Goal: Task Accomplishment & Management: Complete application form

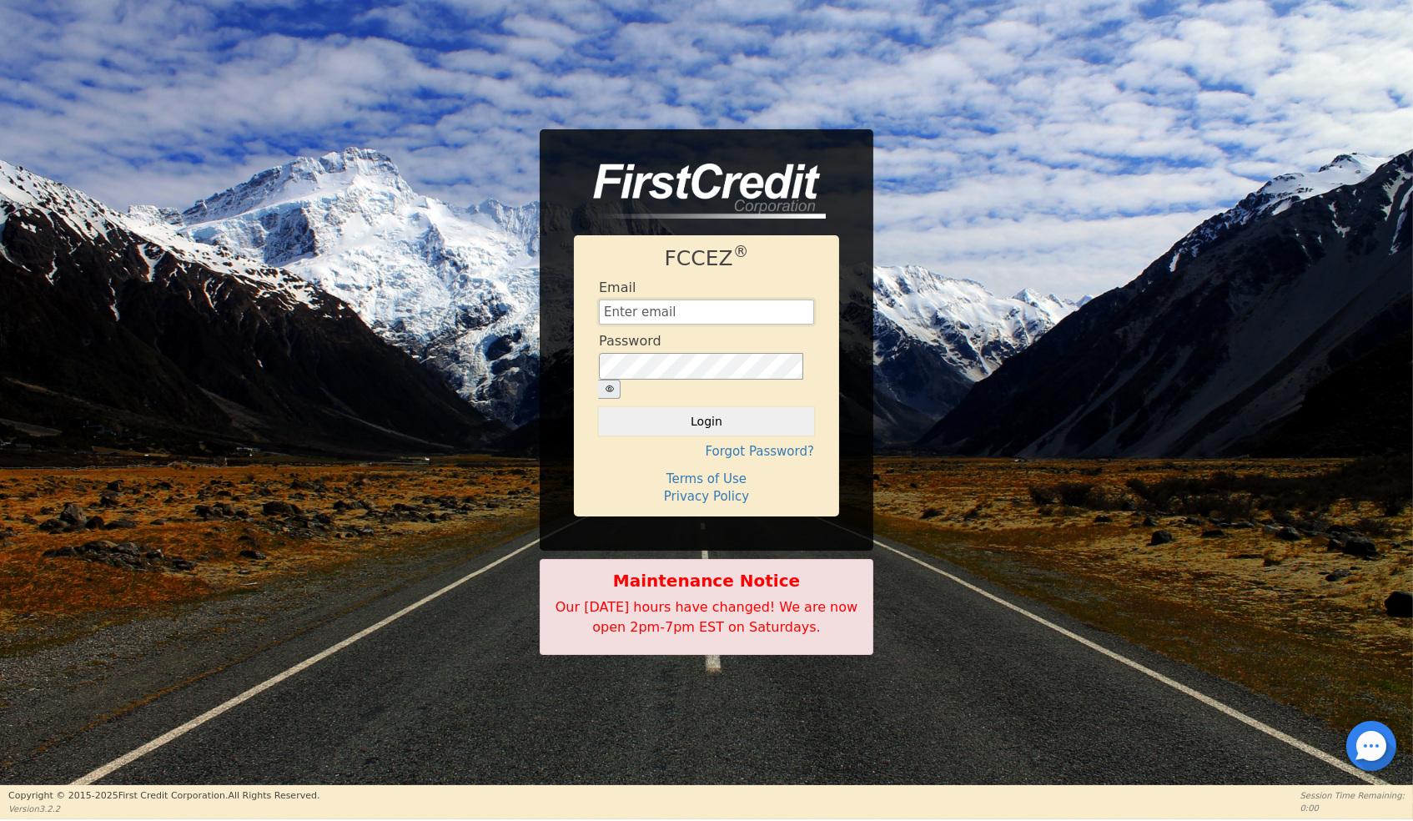
type input "[EMAIL_ADDRESS][DOMAIN_NAME]"
click at [692, 410] on button "Login" at bounding box center [706, 421] width 215 height 28
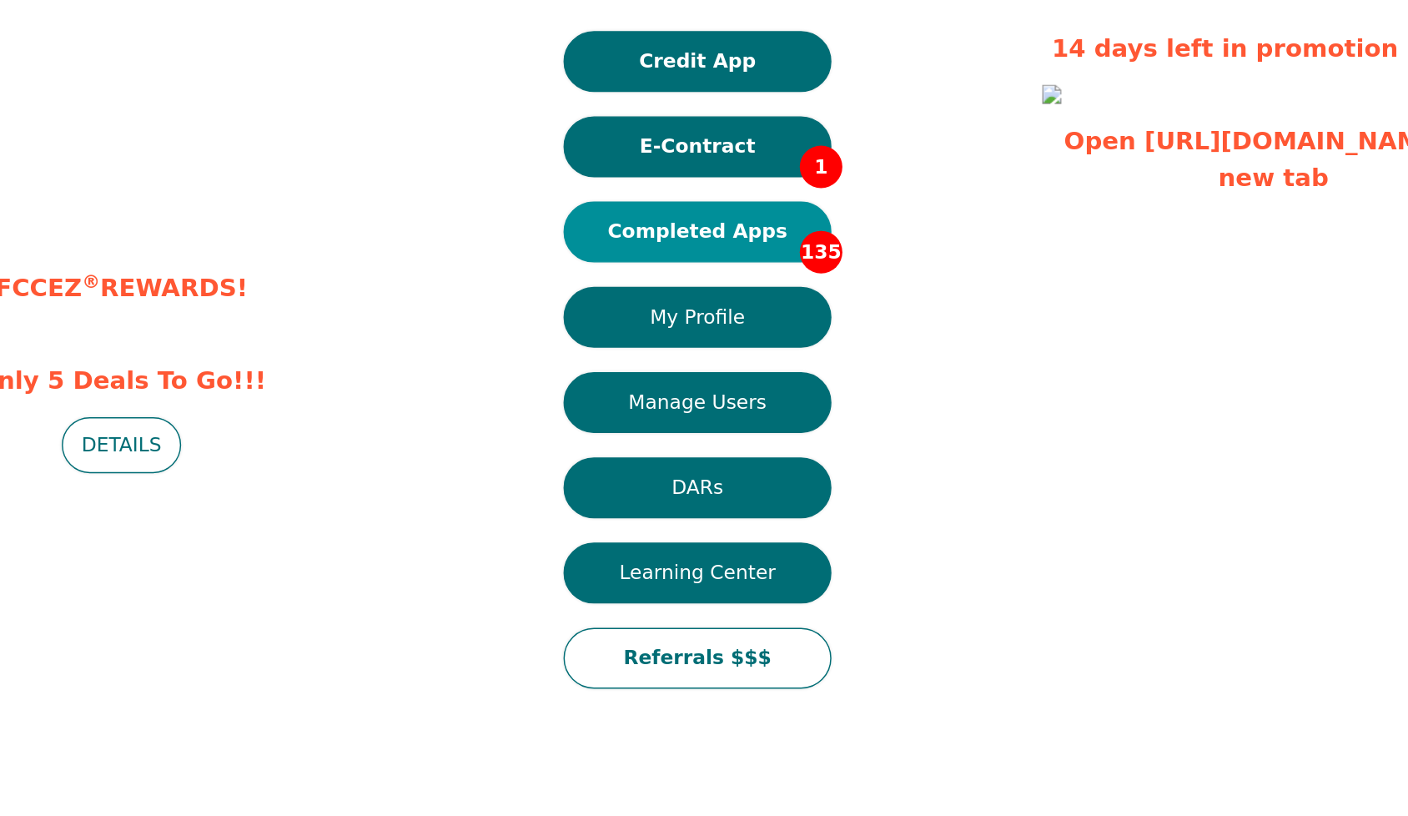
click at [612, 289] on button "Completed Apps 135" at bounding box center [703, 310] width 183 height 42
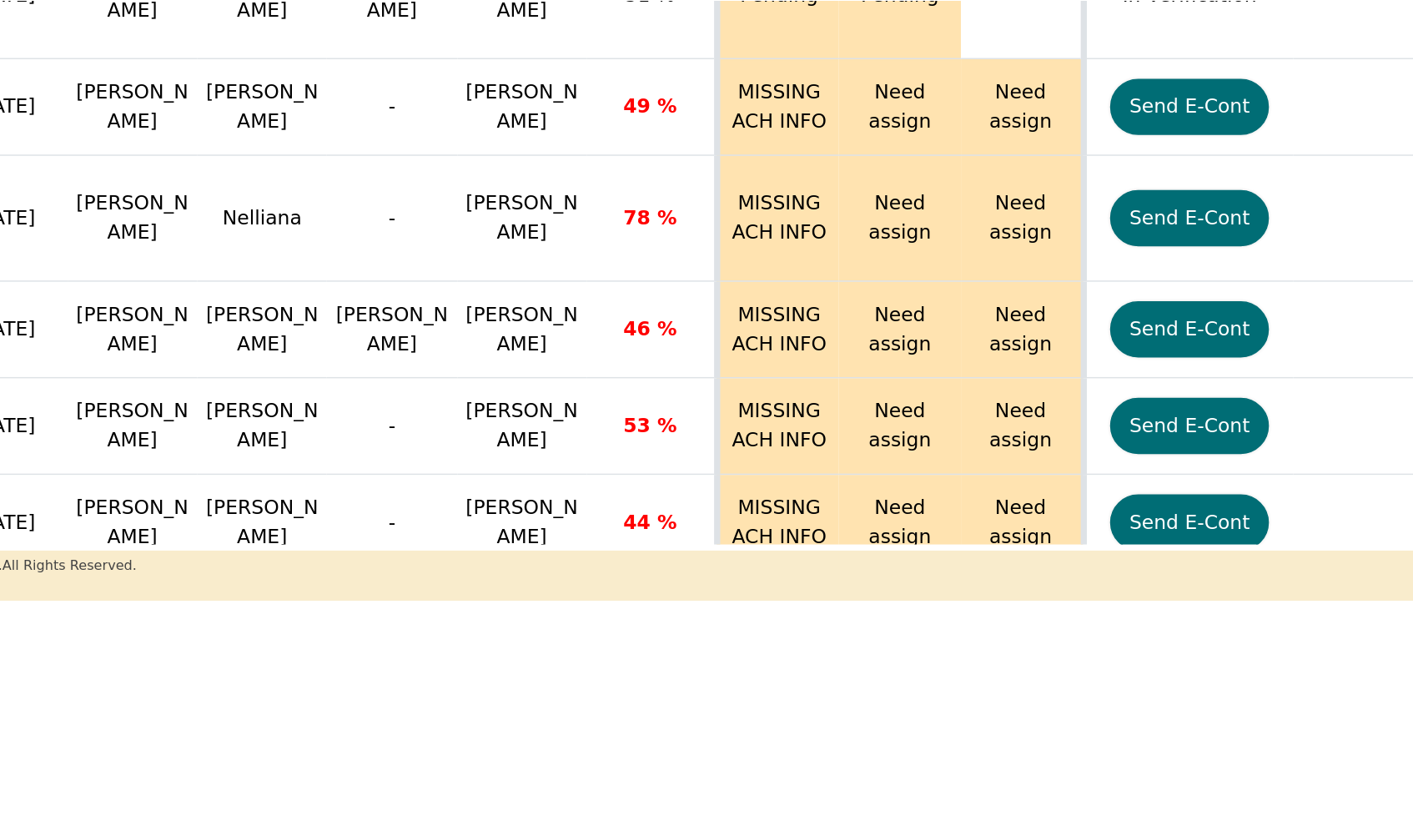
scroll to position [8191, 17]
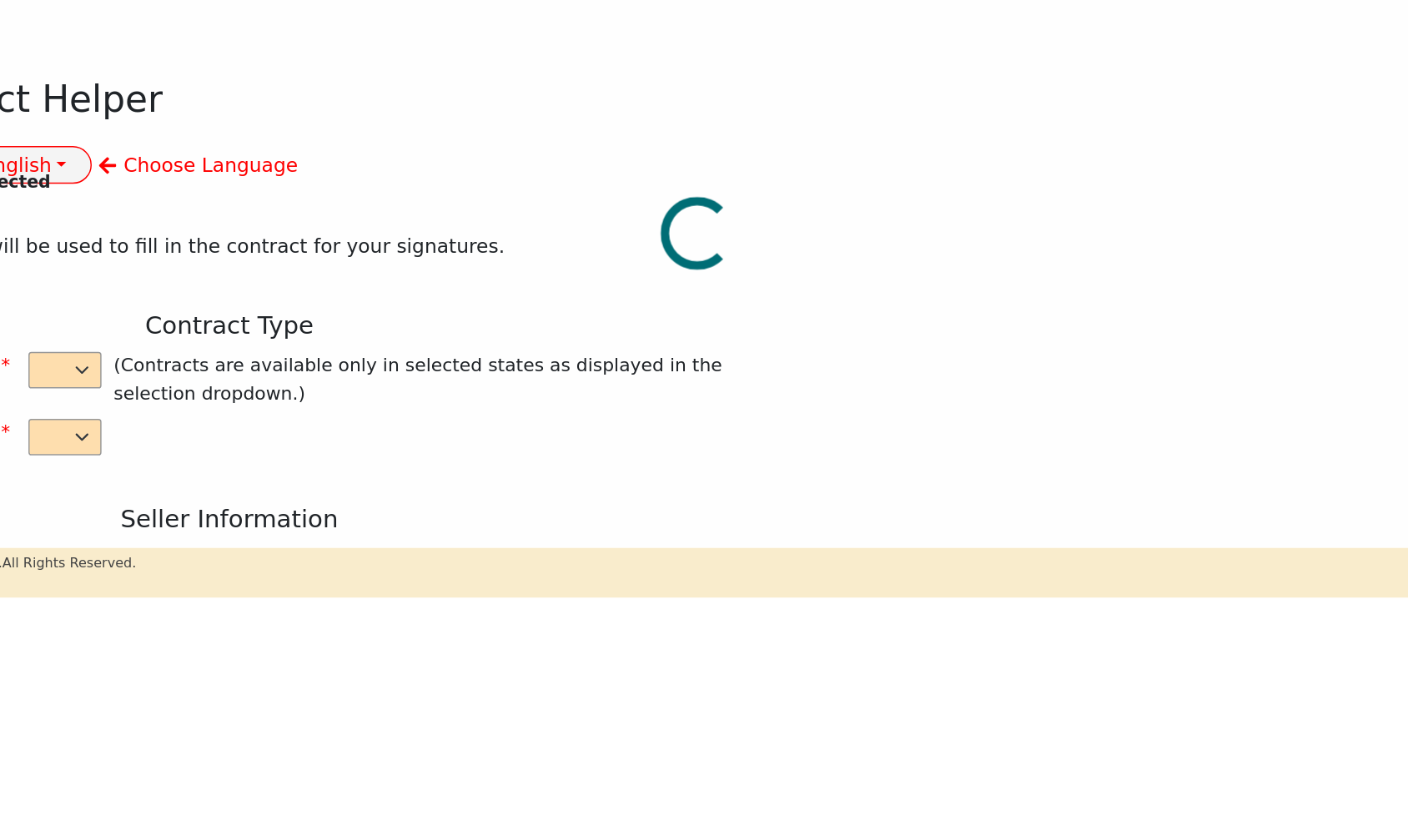
select select "y"
type input "owner"
type input "Ivonne"
type input "Madrid"
type input "AQUA REMACH LLC"
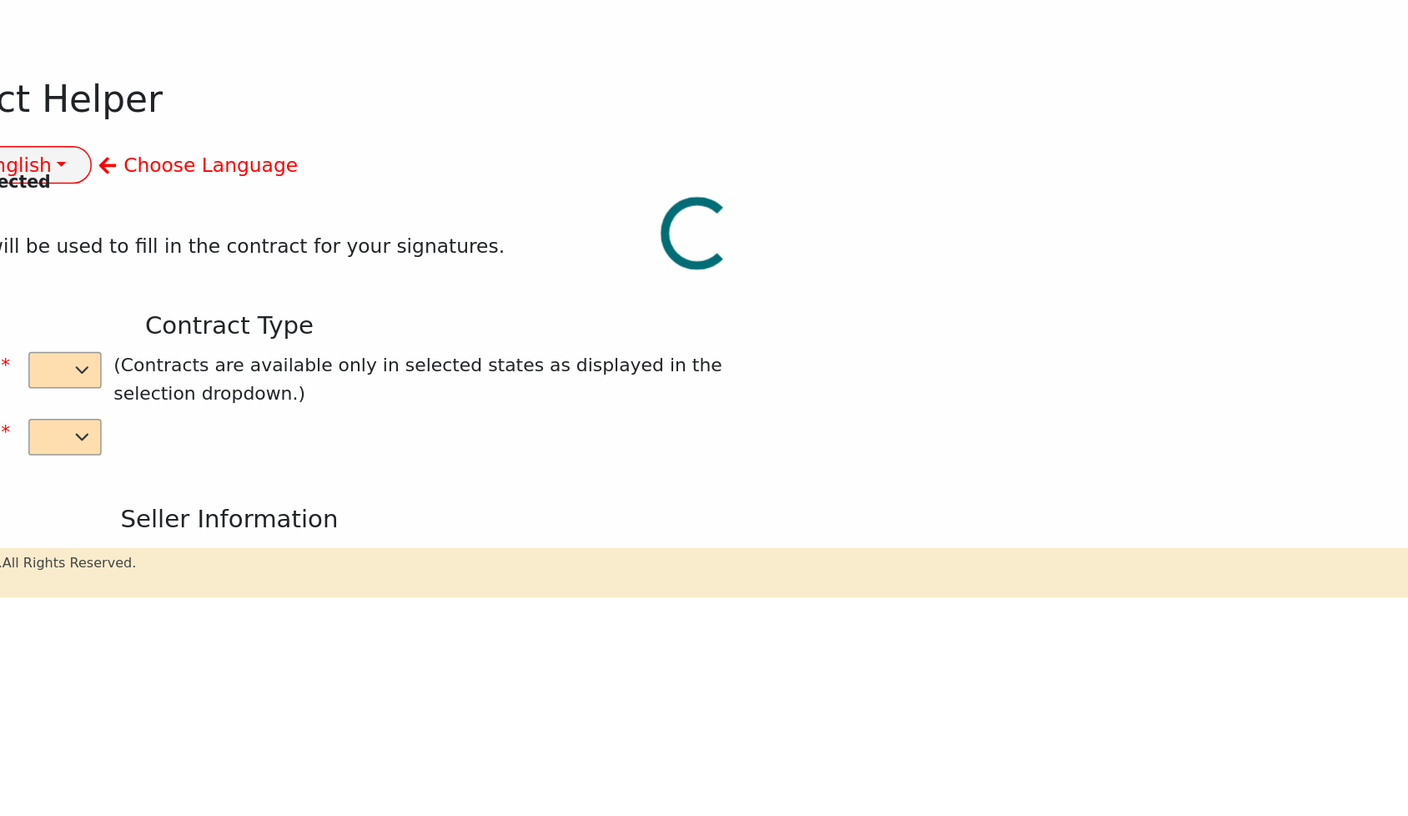
type input "13746 OFFICE PARK DR"
type input "HOUSTON"
select select "TX"
type input "77070"
type input "[PERSON_NAME]"
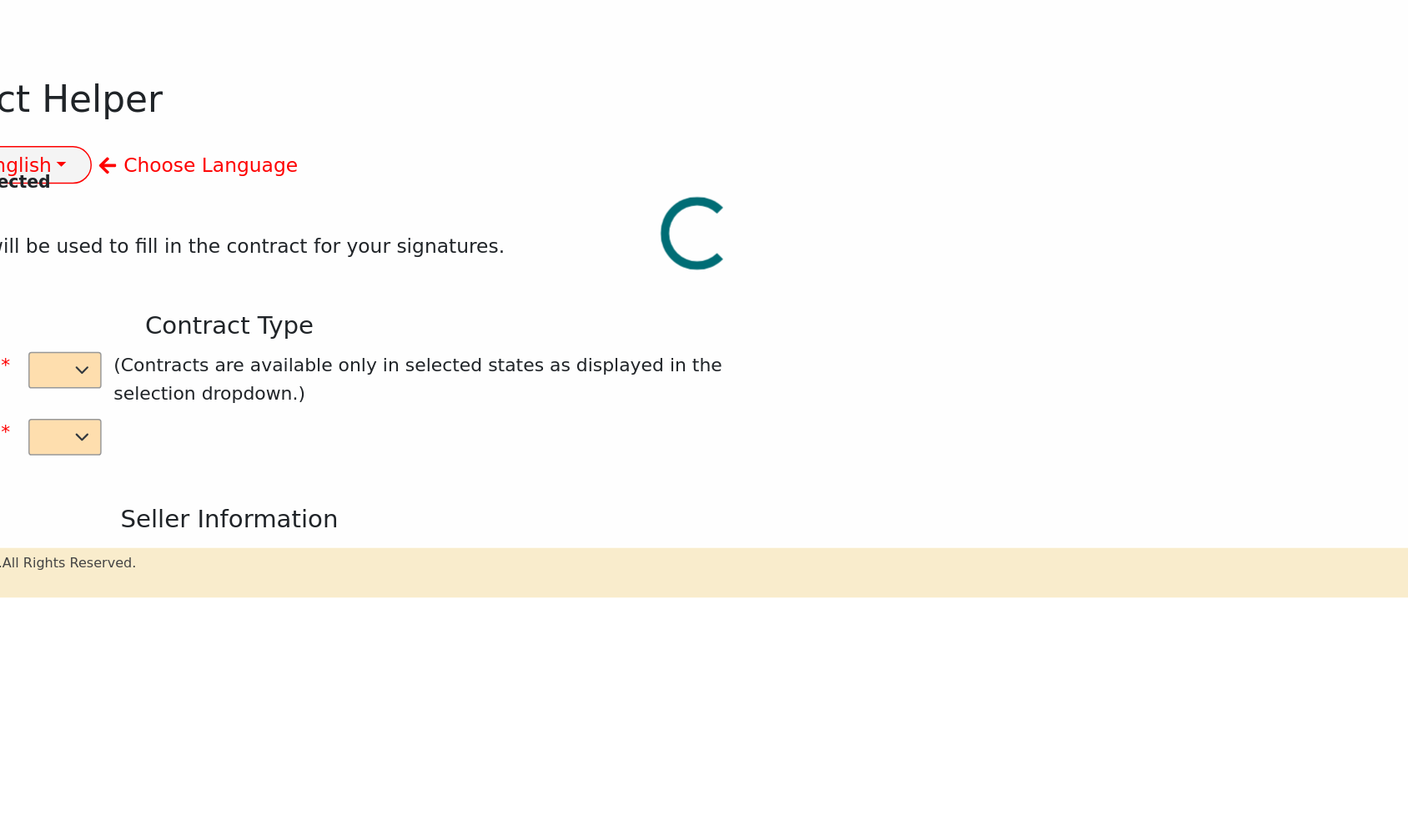
type input "JAX"
type input "IRIS"
type input "[PERSON_NAME]"
type input "alvaradomaricelo466@gmail.com"
type input "25469 BOROUH PARK 1221"
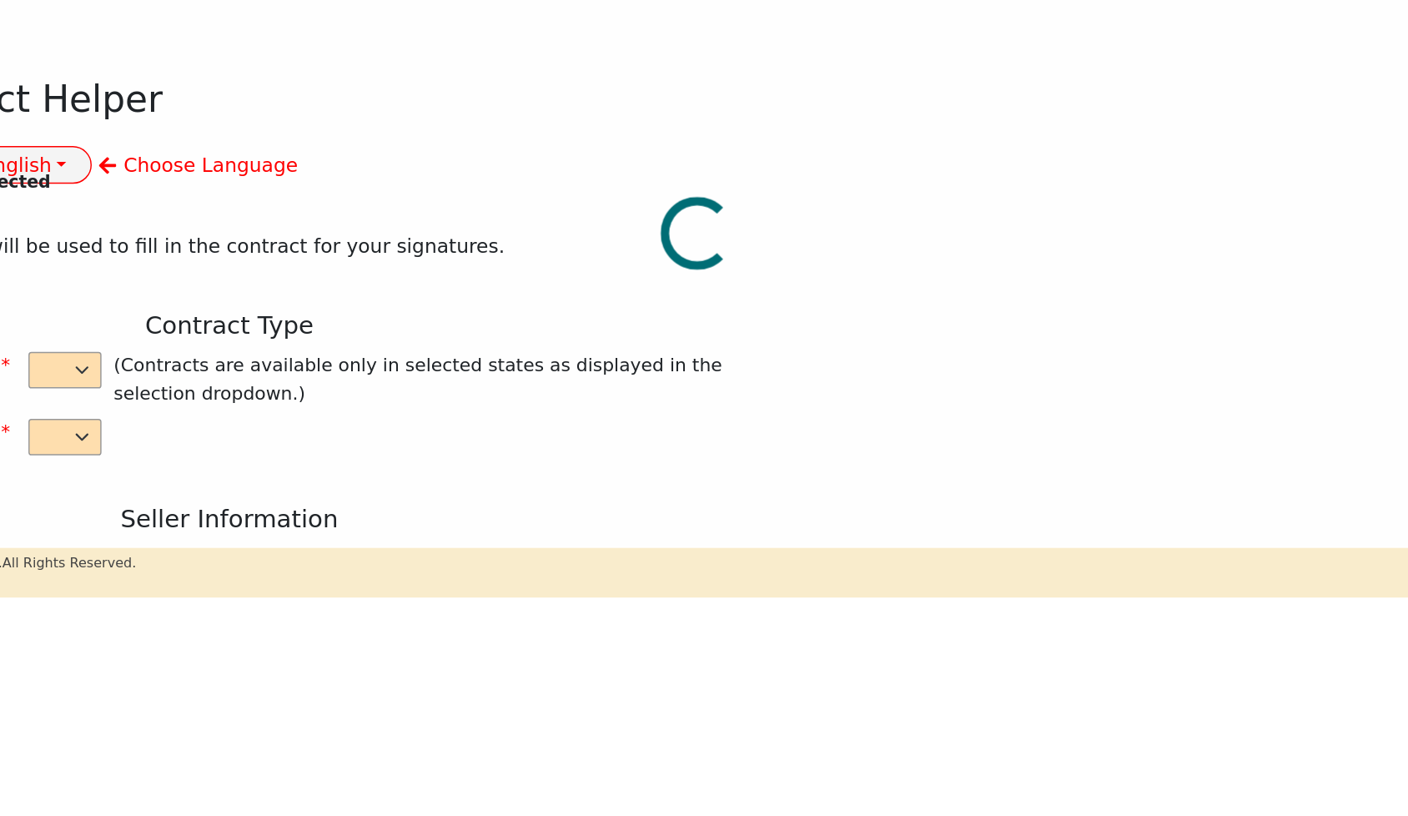
type input "SPRING"
select select "TX"
type input "77380"
type input "[DATE]"
type input "17.99"
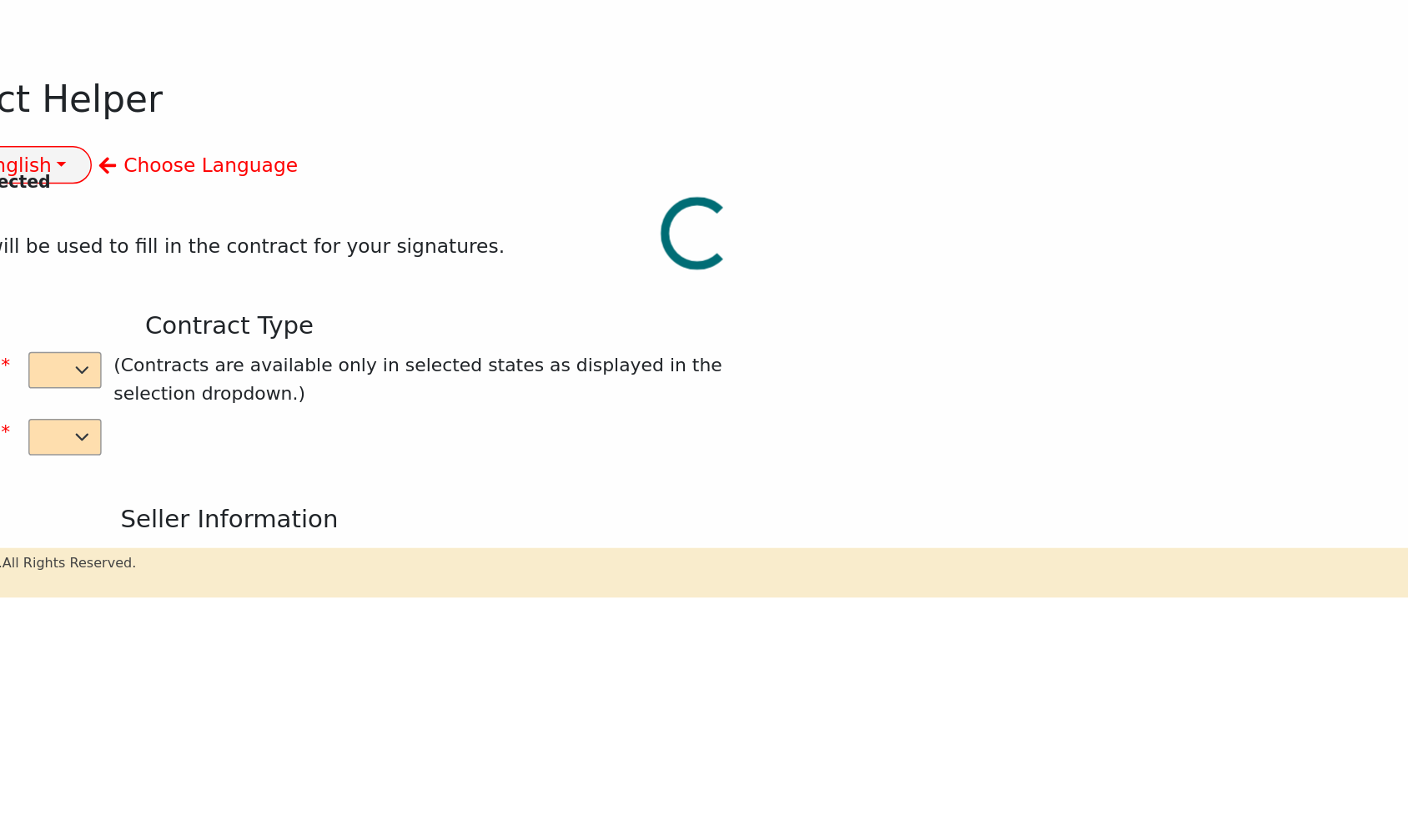
type input "2025-10-10"
type input "60"
type input "0"
type input "4500.00"
type input "0.00"
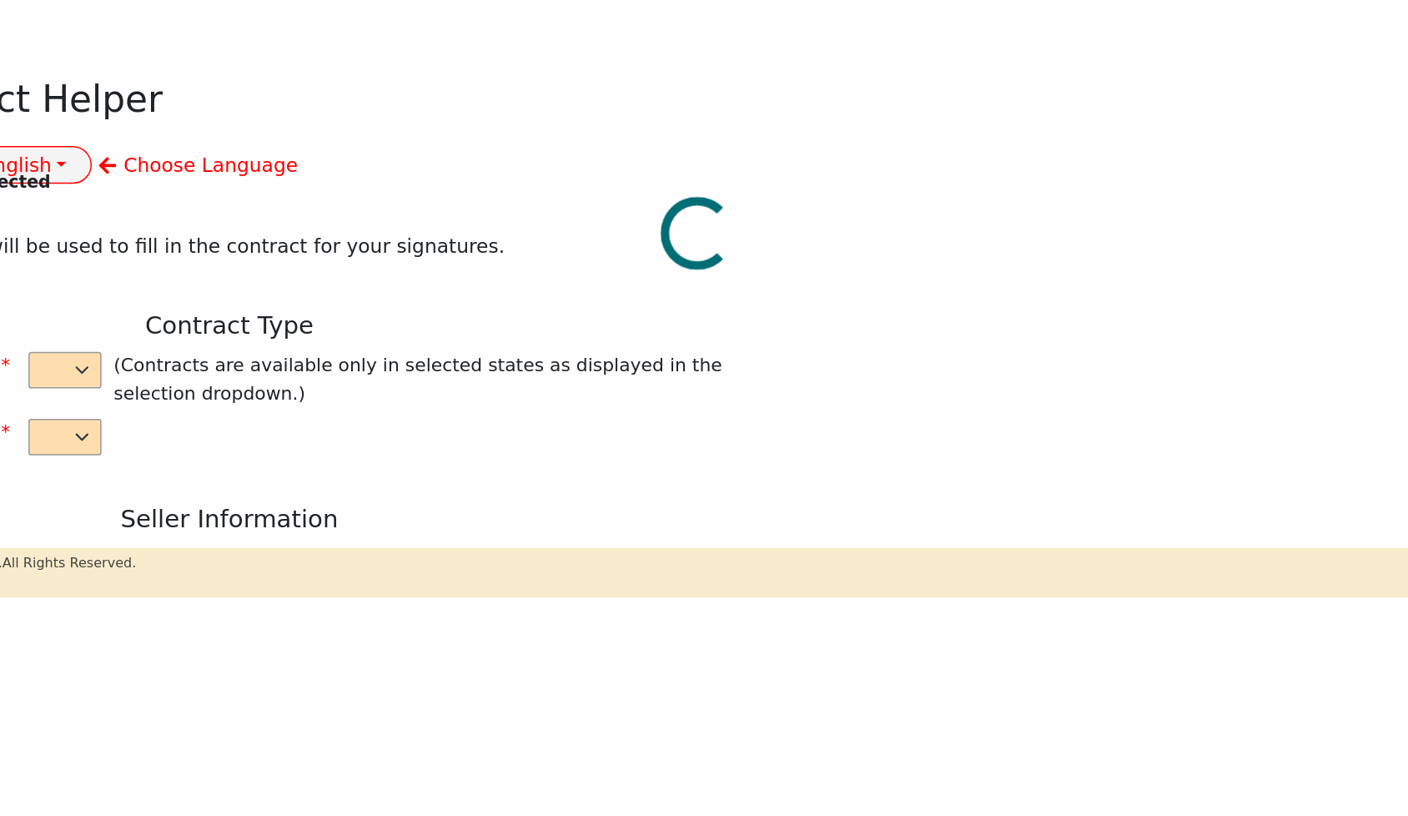
type input "4500.00"
select select "TX"
click at [290, 251] on button "Select Contract Language: English" at bounding box center [152, 264] width 275 height 26
click at [148, 311] on link "Spanish" at bounding box center [82, 322] width 132 height 23
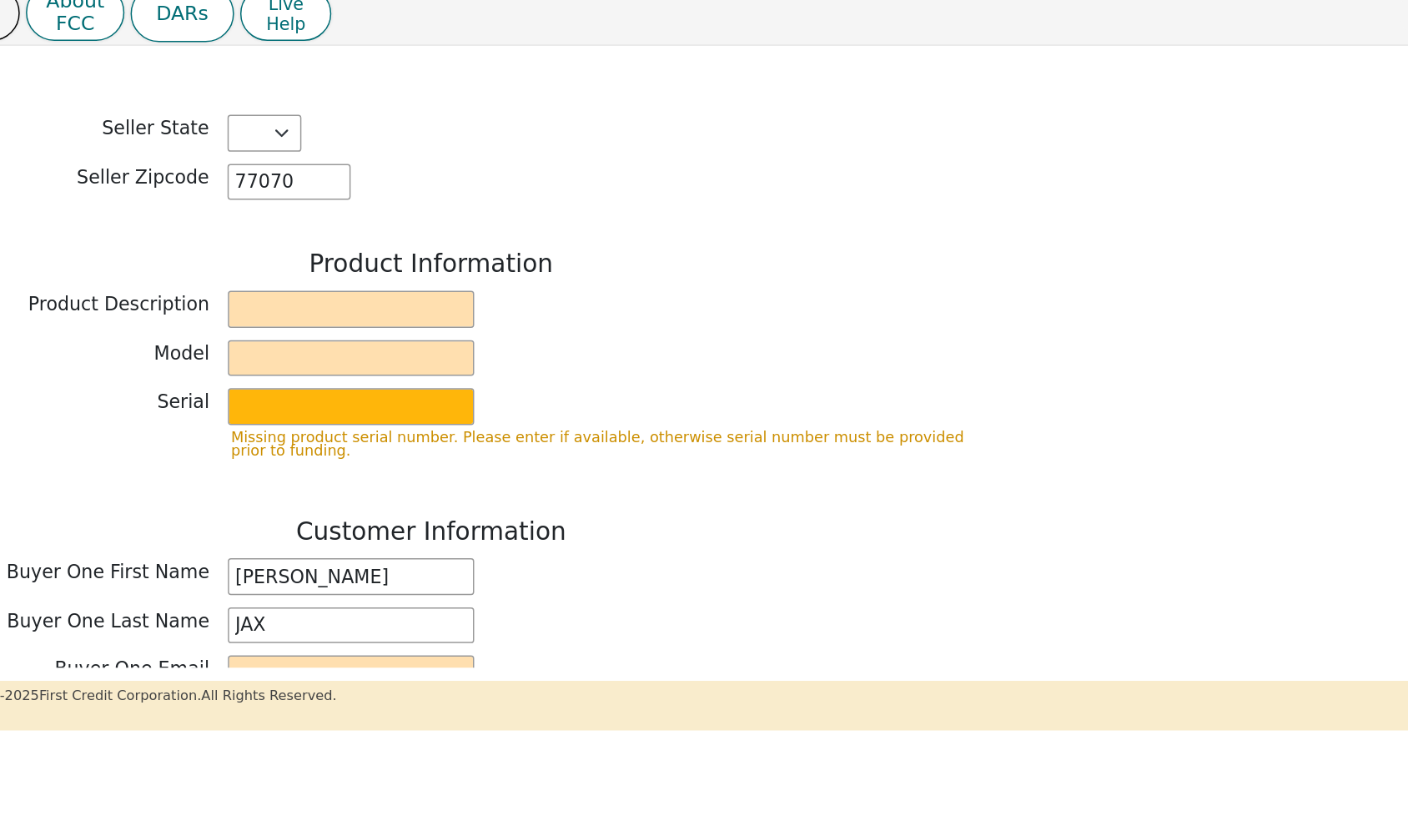
scroll to position [595, 0]
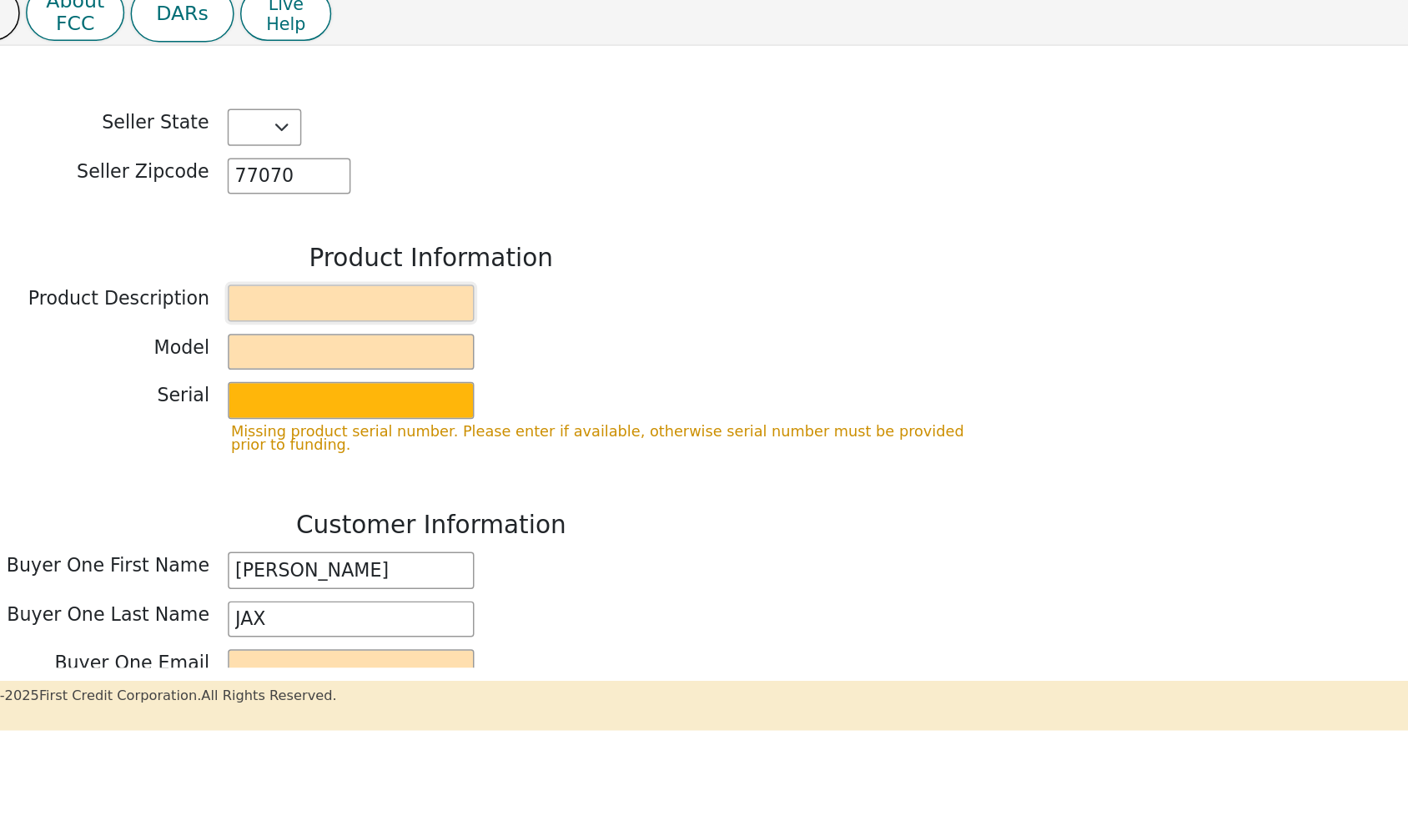
click at [246, 259] on input "text" at bounding box center [329, 271] width 167 height 25
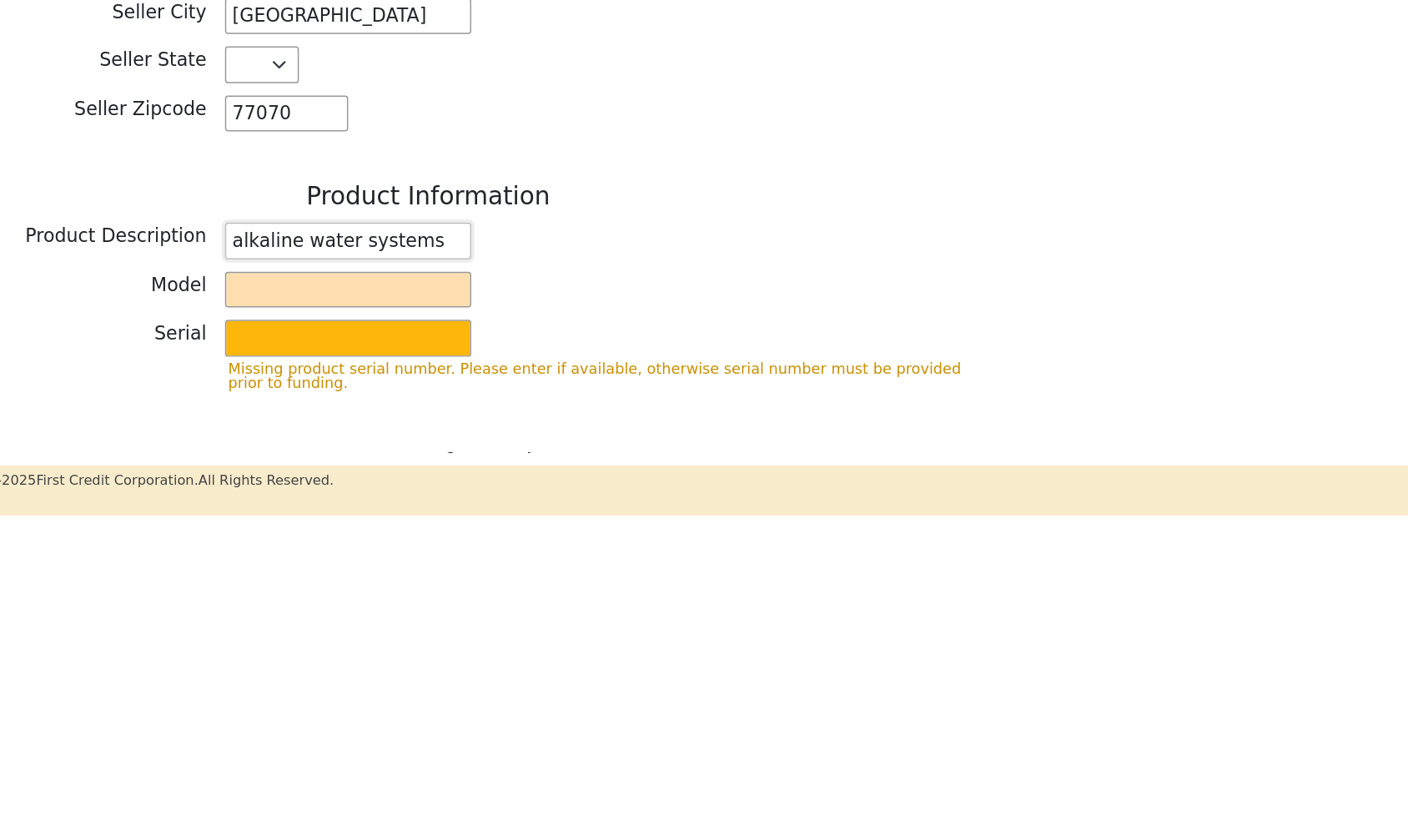
scroll to position [493, 0]
type input "alkaline water systems"
click at [246, 394] on input "text" at bounding box center [329, 406] width 167 height 25
type input "6p"
click at [246, 427] on input "text" at bounding box center [329, 439] width 167 height 25
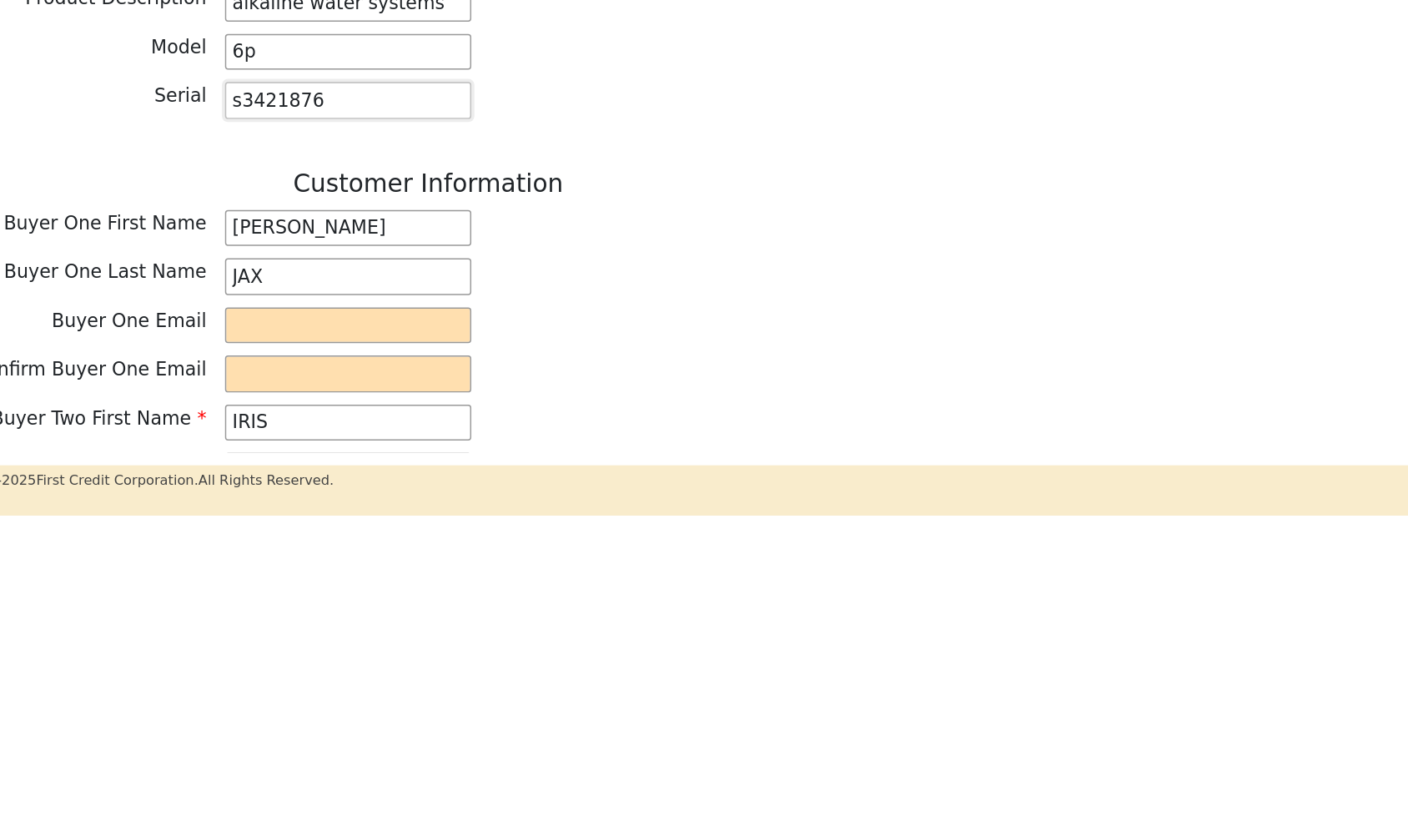
scroll to position [661, 0]
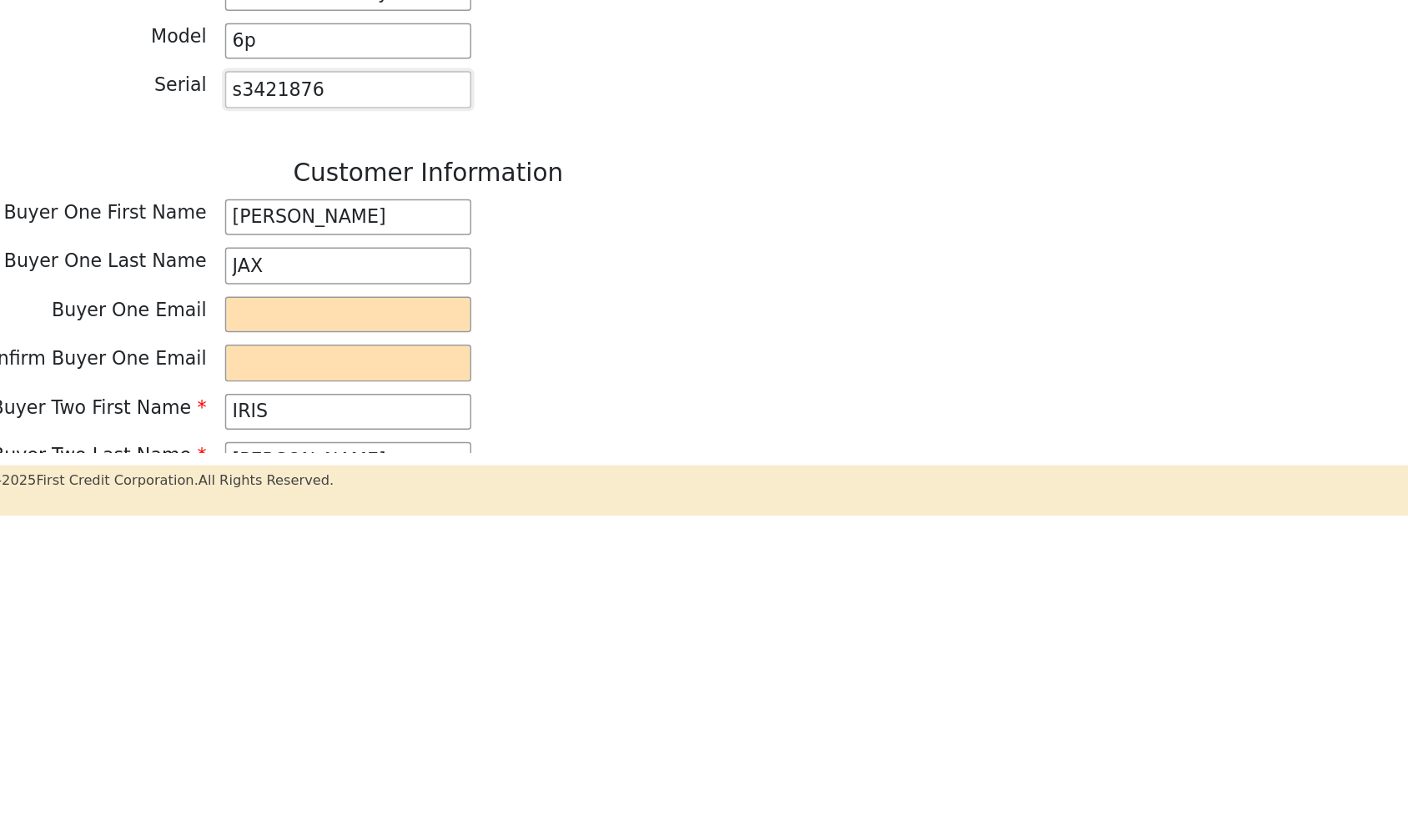
type input "s3421876"
click at [246, 412] on input "email" at bounding box center [329, 424] width 167 height 25
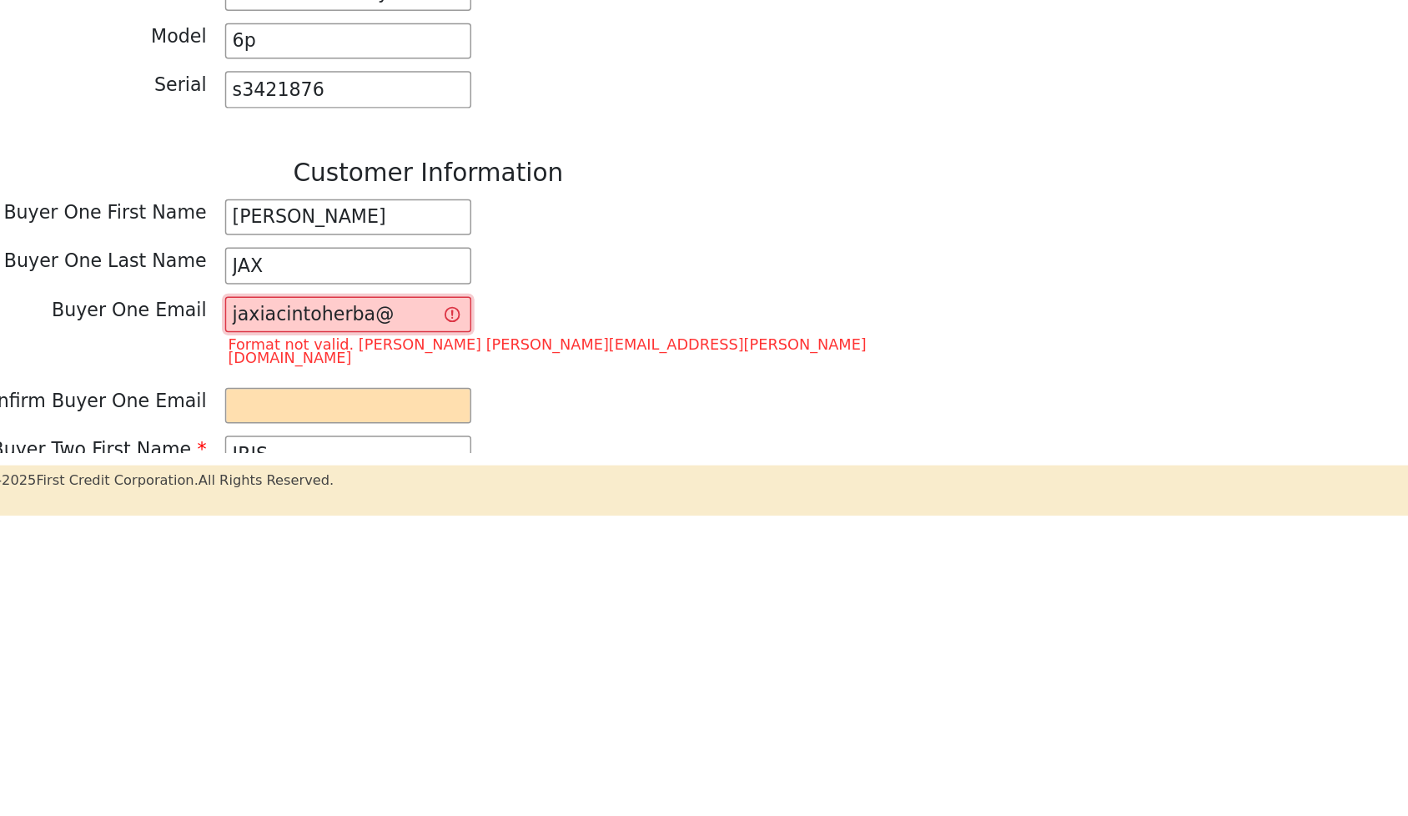
click at [246, 412] on input "jaxiacintoherba@" at bounding box center [329, 424] width 167 height 25
click at [283, 412] on input "jaxjacintoherba@" at bounding box center [329, 424] width 167 height 25
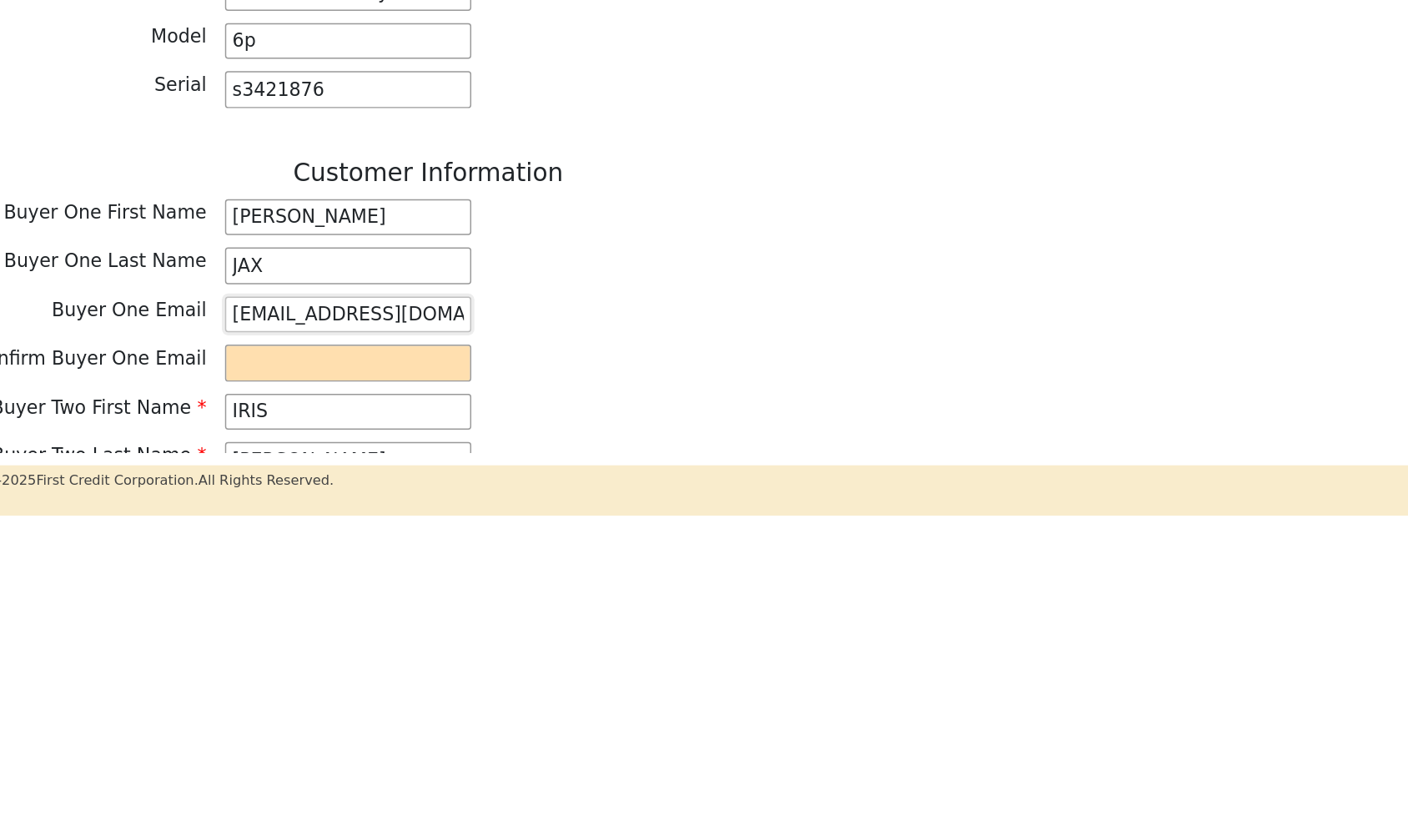
type input "jaxjacintoherba@gmail.com"
click at [246, 445] on input "email" at bounding box center [329, 457] width 167 height 25
type input "jaxjacintoherba@gmail.com"
click at [373, 445] on div "Confirm Buyer One Email jaxjacintoherba@gmail.com" at bounding box center [383, 457] width 751 height 25
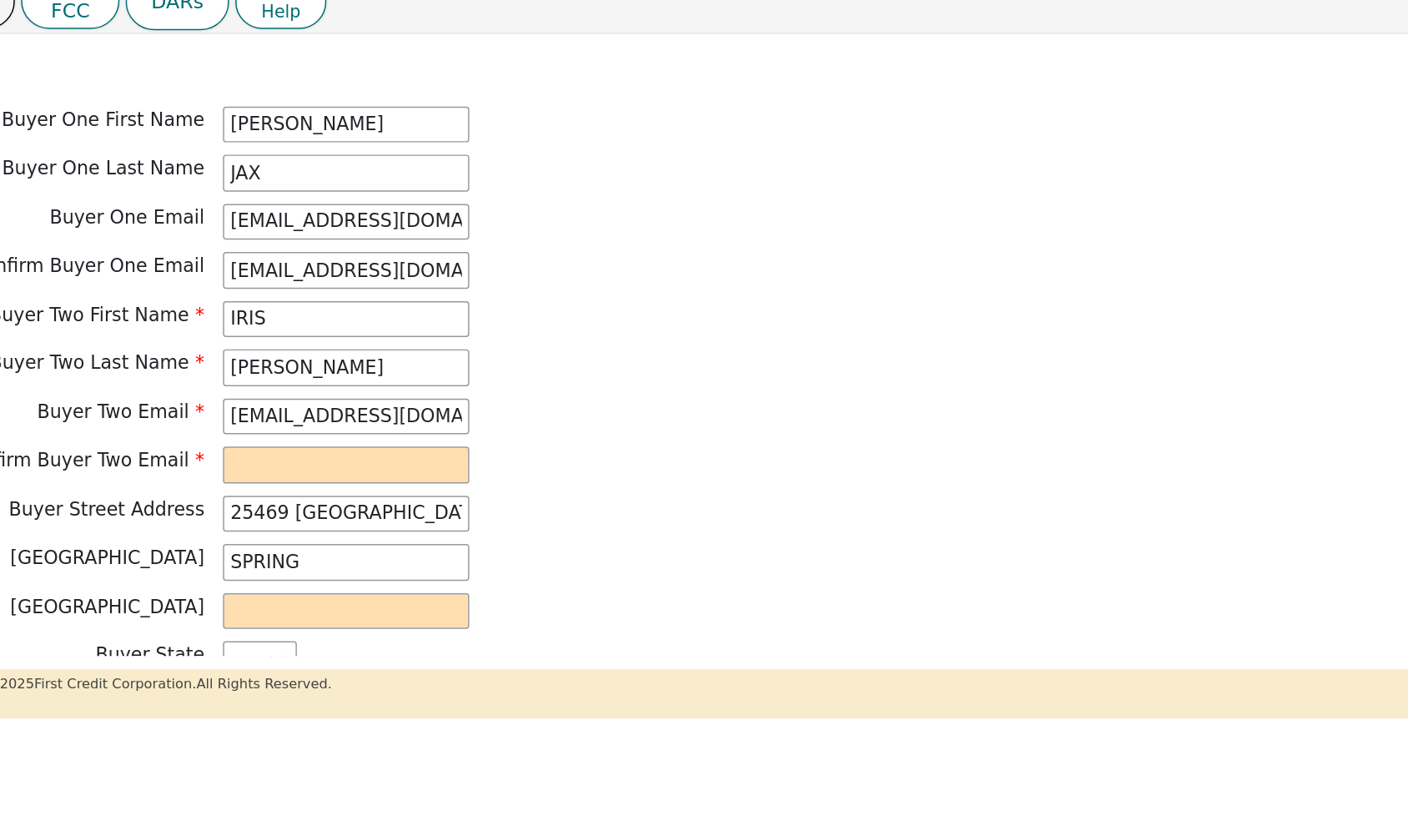
scroll to position [854, 0]
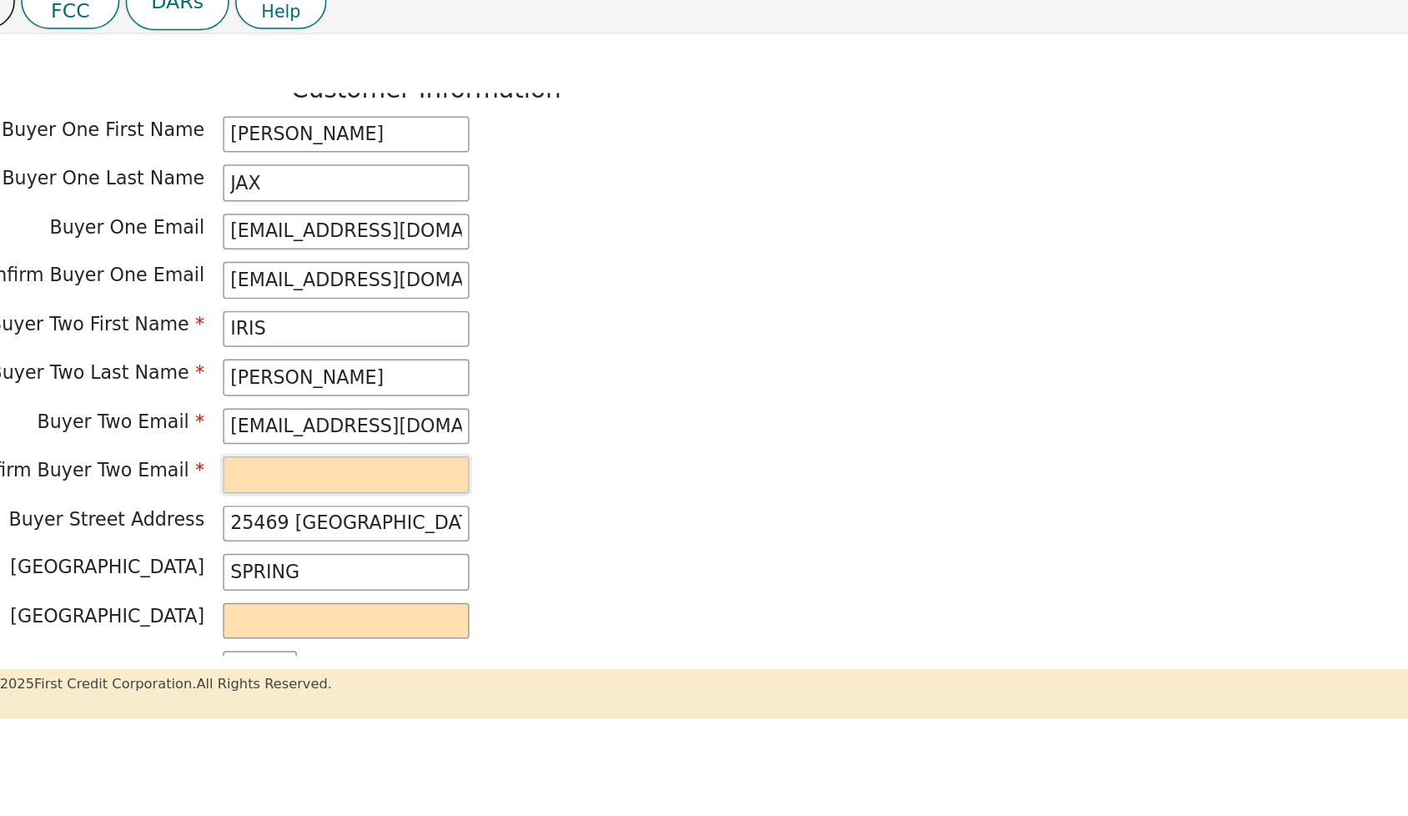
click at [246, 383] on input "email" at bounding box center [329, 395] width 167 height 25
click at [246, 482] on input "text" at bounding box center [329, 494] width 167 height 25
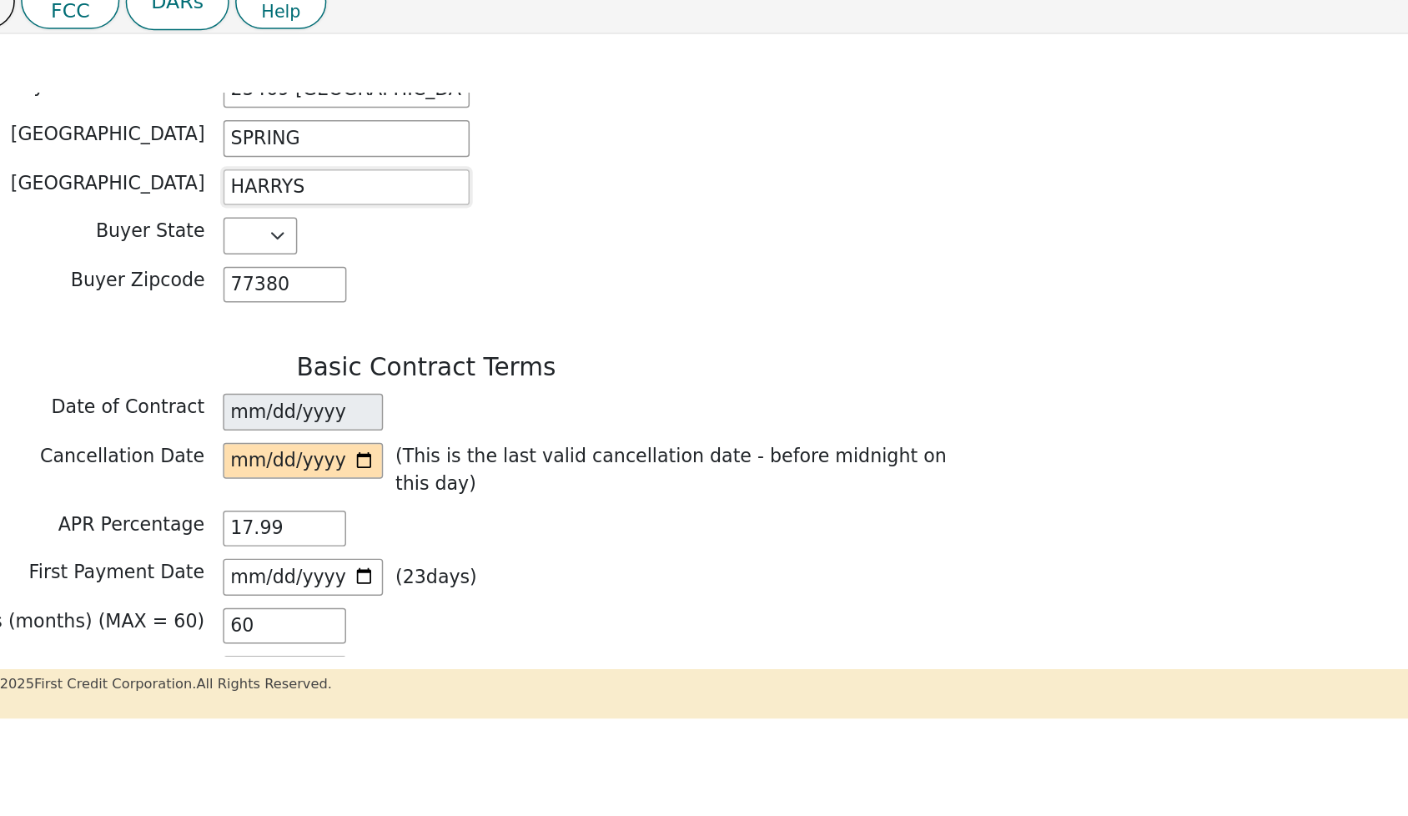
scroll to position [1152, 0]
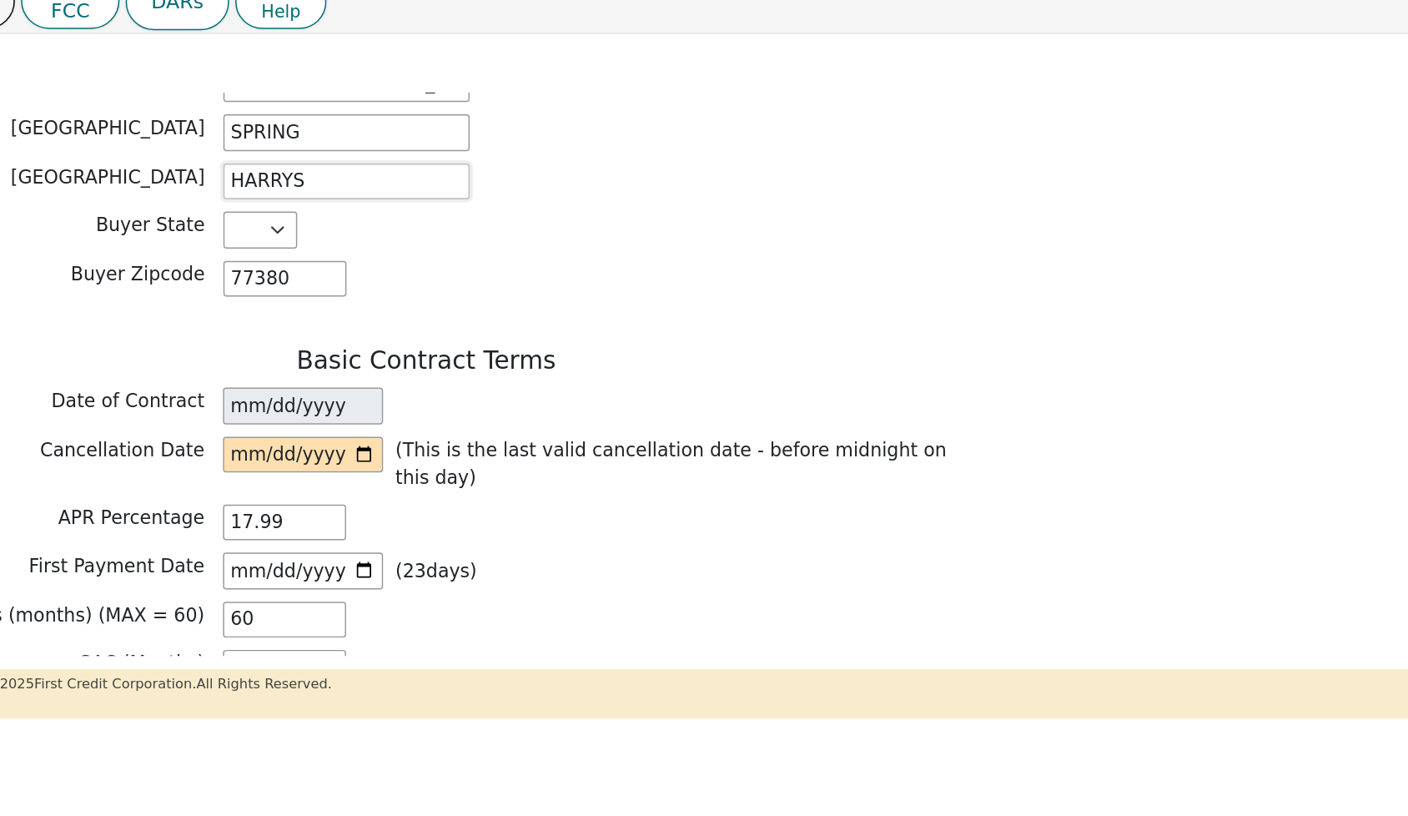
type input "HARRYS"
click at [246, 336] on input "[DATE]" at bounding box center [300, 348] width 108 height 25
click at [246, 369] on input "date" at bounding box center [300, 381] width 108 height 25
type input "2025-09-20"
click at [246, 336] on input "[DATE]" at bounding box center [300, 348] width 108 height 25
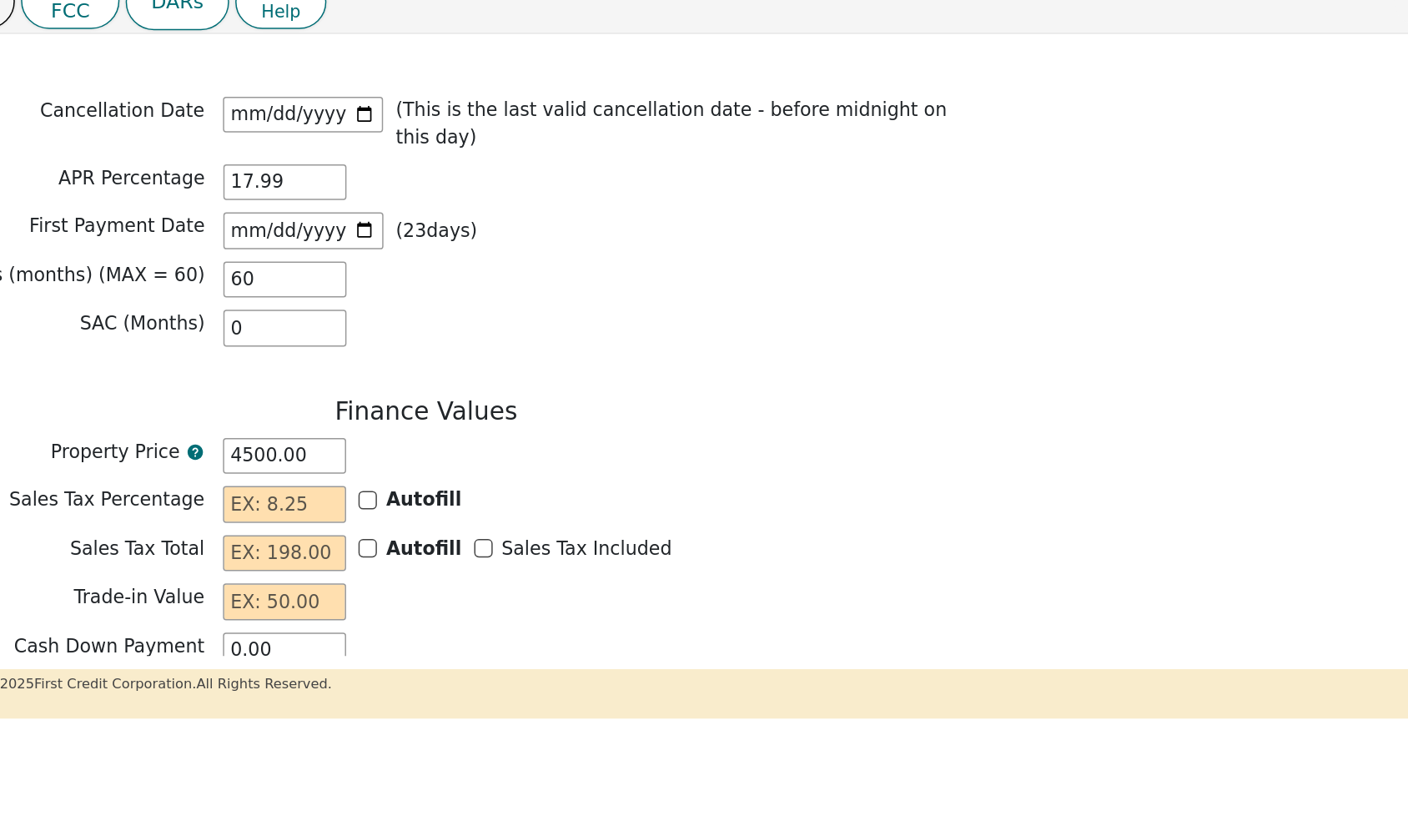
scroll to position [1383, 0]
click at [246, 369] on input "4500.00" at bounding box center [287, 381] width 83 height 25
type input "400.00"
type input "4600.00"
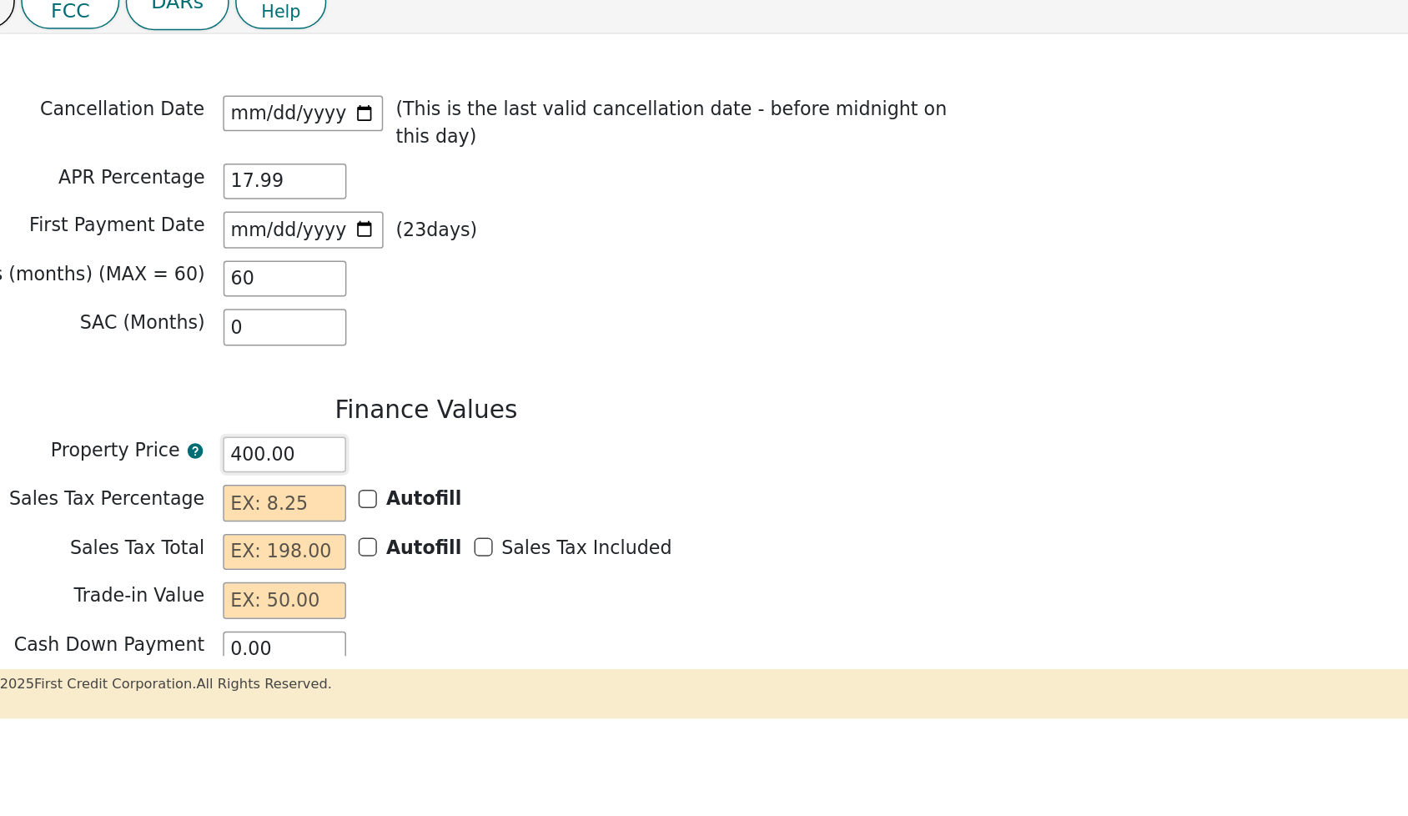
type input "4600.00"
click at [414, 402] on div "Sales Tax Percentage Autofill" at bounding box center [383, 414] width 751 height 25
click at [246, 402] on input "text" at bounding box center [287, 414] width 83 height 25
type input "0.00"
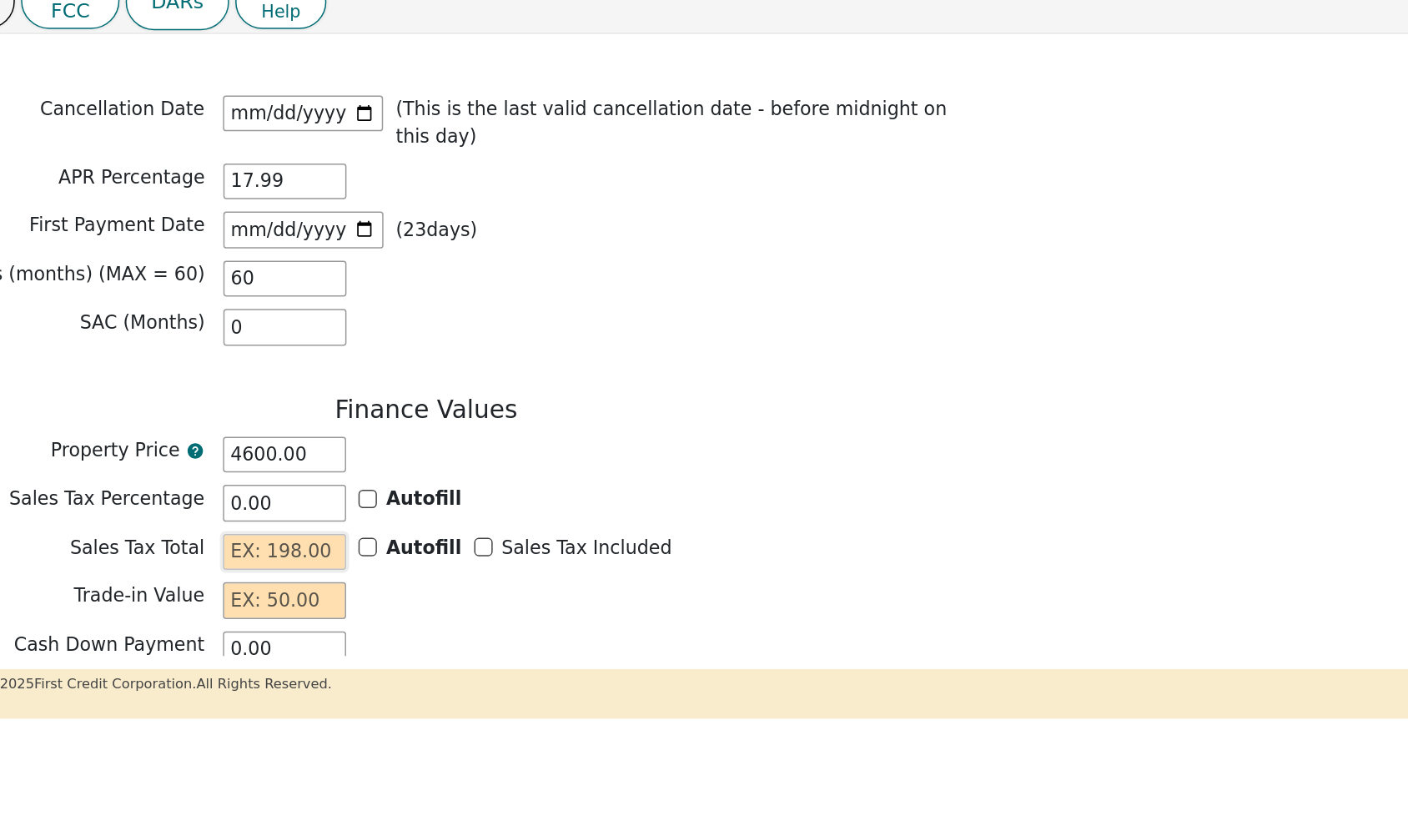
click at [246, 435] on input "text" at bounding box center [287, 447] width 83 height 25
type input "0.00"
click at [246, 468] on input "text" at bounding box center [287, 480] width 83 height 25
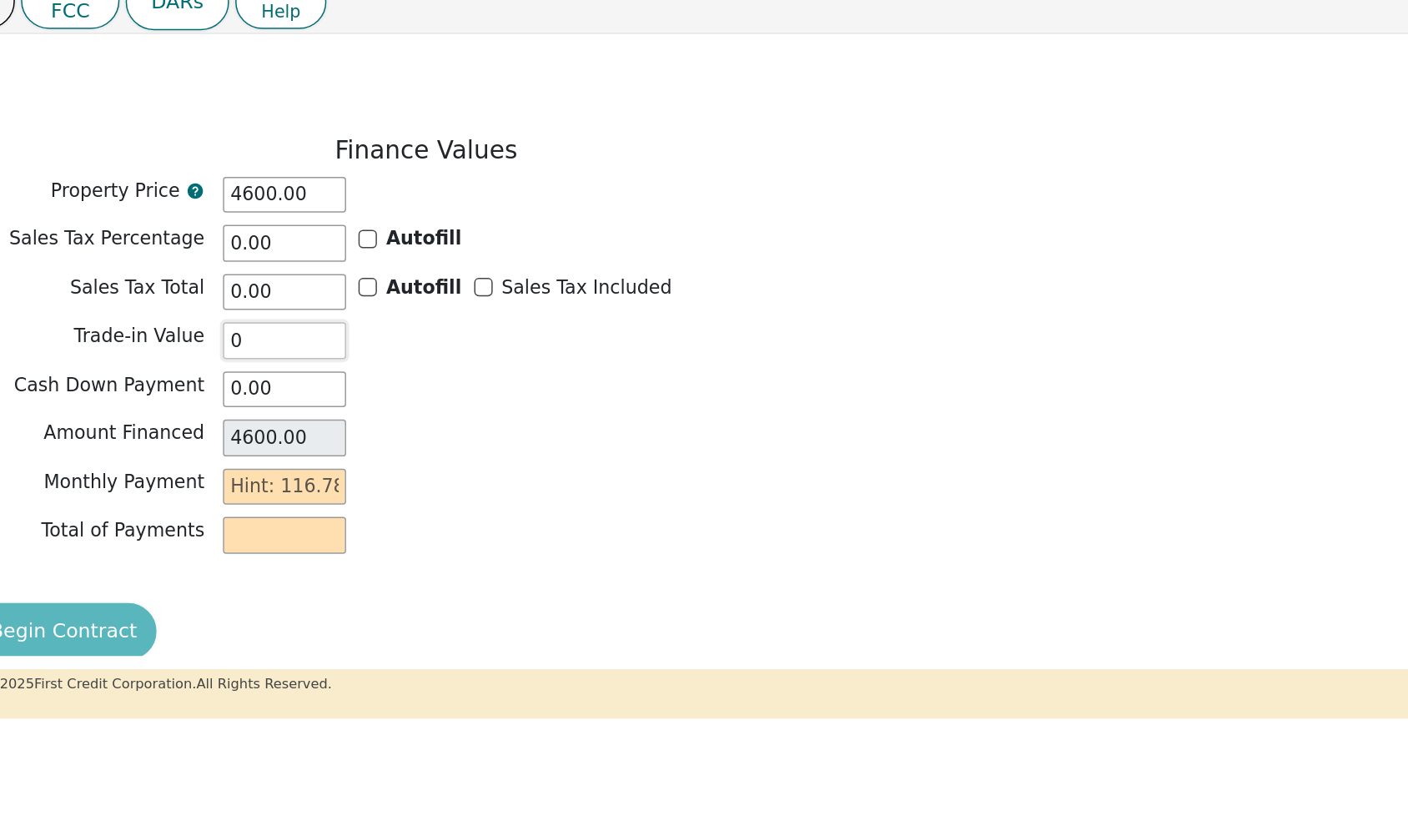
scroll to position [1568, 0]
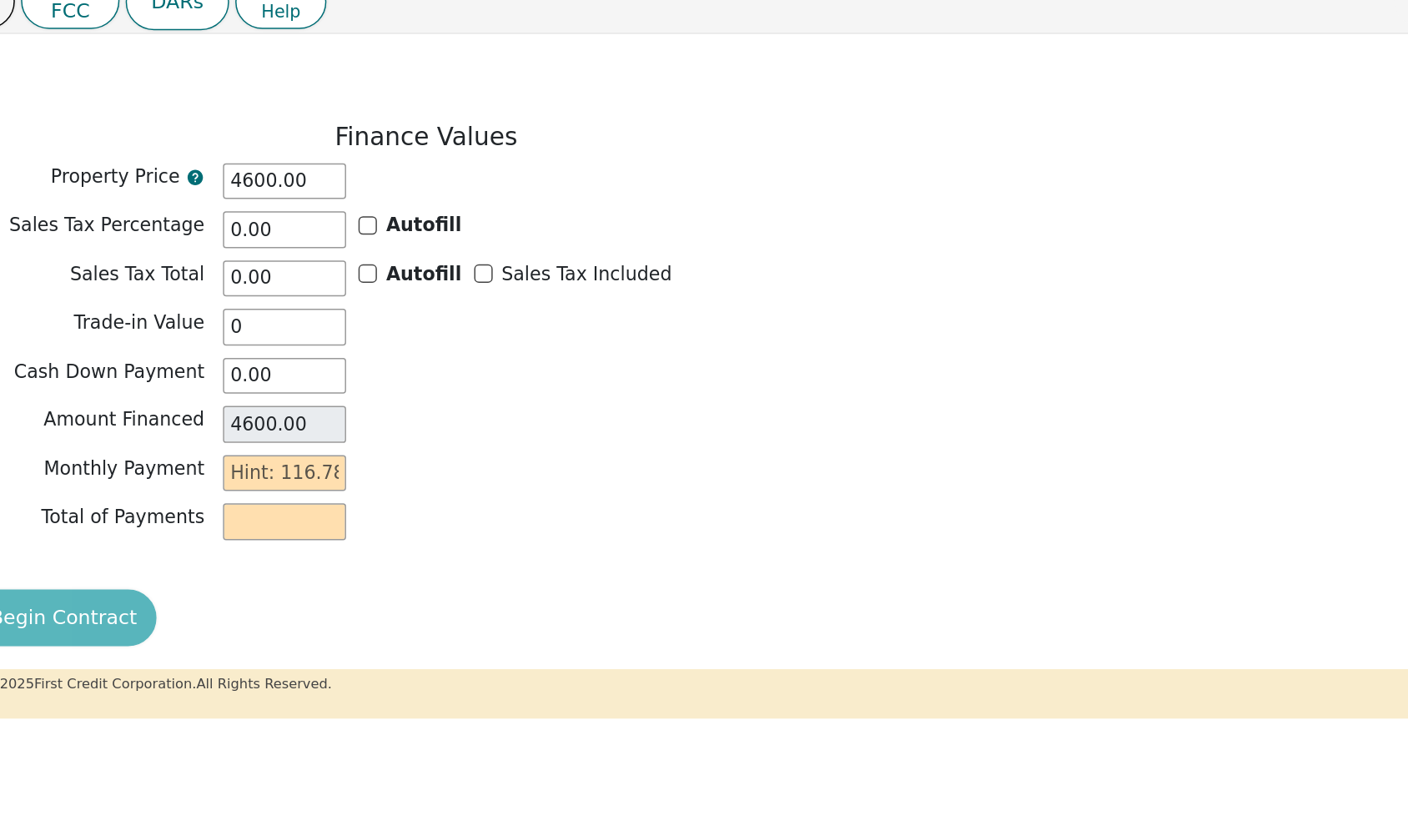
click at [314, 382] on div "Monthly Payment" at bounding box center [383, 394] width 751 height 25
type input "0.00"
click at [246, 382] on input "text" at bounding box center [287, 394] width 83 height 25
type input "1"
type input "60.00"
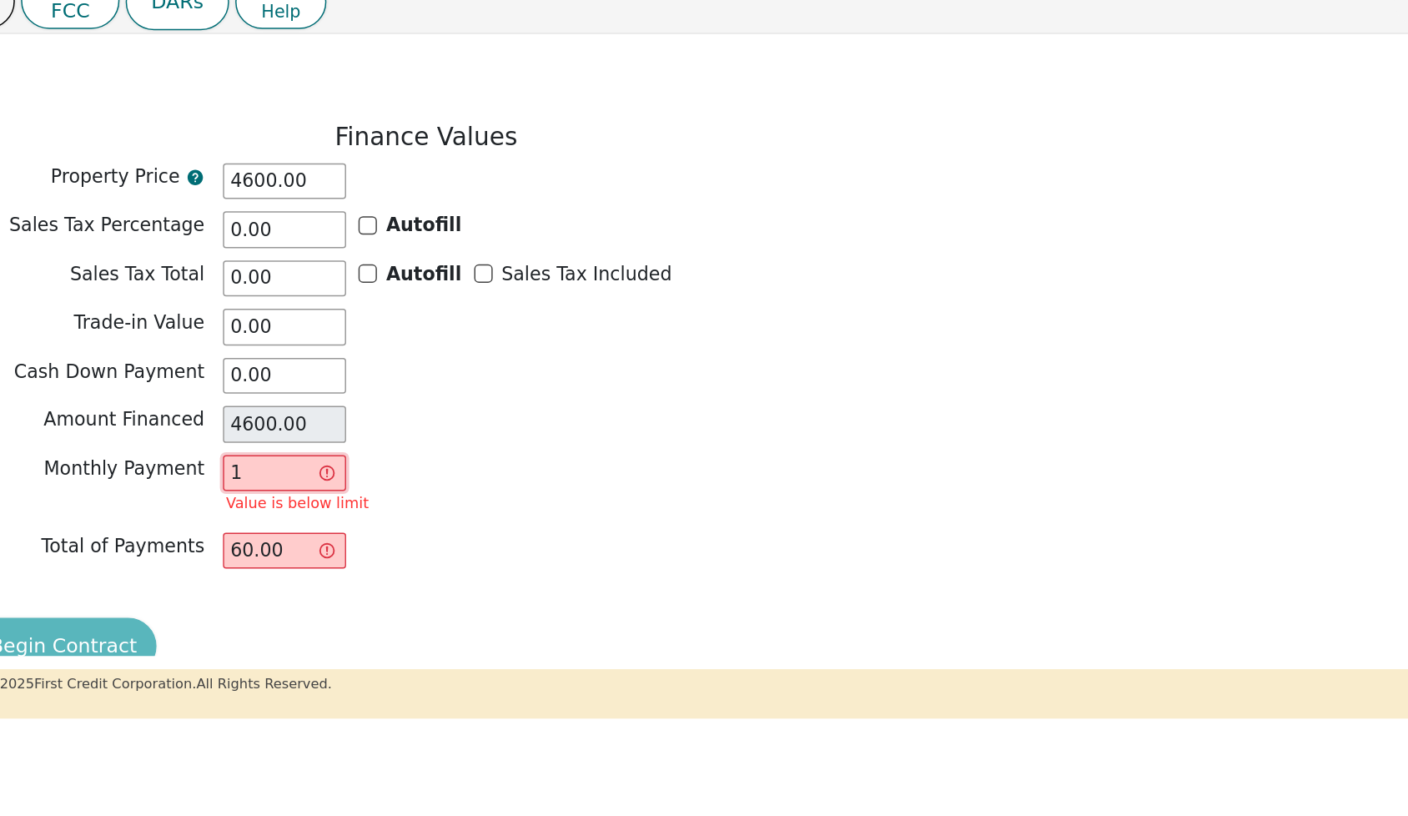
type input "11"
type input "660.00"
type input "116"
type input "6960.00"
type input "116.7"
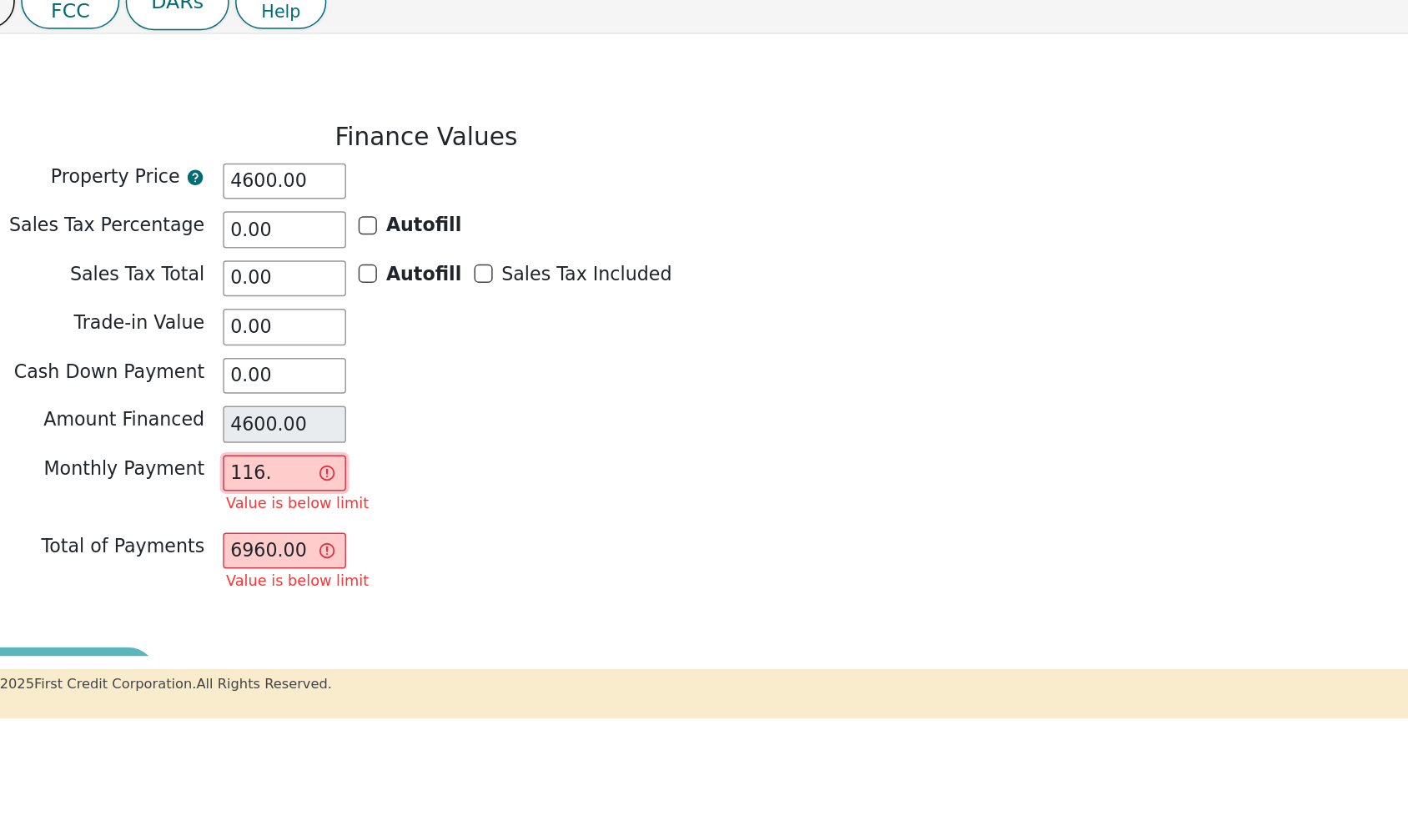
type input "7002.00"
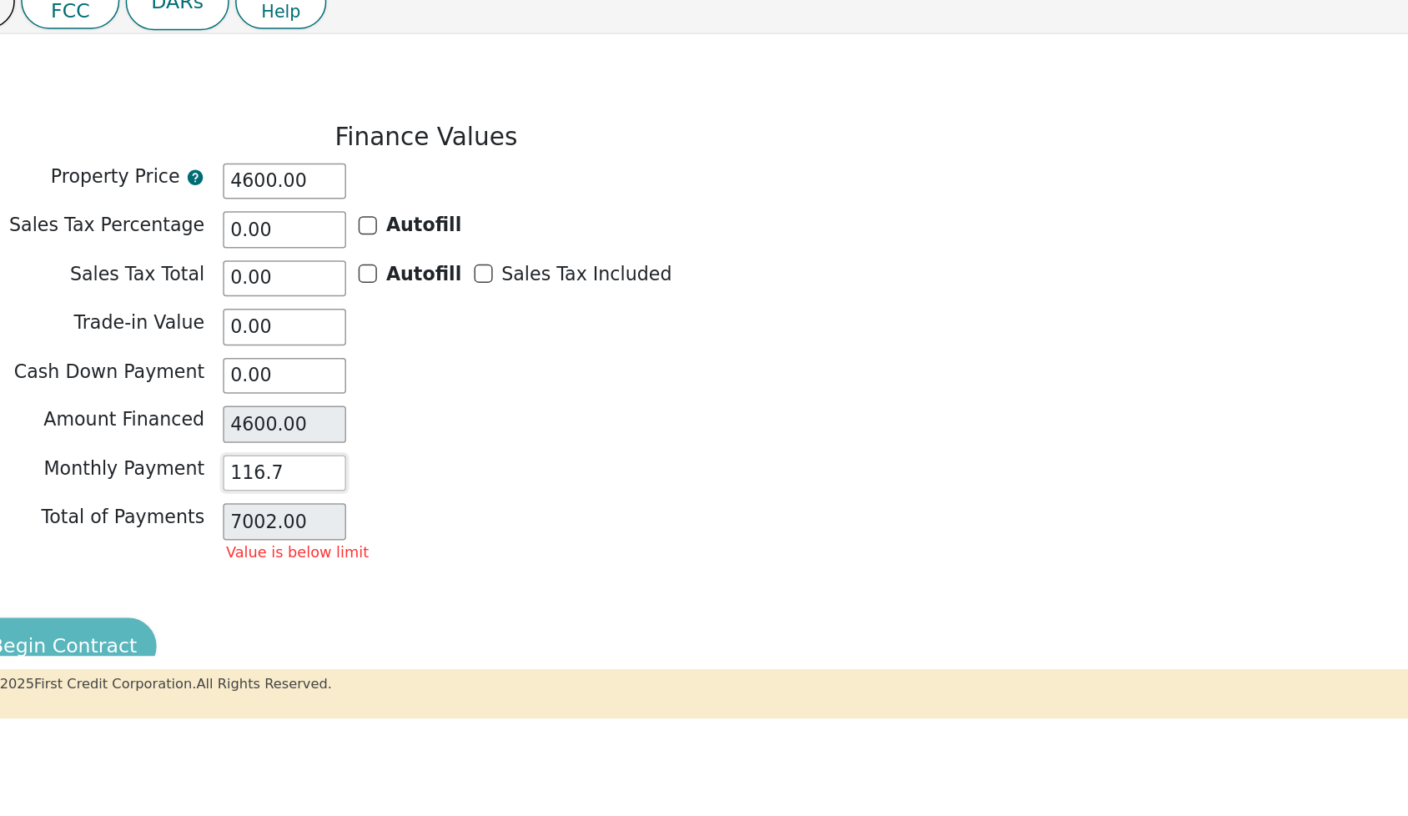
type input "116.78"
type input "7006.80"
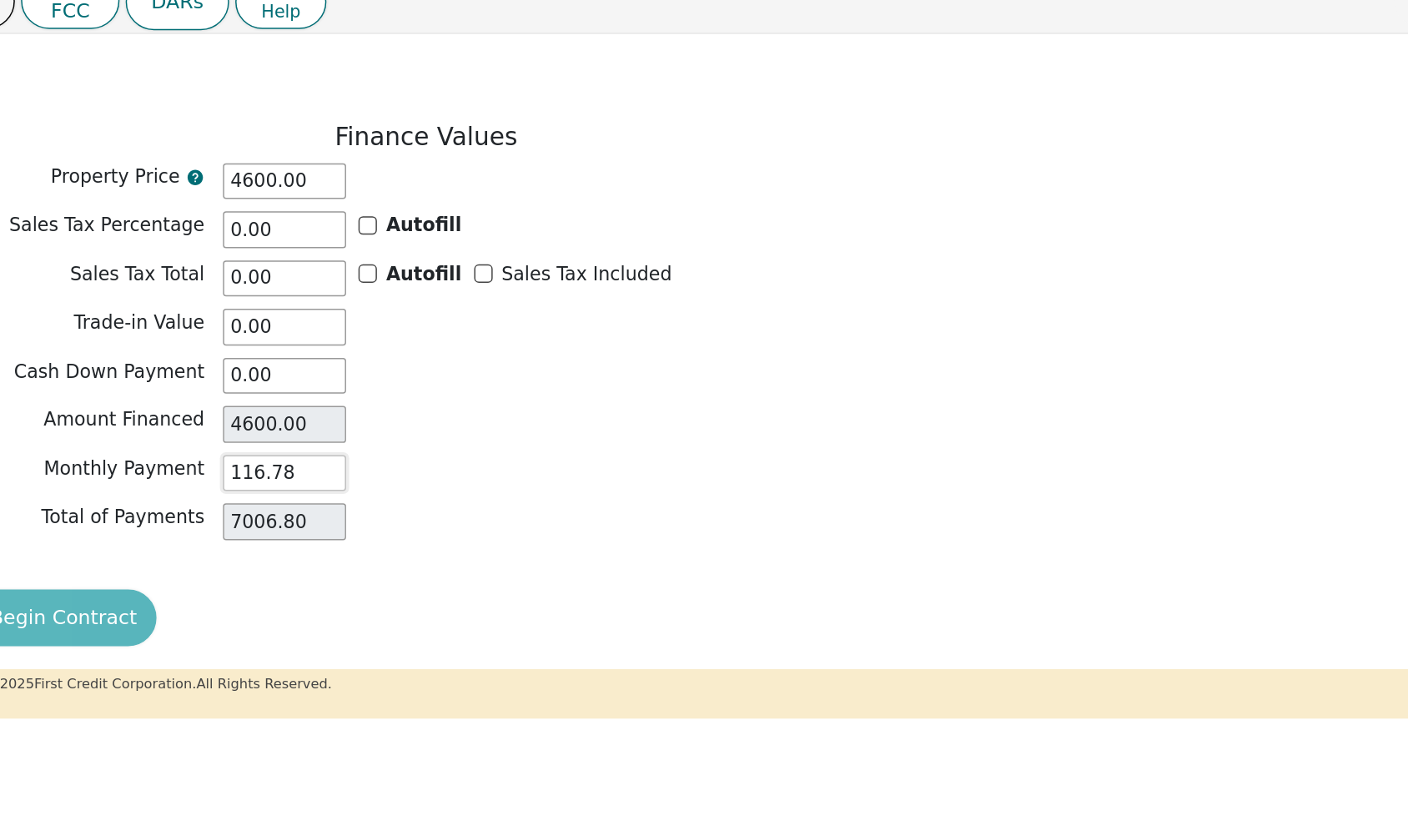
type input "116.78"
click at [329, 414] on div "Total of Payments 7006.80" at bounding box center [383, 426] width 751 height 25
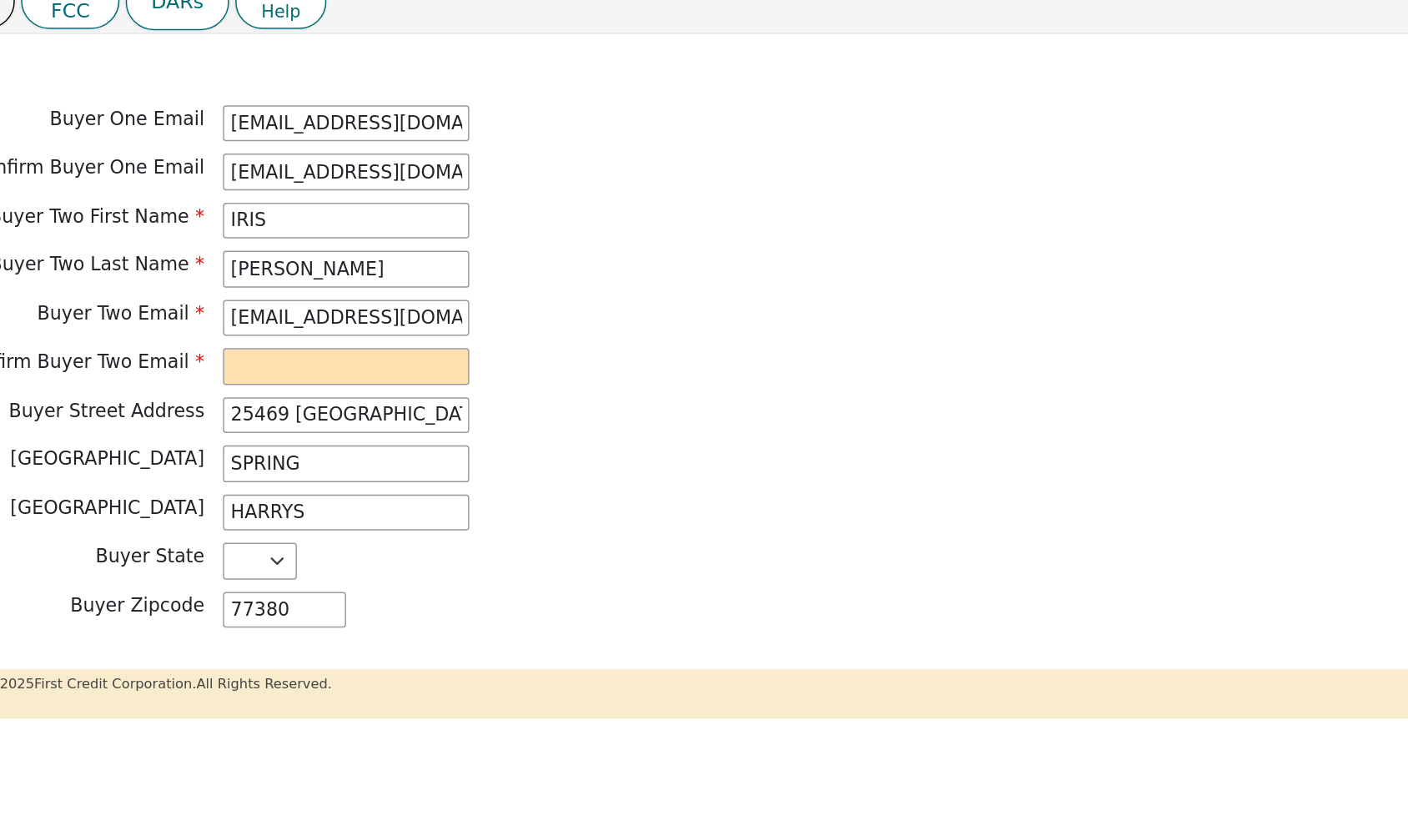
scroll to position [927, 0]
click at [246, 310] on input "email" at bounding box center [329, 322] width 167 height 25
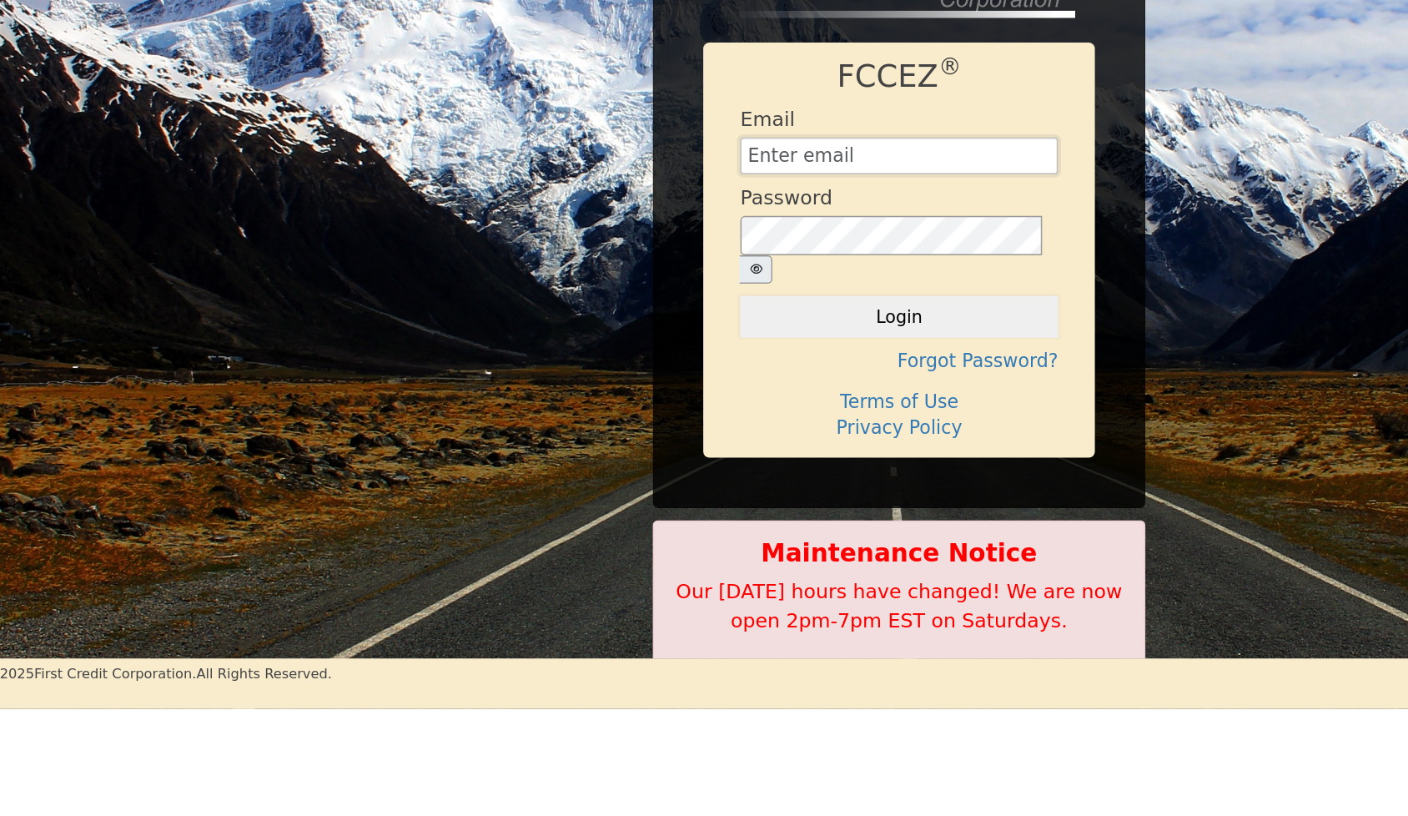
click at [596, 167] on input "text" at bounding box center [703, 179] width 215 height 25
type input "aquaremachtlc@gmail.com"
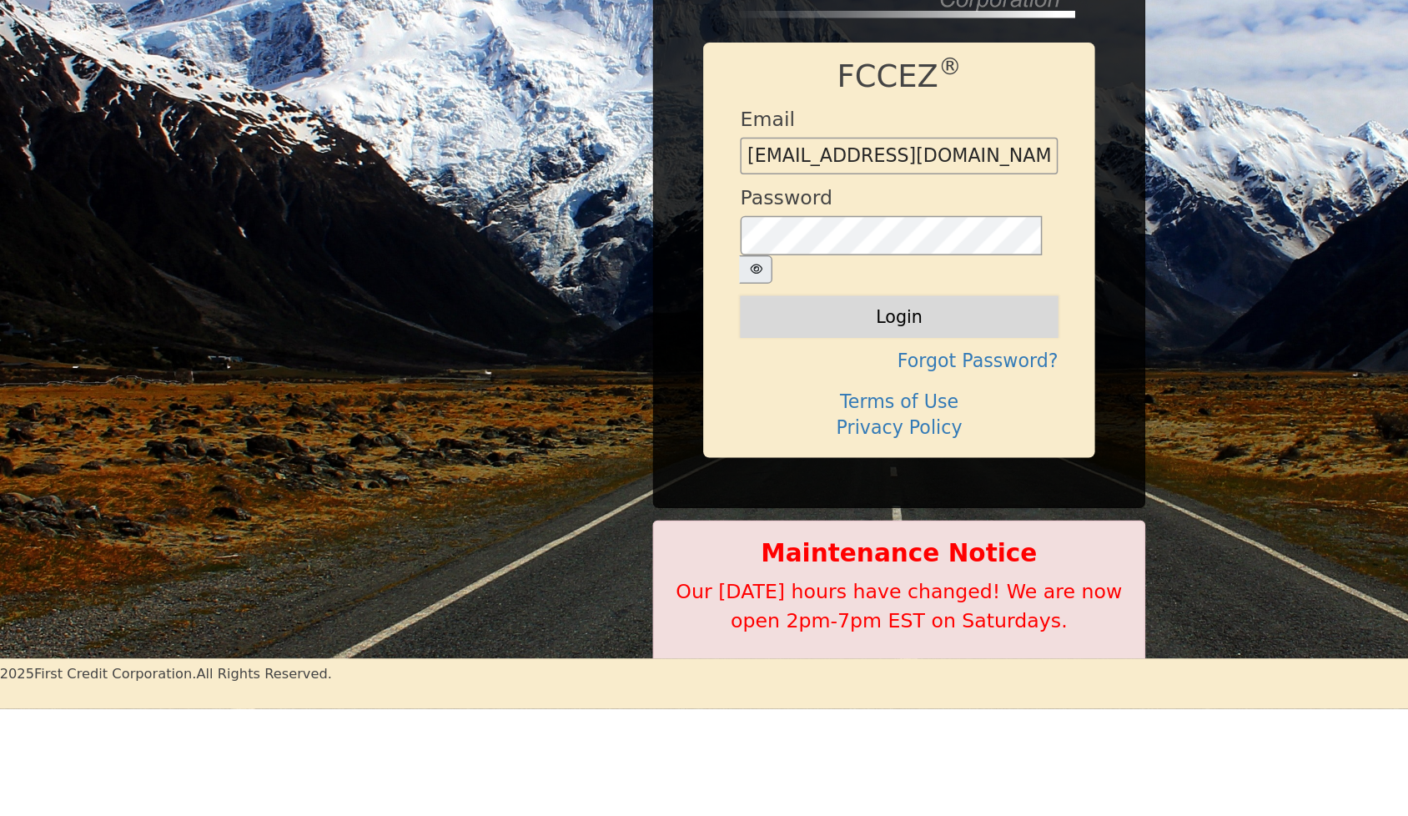
click at [616, 274] on button "Login" at bounding box center [703, 288] width 215 height 28
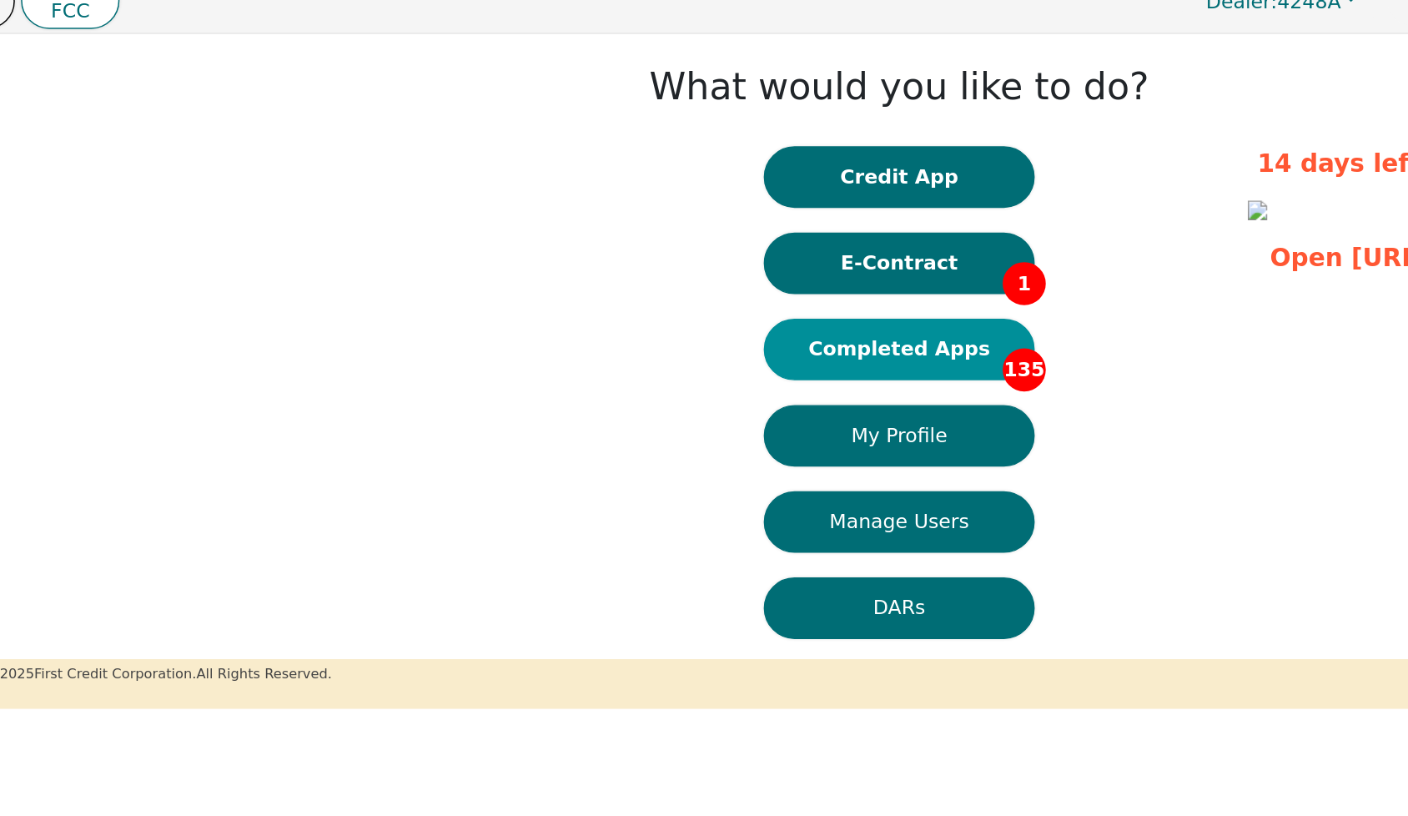
click at [612, 289] on button "Completed Apps 135" at bounding box center [703, 310] width 183 height 42
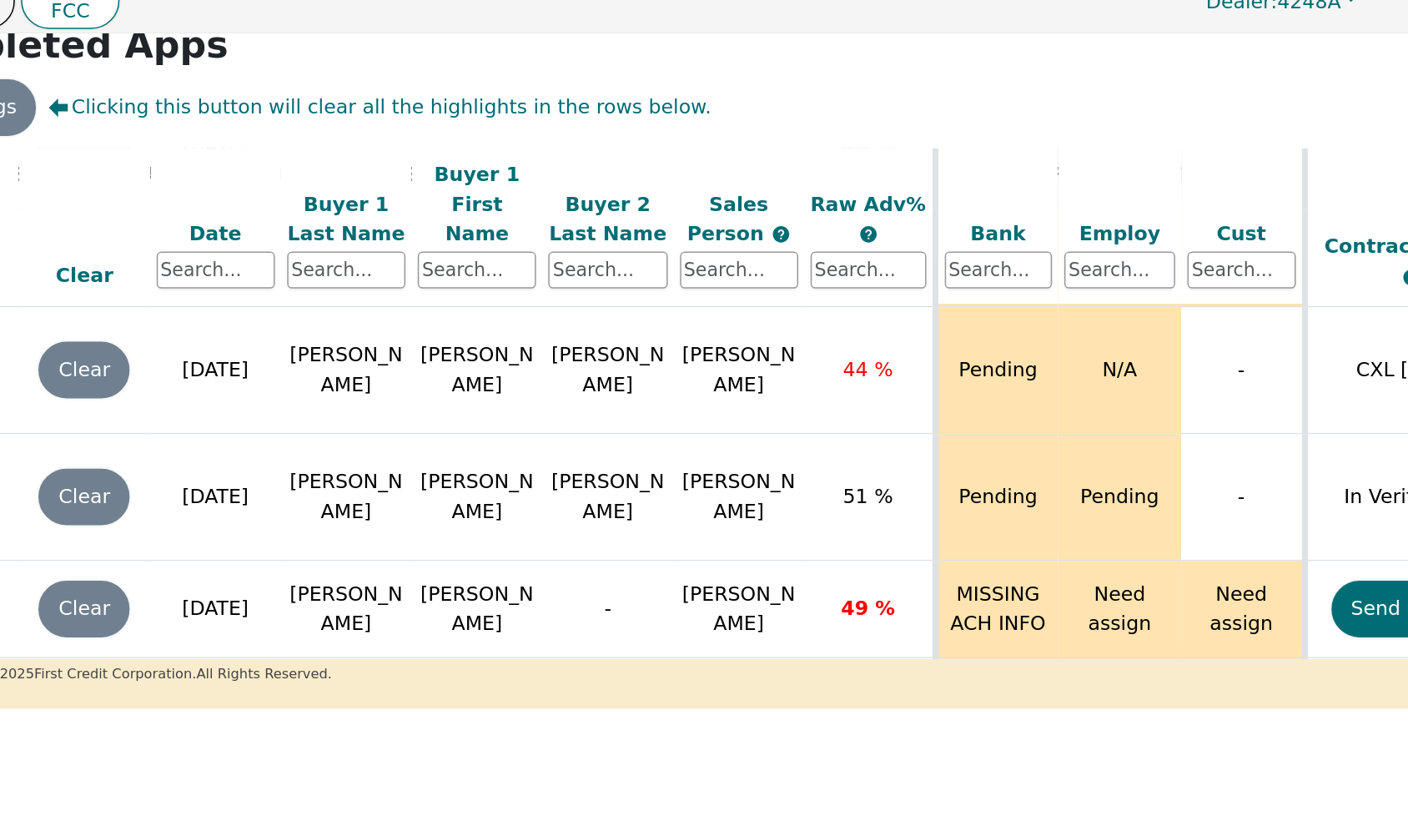
scroll to position [8147, 107]
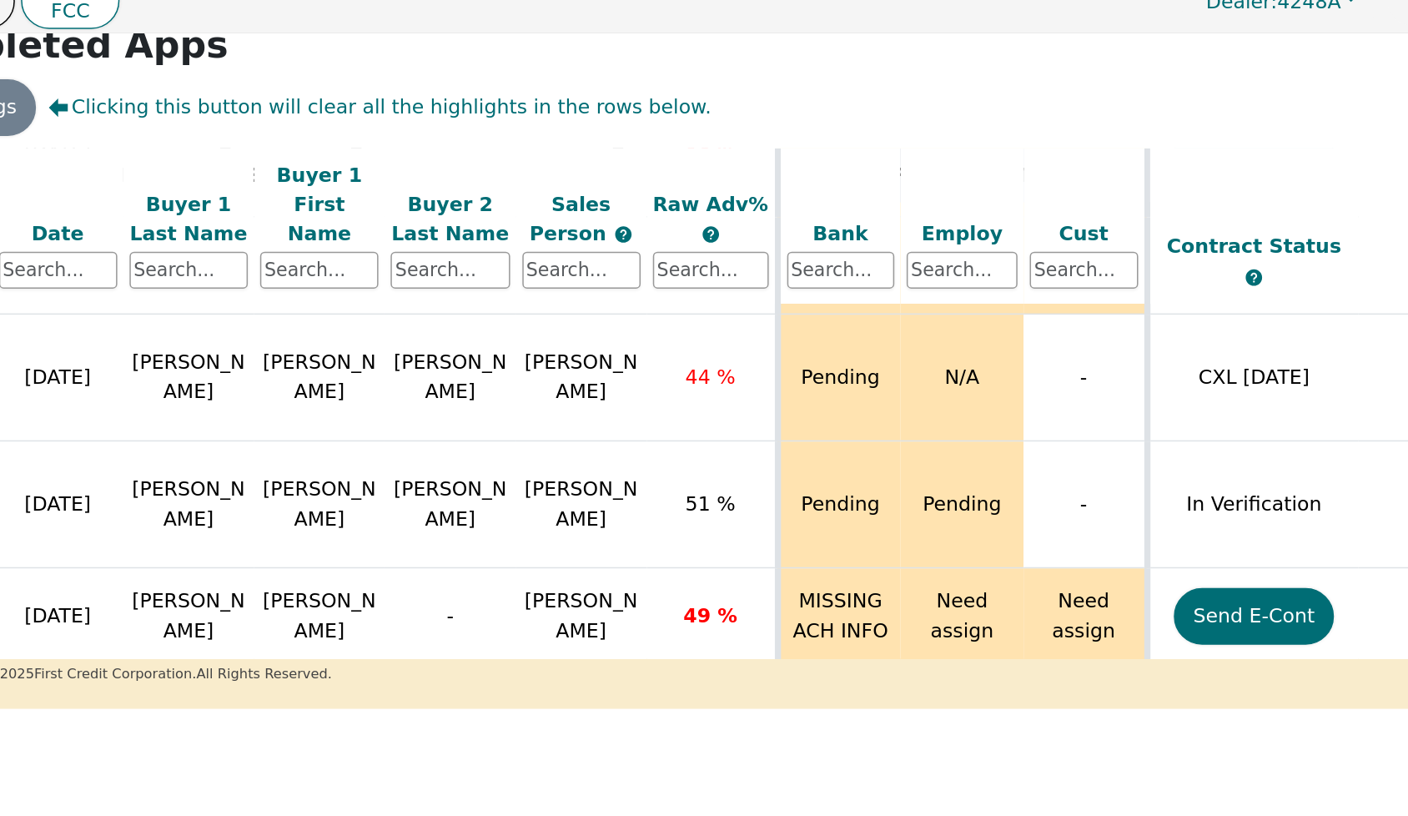
click at [890, 121] on button "Send E-Cont" at bounding box center [944, 102] width 109 height 38
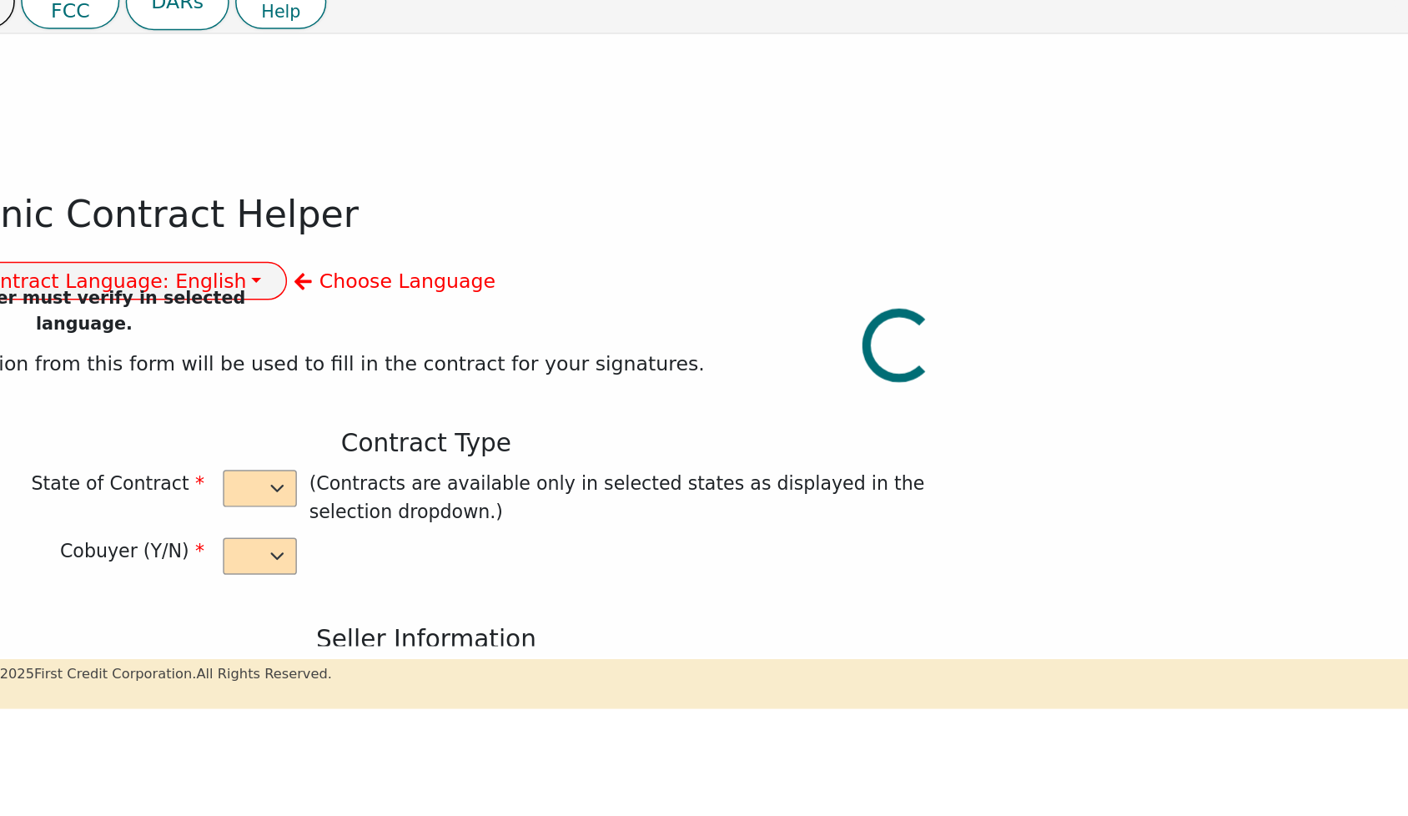
select select "y"
type input "owner"
type input "Ivonne"
type input "Madrid"
type input "AQUA REMACH LLC"
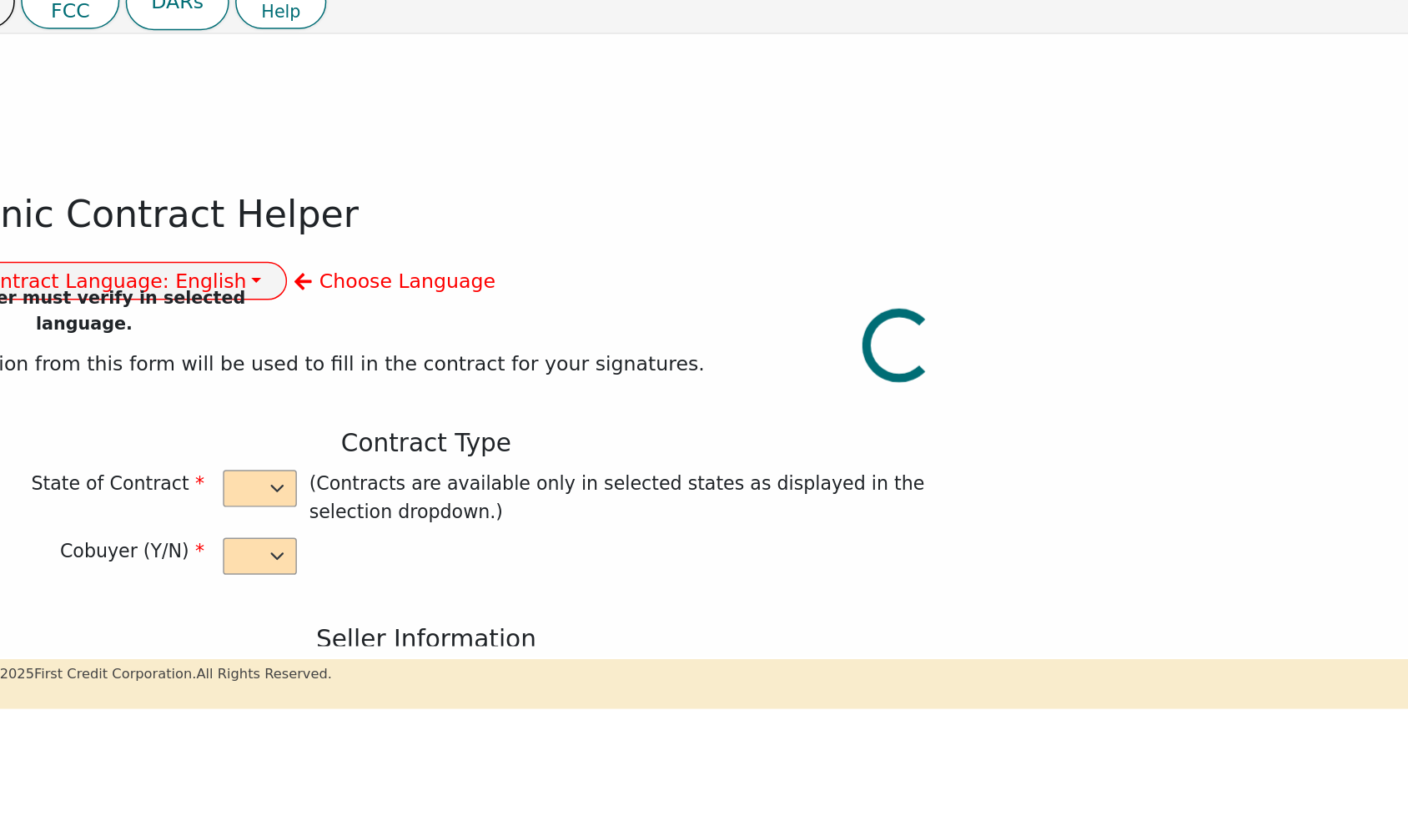
type input "13746 OFFICE PARK DR"
type input "HOUSTON"
select select "TX"
type input "77070"
type input "[PERSON_NAME]"
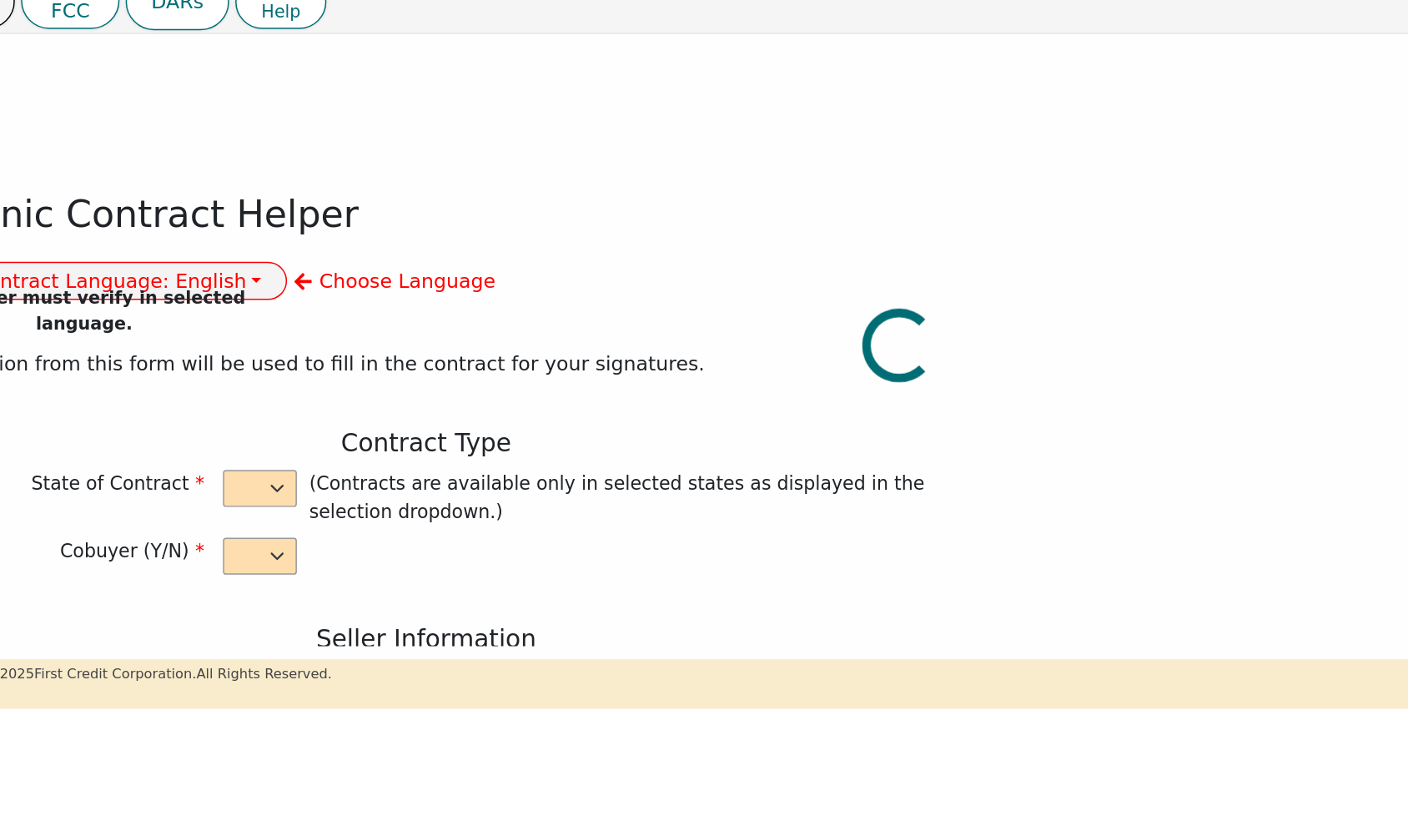
type input "JAX"
type input "IRIS"
type input "[PERSON_NAME]"
type input "alvaradomaricelo466@gmail.com"
type input "25469 BOROUH PARK 1221"
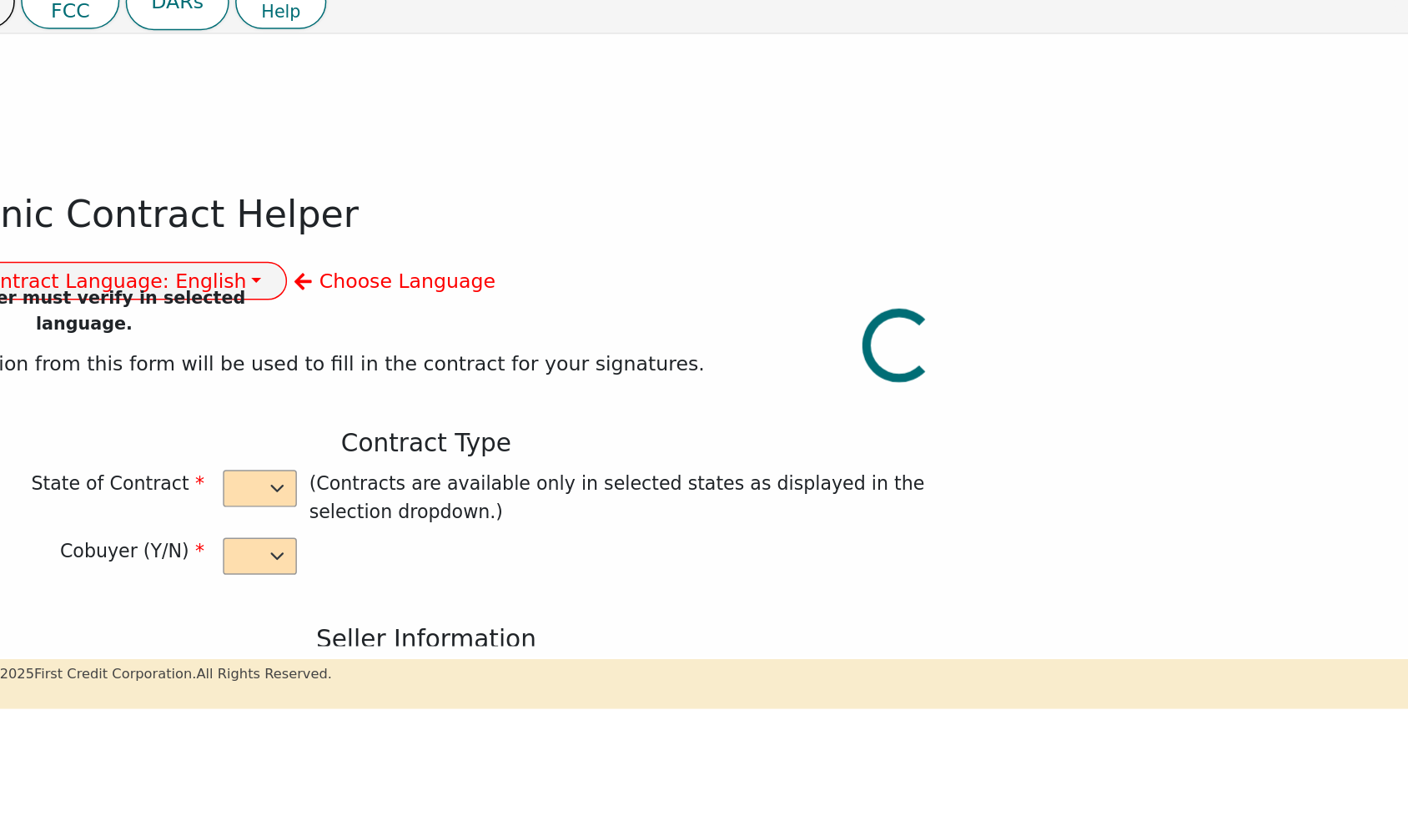
type input "SPRING"
select select "TX"
type input "77380"
type input "[DATE]"
type input "17.99"
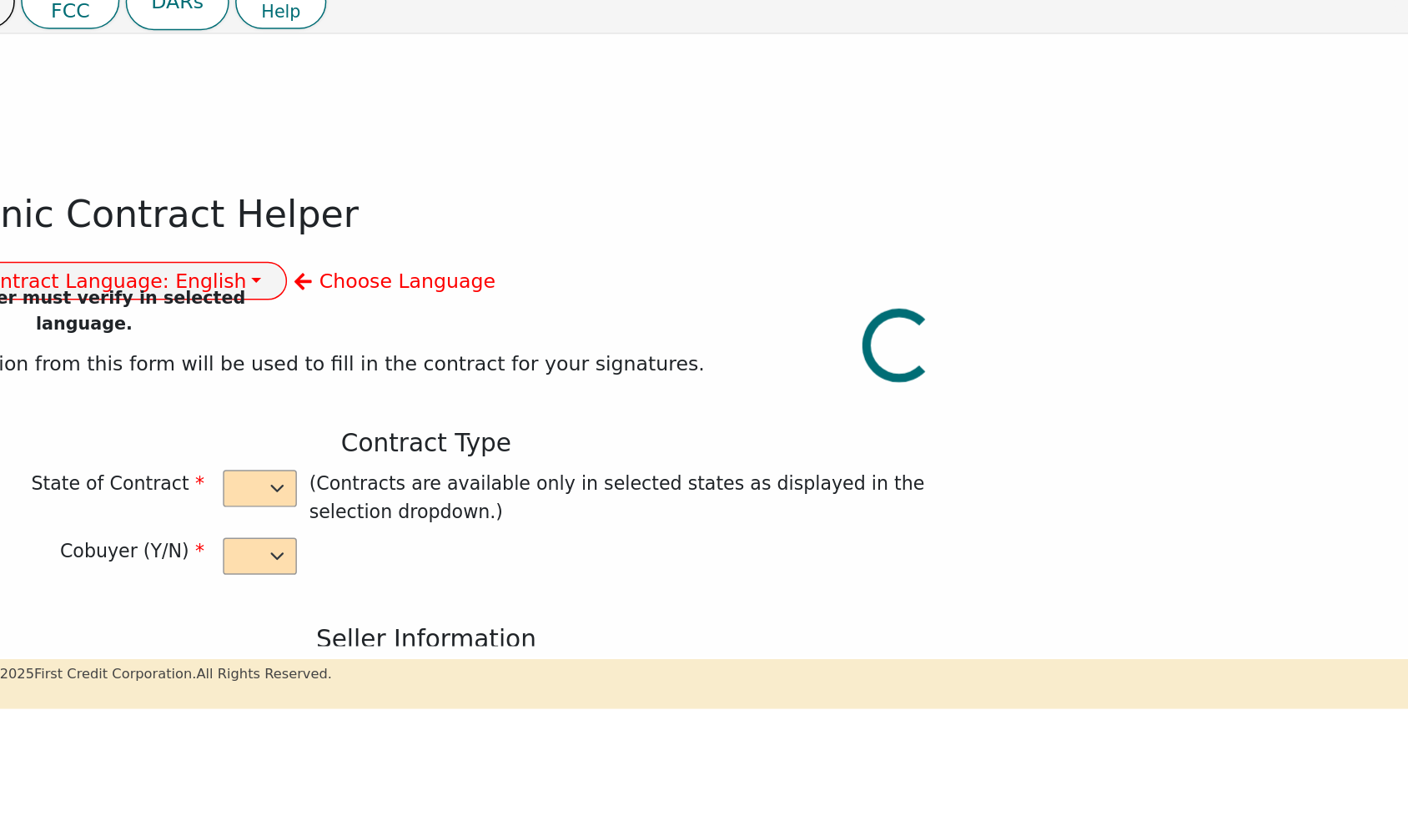
type input "2025-10-10"
type input "60"
type input "0"
type input "4500.00"
type input "0.00"
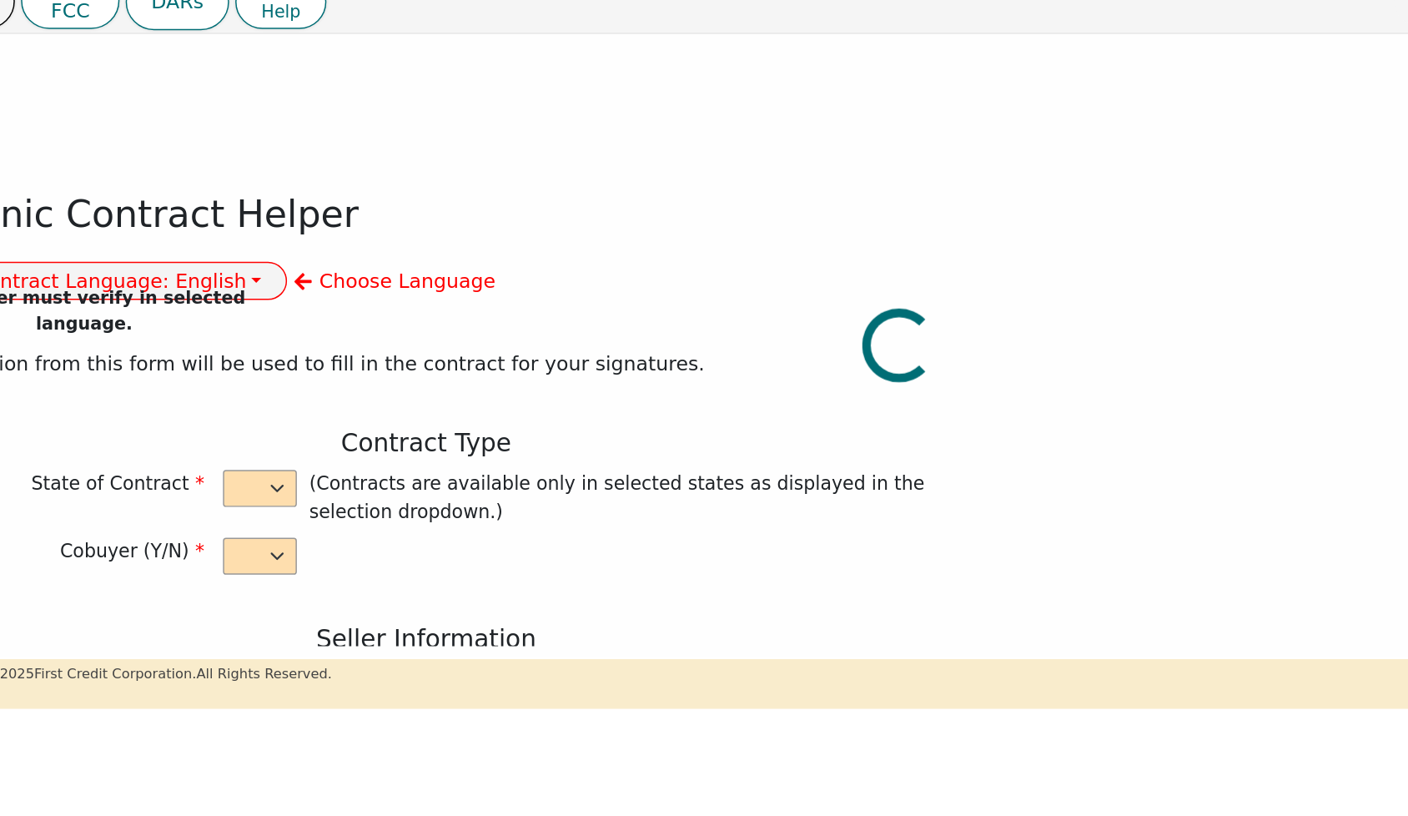
type input "4500.00"
select select "TX"
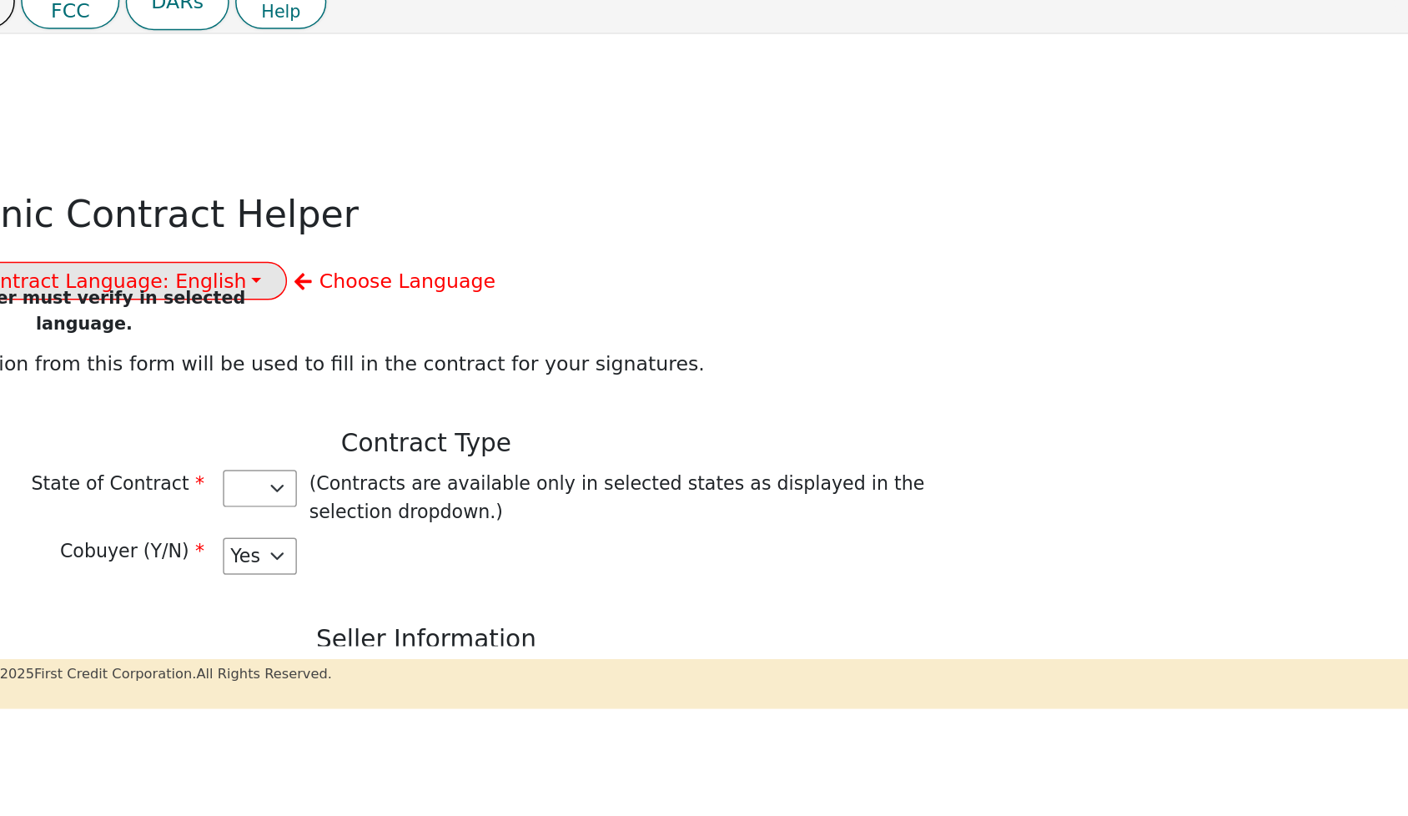
click at [290, 251] on button "Select Contract Language: English" at bounding box center [152, 264] width 275 height 26
click at [148, 311] on link "Spanish" at bounding box center [82, 322] width 132 height 23
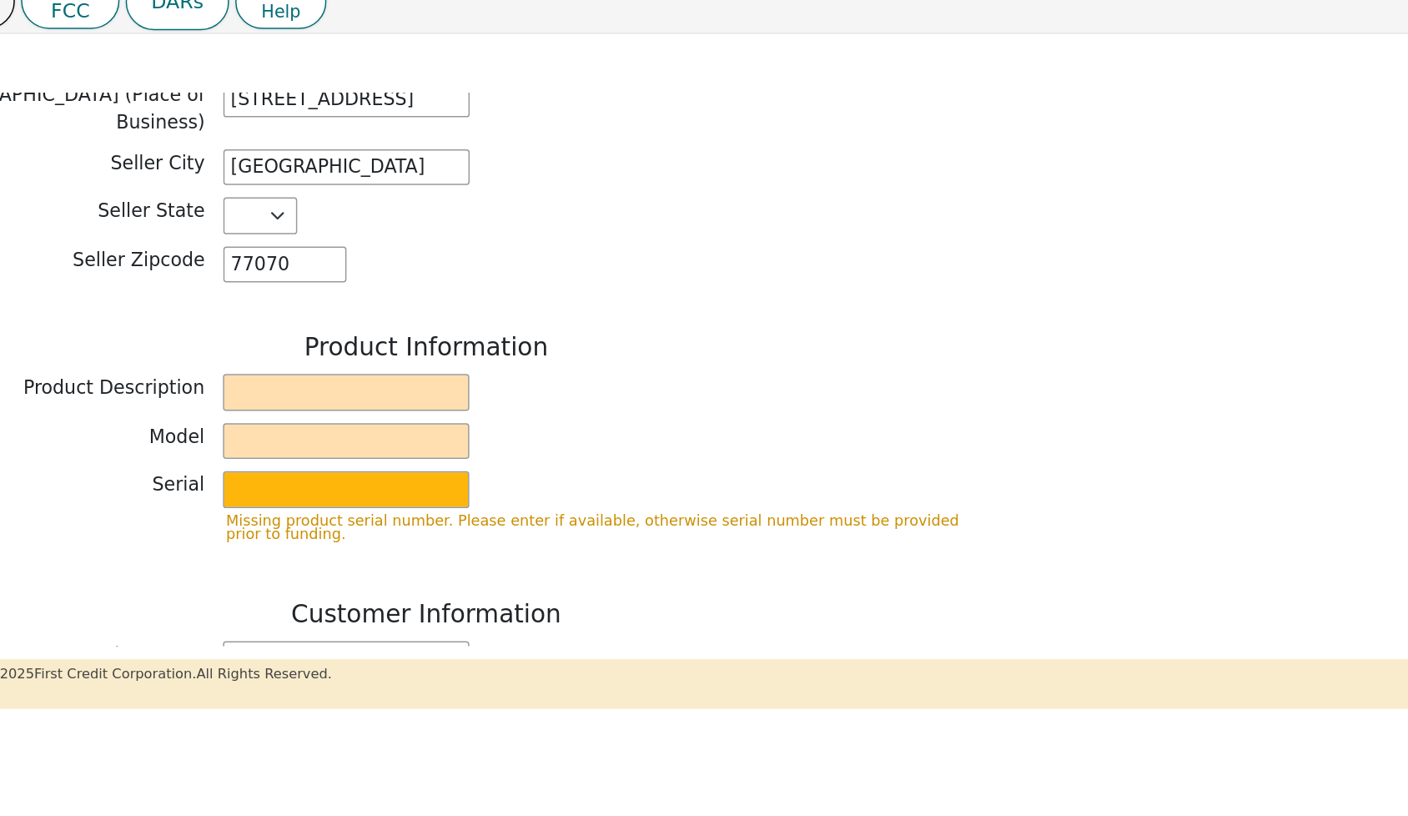
scroll to position [538, 0]
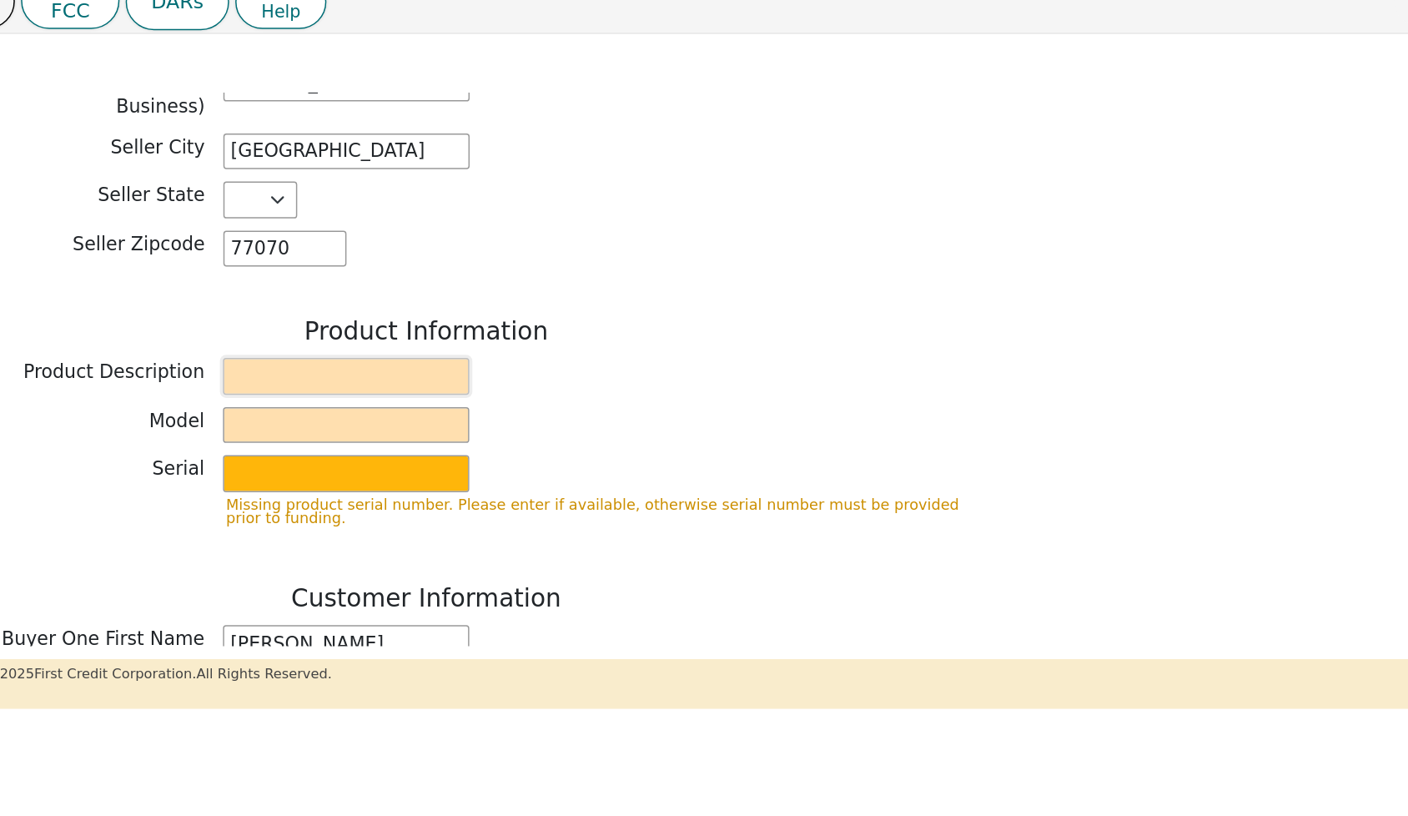
click at [246, 316] on input "text" at bounding box center [329, 328] width 167 height 25
type input "WATER SYSTEM"
click at [246, 349] on input "text" at bounding box center [329, 361] width 167 height 25
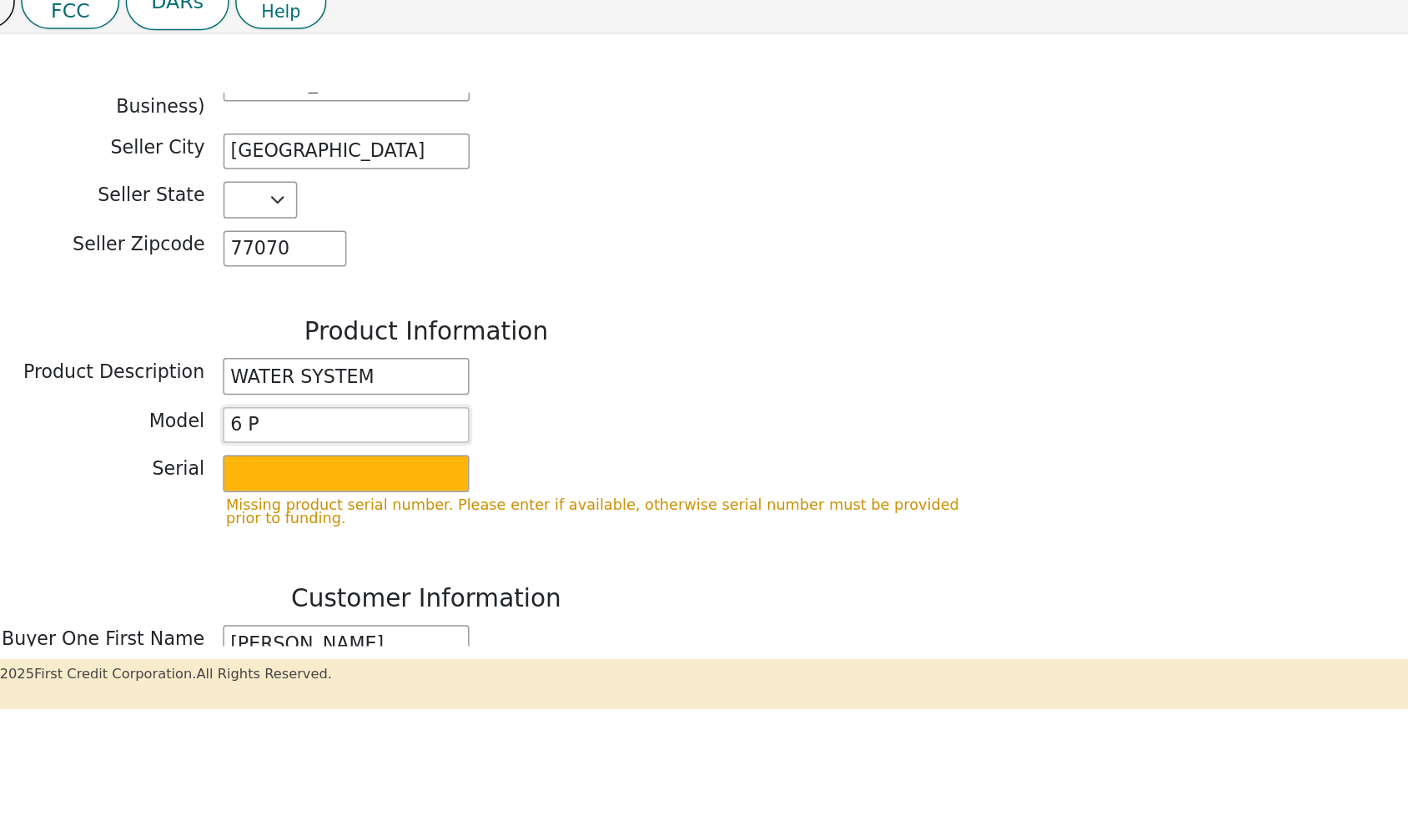
type input "6 P"
click at [246, 382] on input "text" at bounding box center [329, 394] width 167 height 25
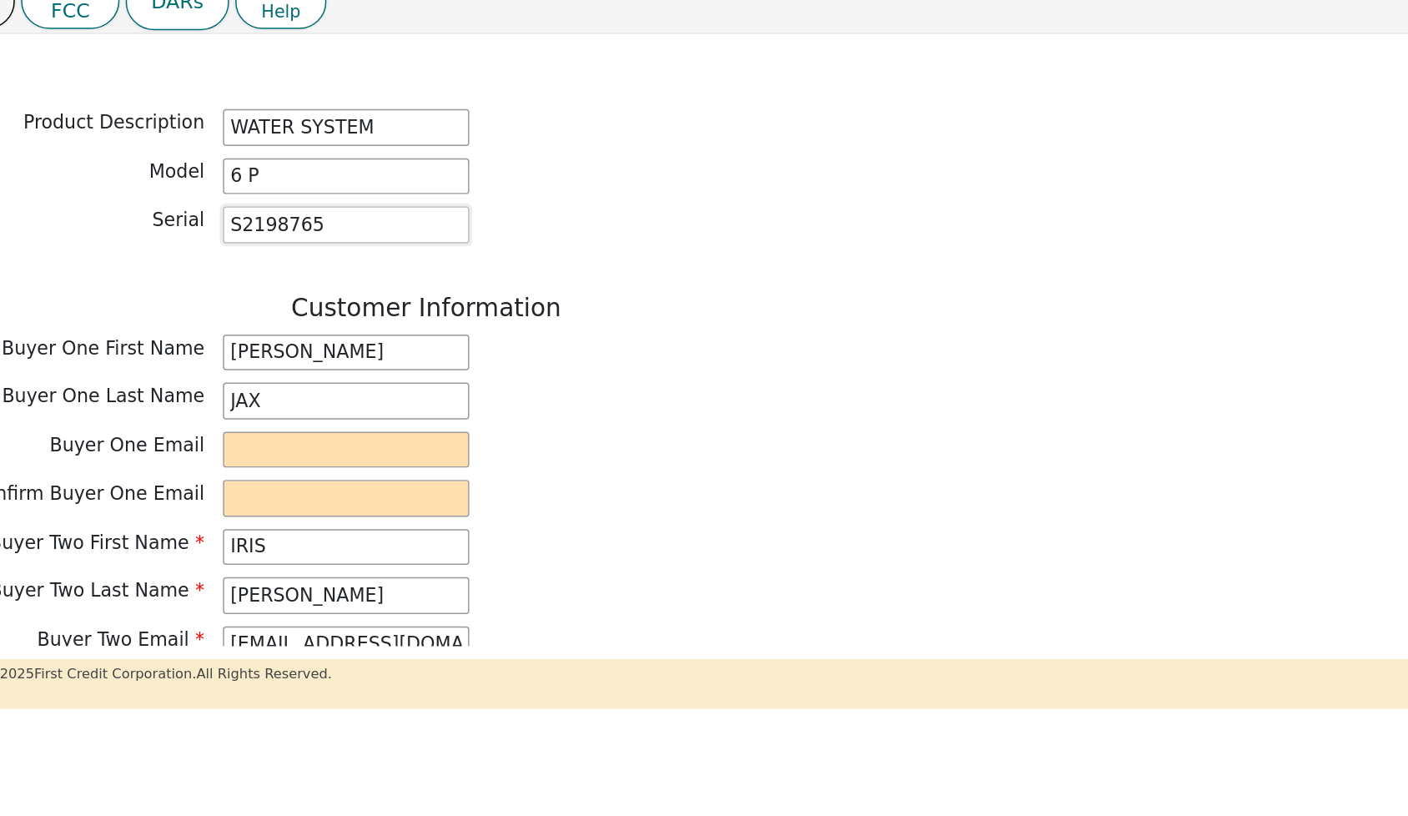
scroll to position [707, 0]
type input "S2198765"
click at [246, 365] on input "email" at bounding box center [329, 377] width 167 height 25
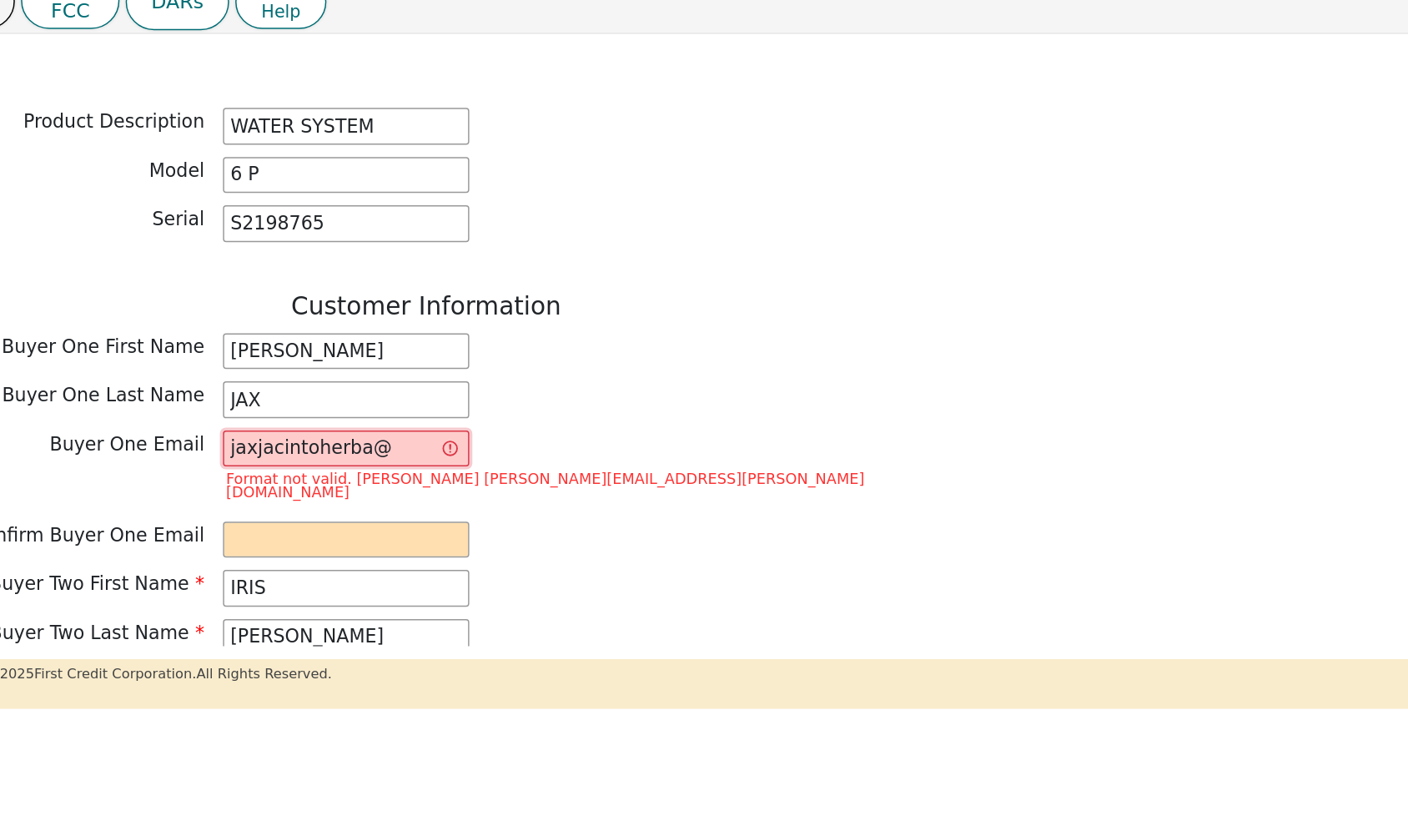
click at [258, 365] on input "jaxjacintoherba@" at bounding box center [329, 377] width 167 height 25
click at [279, 365] on input "jaxjacintoherba@" at bounding box center [329, 377] width 167 height 25
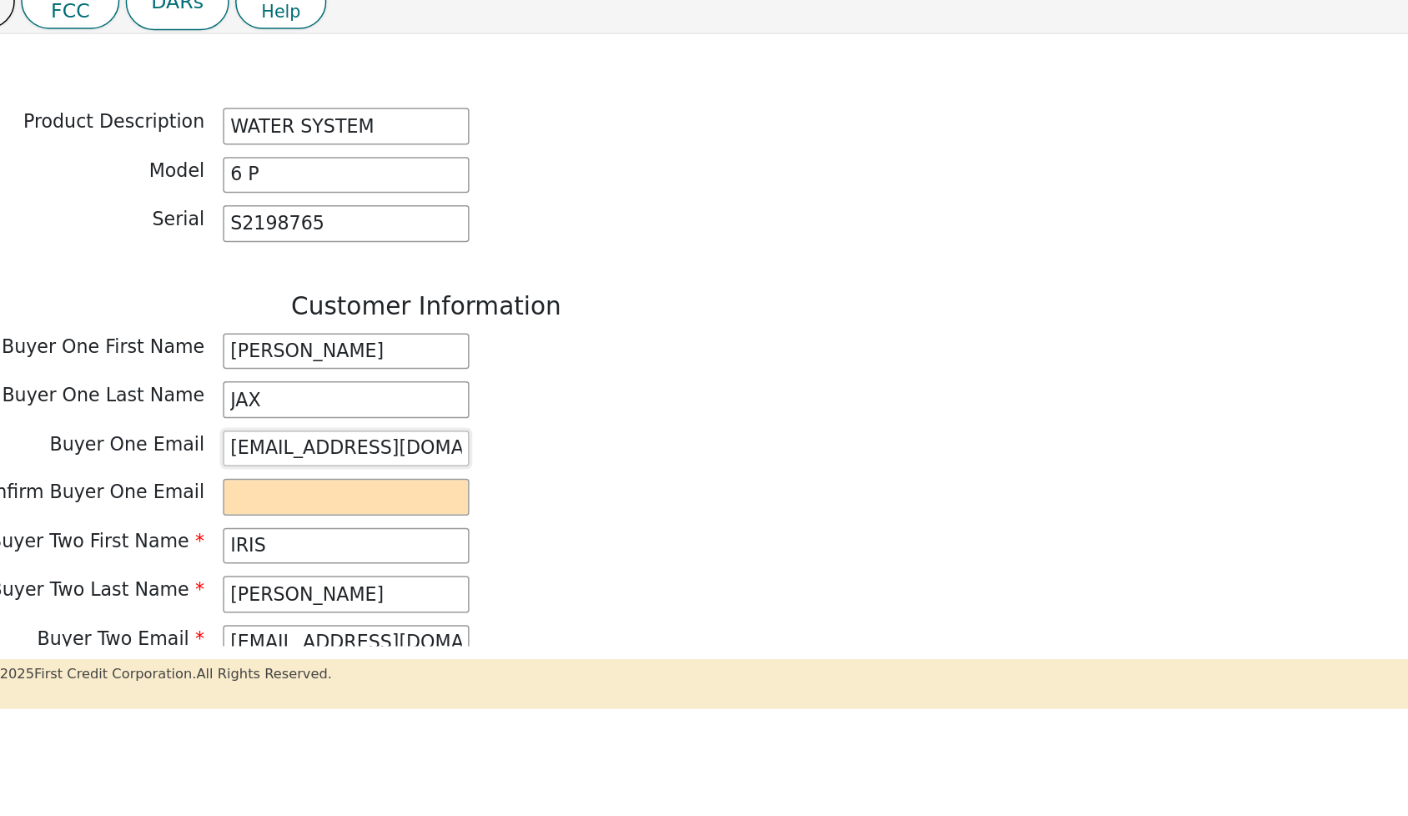
type input "jaxjacintoherba@gmail.com"
click at [246, 398] on input "email" at bounding box center [329, 410] width 167 height 25
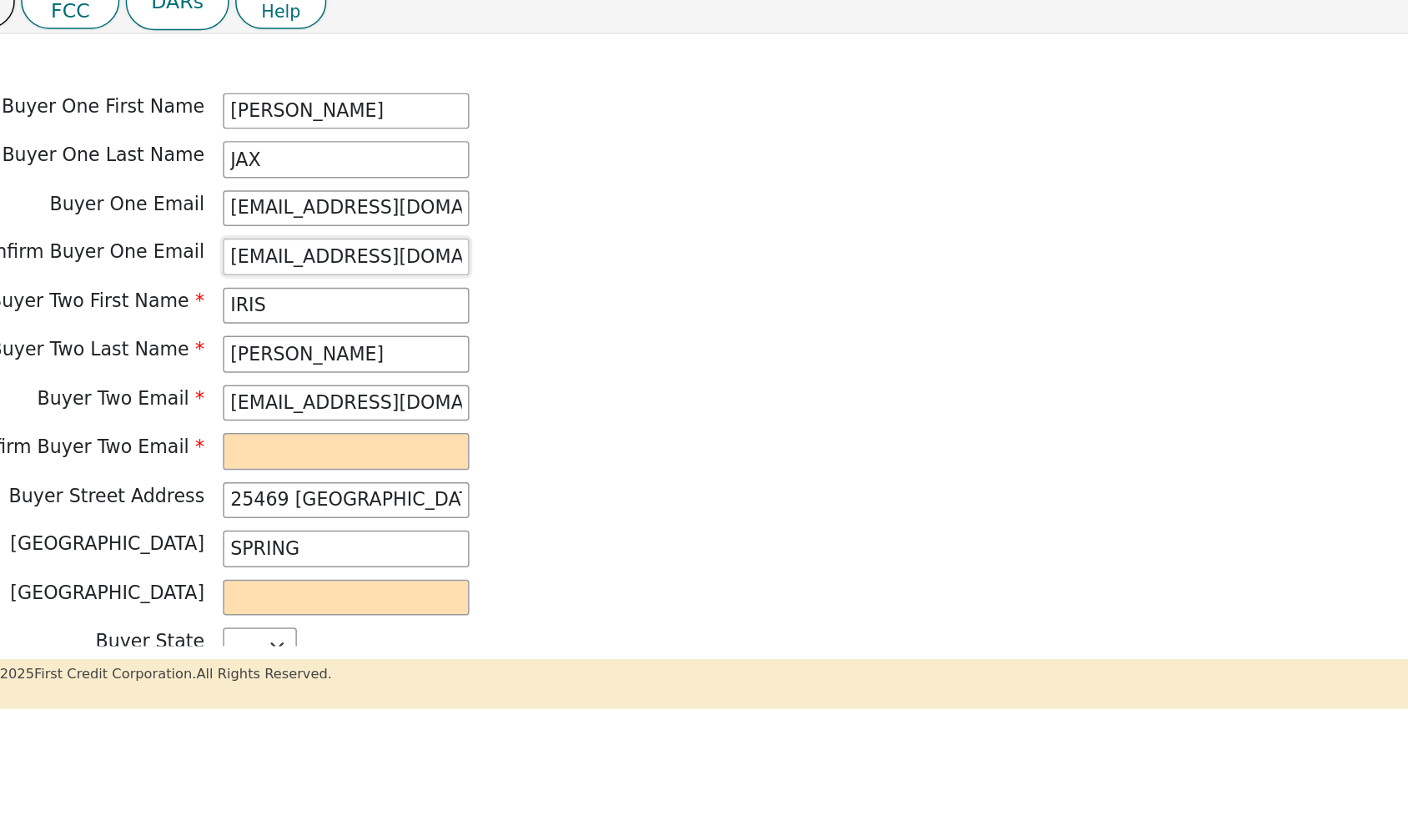
scroll to position [874, 0]
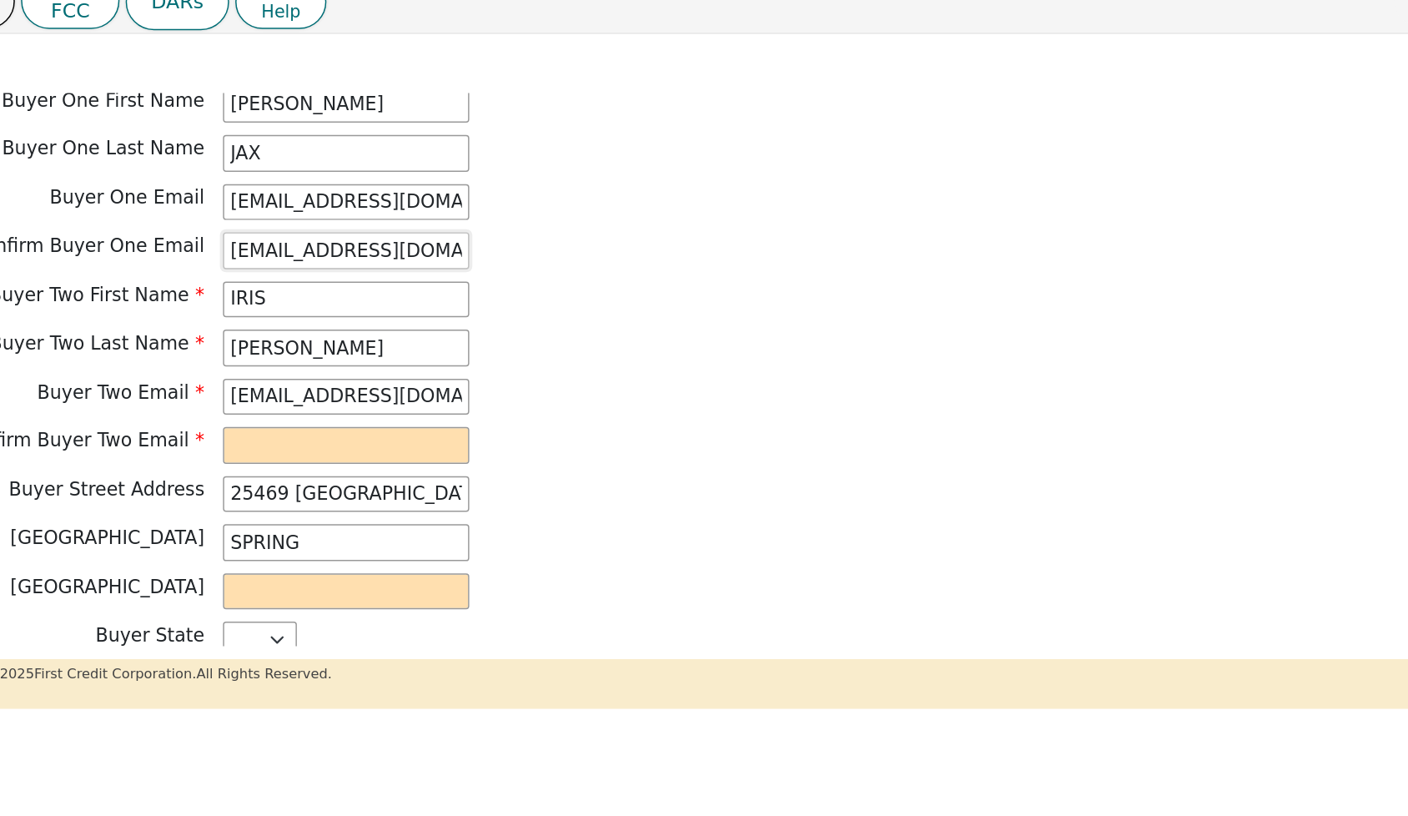
type input "jaxjacintoherba@gmail.com"
click at [246, 363] on input "email" at bounding box center [329, 375] width 167 height 25
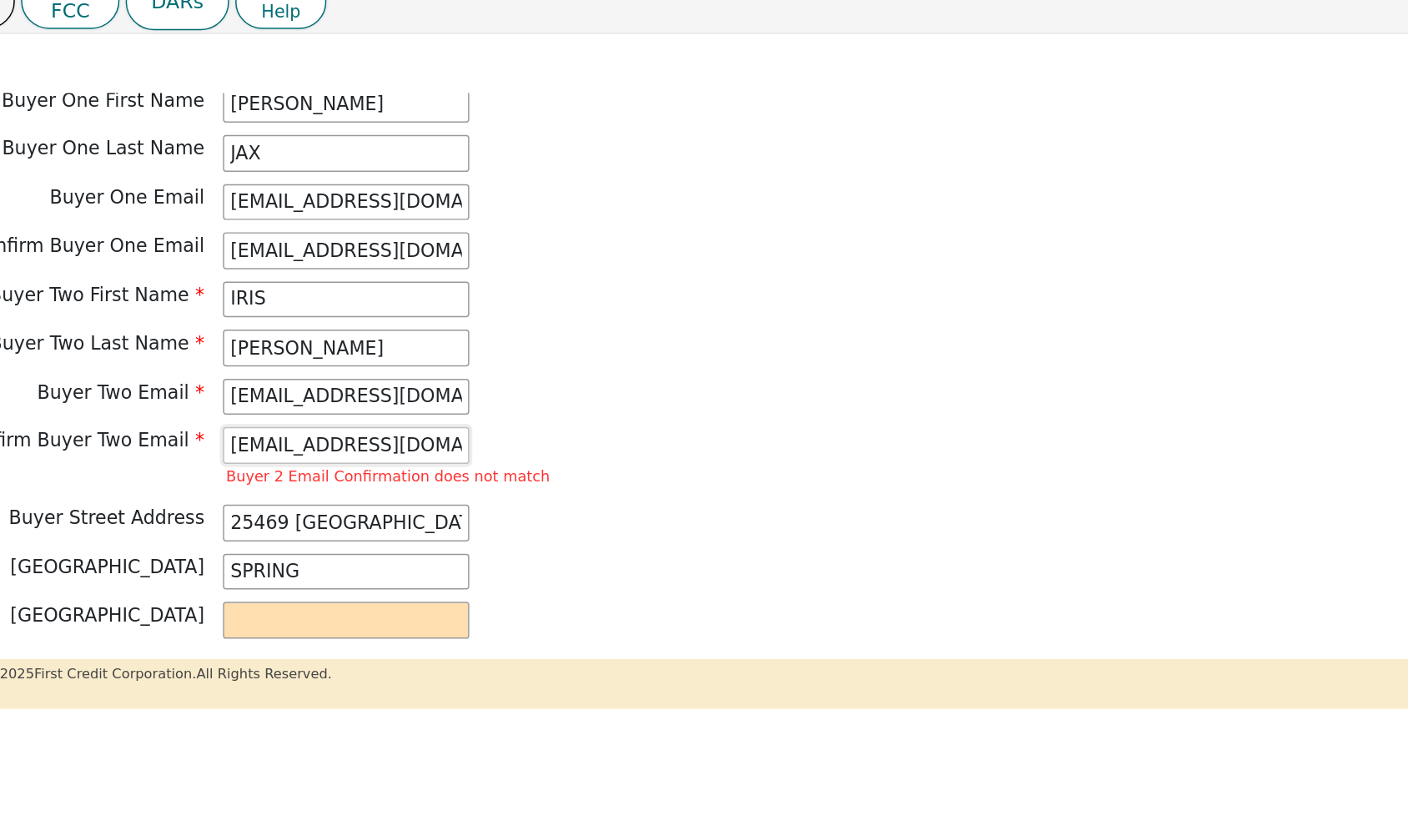
type input "alvaradomaricela466@gmail.com"
click at [388, 415] on div "Buyer Street Address 25469 BOROUH PARK 1221" at bounding box center [383, 427] width 751 height 25
click at [273, 330] on input "alvaradomaricelo466@gmail.com" at bounding box center [329, 342] width 167 height 25
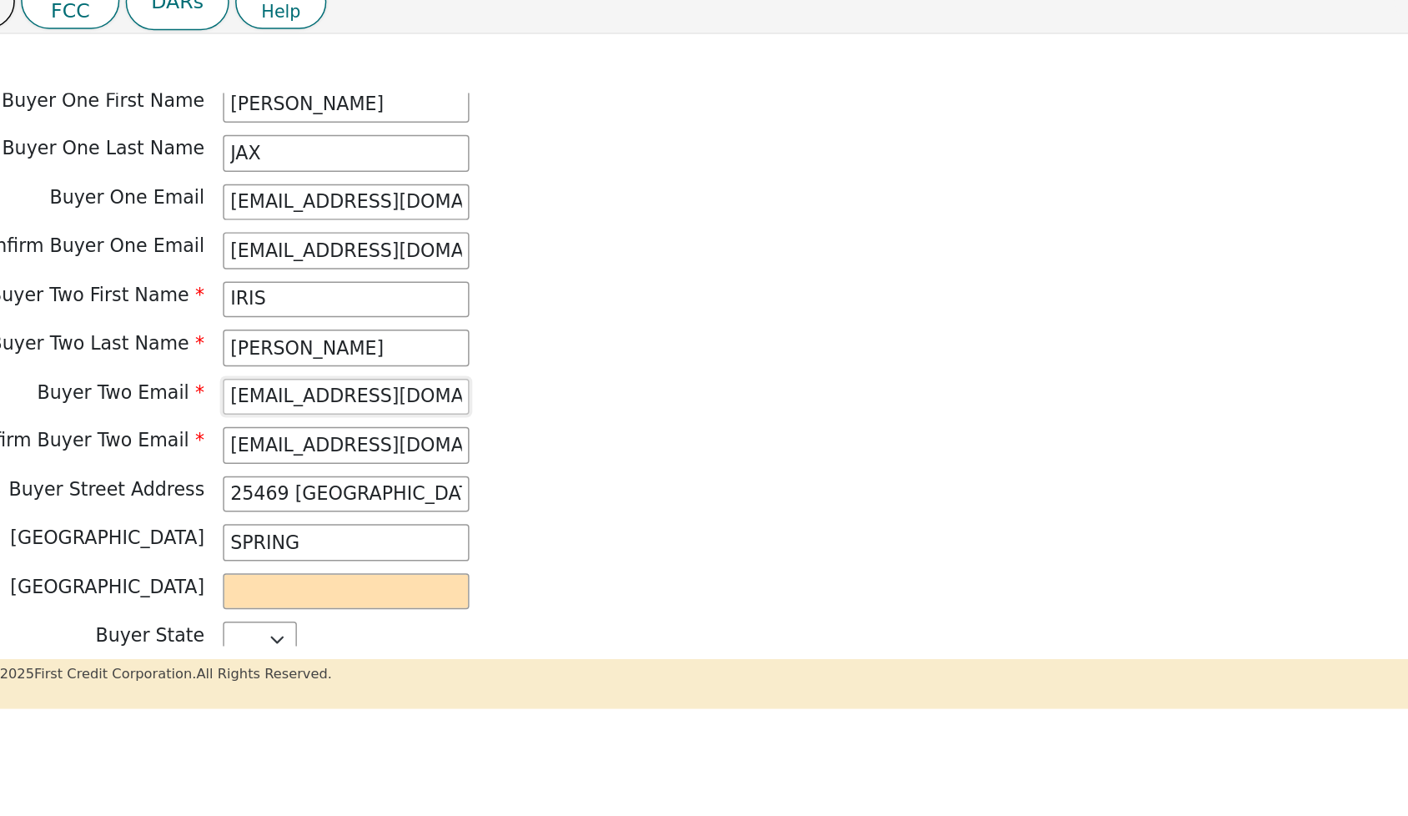
type input "alvaradomaricela466@gmail.com"
click at [510, 429] on div "Buyer City SPRING" at bounding box center [383, 441] width 751 height 25
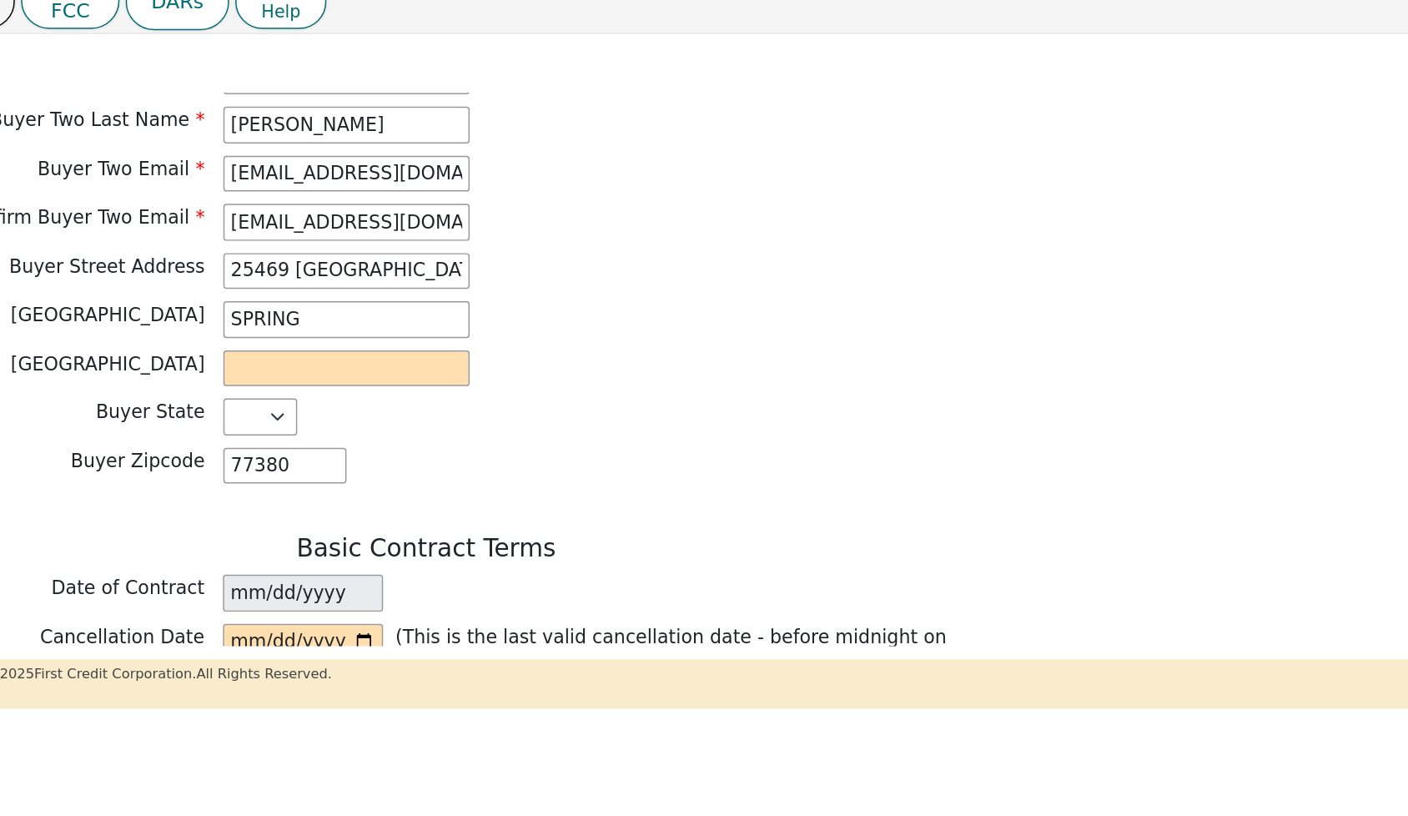
scroll to position [1043, 0]
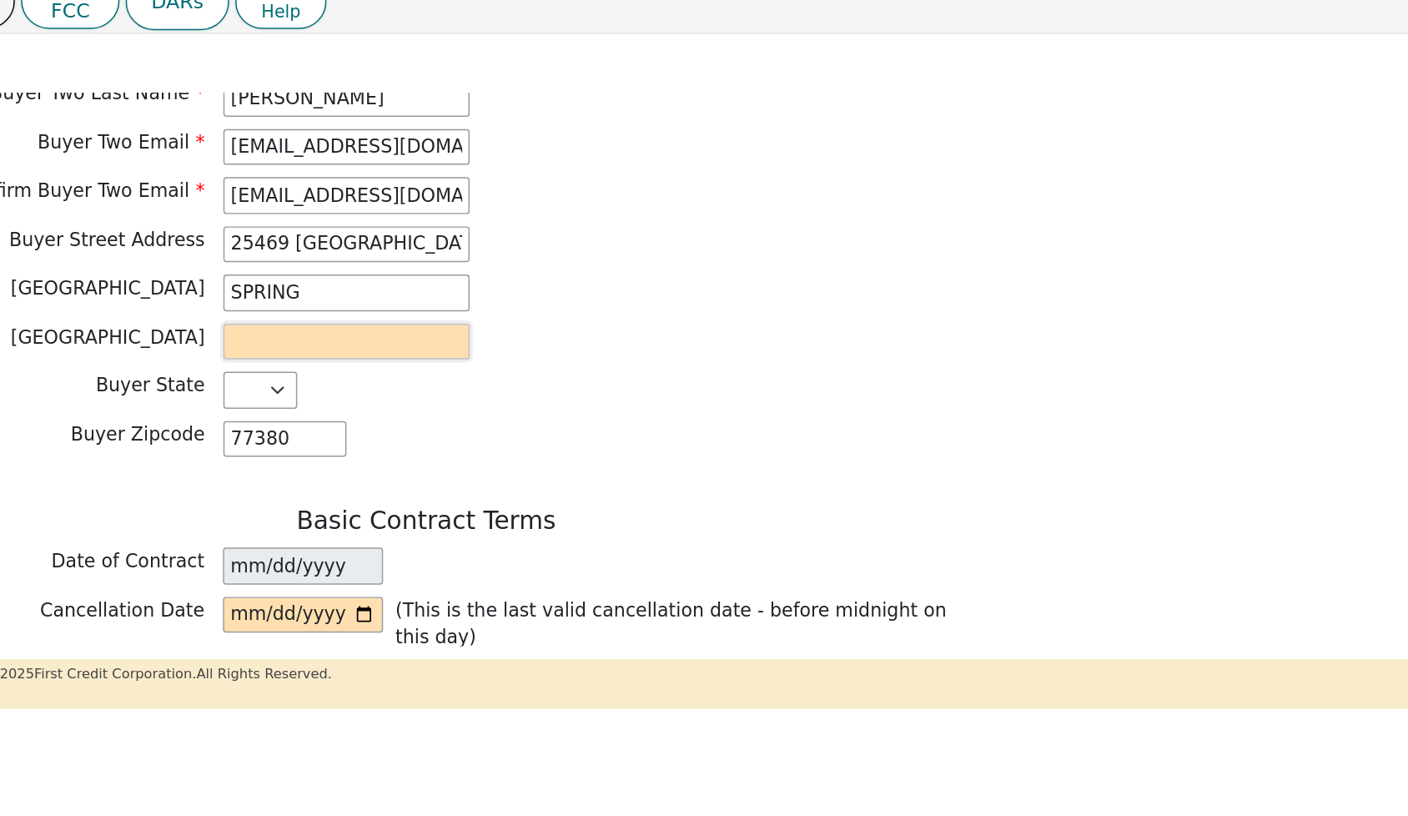
click at [246, 293] on input "text" at bounding box center [329, 305] width 167 height 25
type input "harrys"
click at [246, 445] on input "[DATE]" at bounding box center [300, 457] width 108 height 25
click at [246, 478] on input "date" at bounding box center [300, 490] width 108 height 25
type input "2025-09-20"
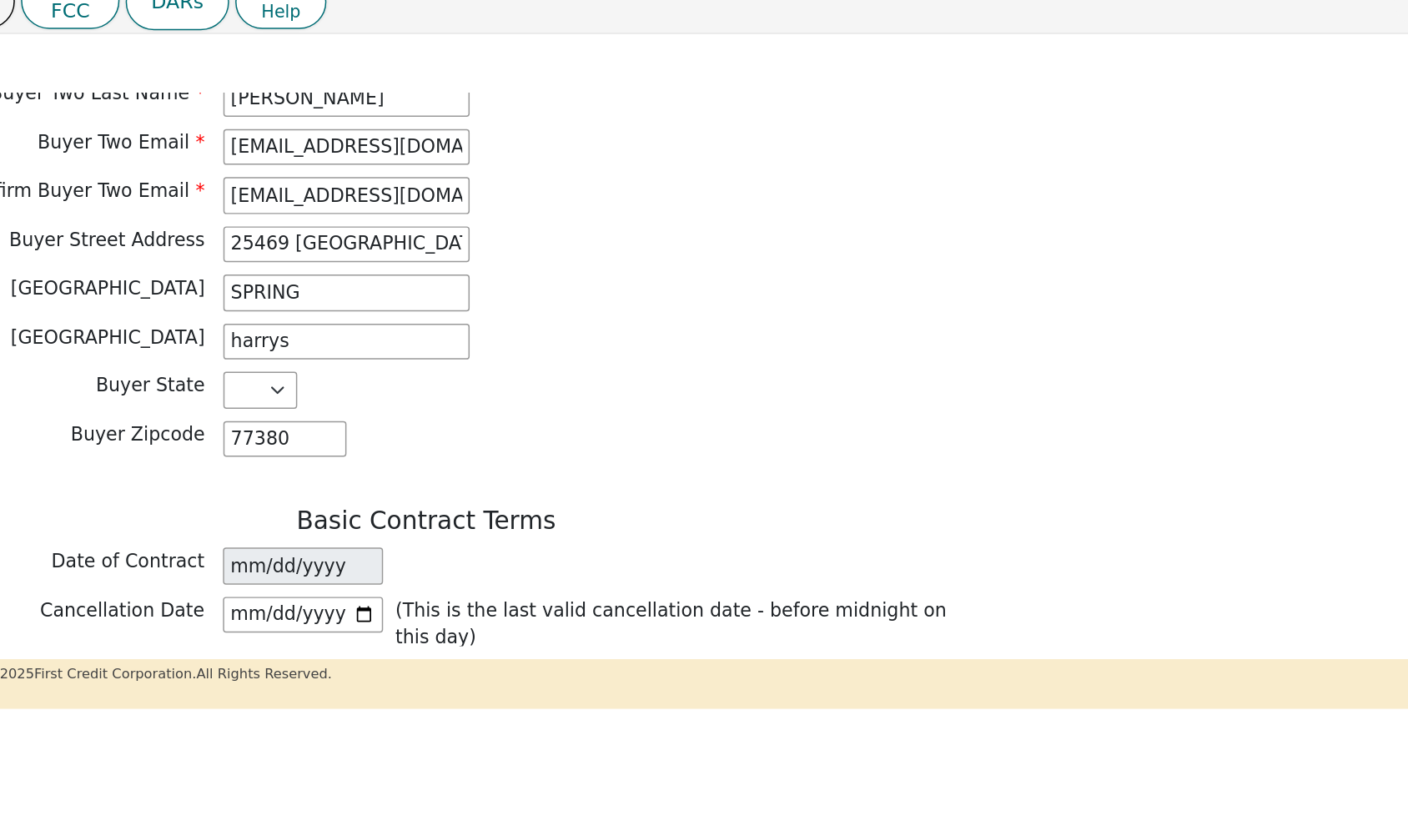
click at [512, 445] on div "Date of Contract 2025-09-17" at bounding box center [383, 457] width 751 height 25
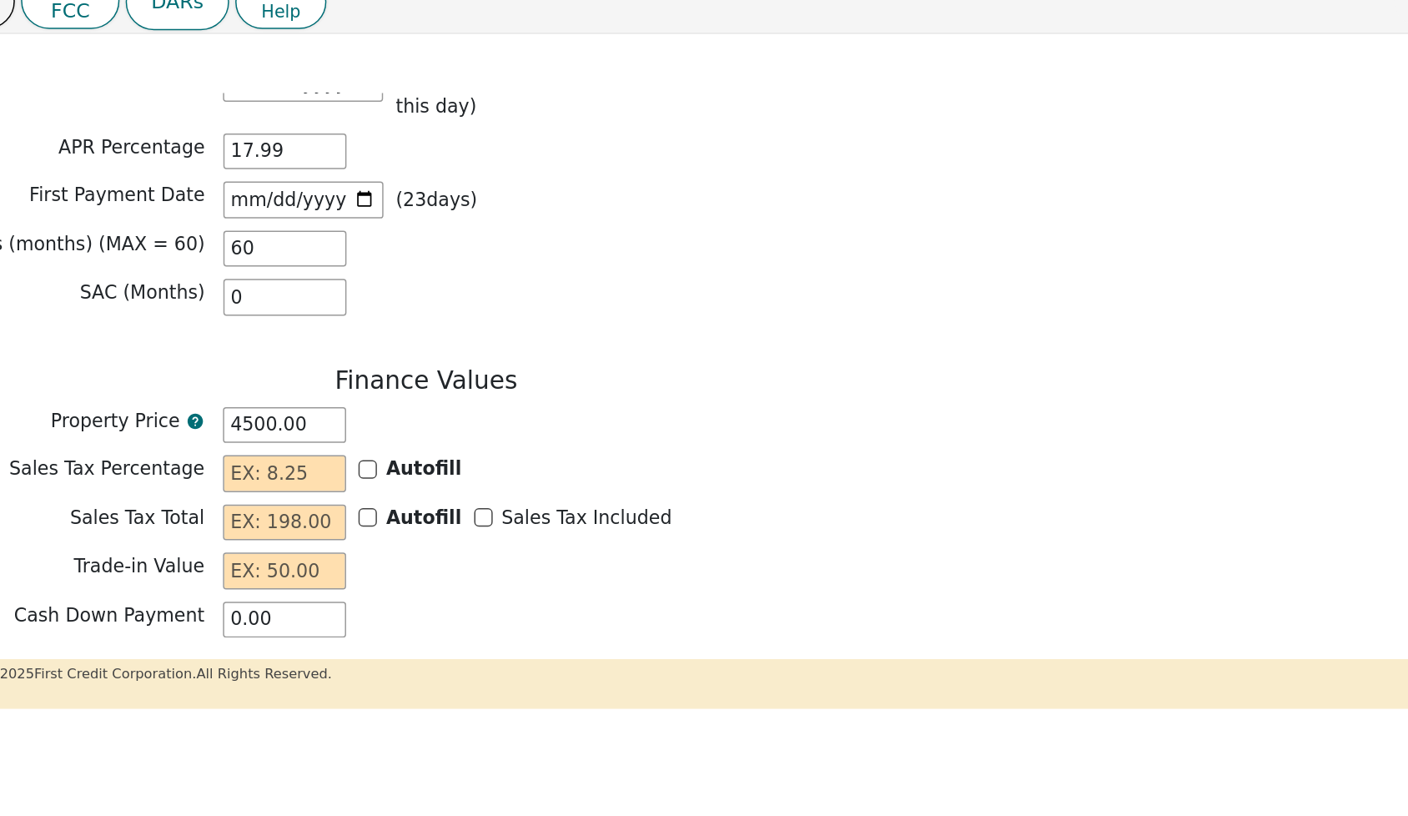
scroll to position [1402, 0]
click at [246, 350] on input "4500.00" at bounding box center [287, 362] width 83 height 25
type input "400.00"
type input "4600.00"
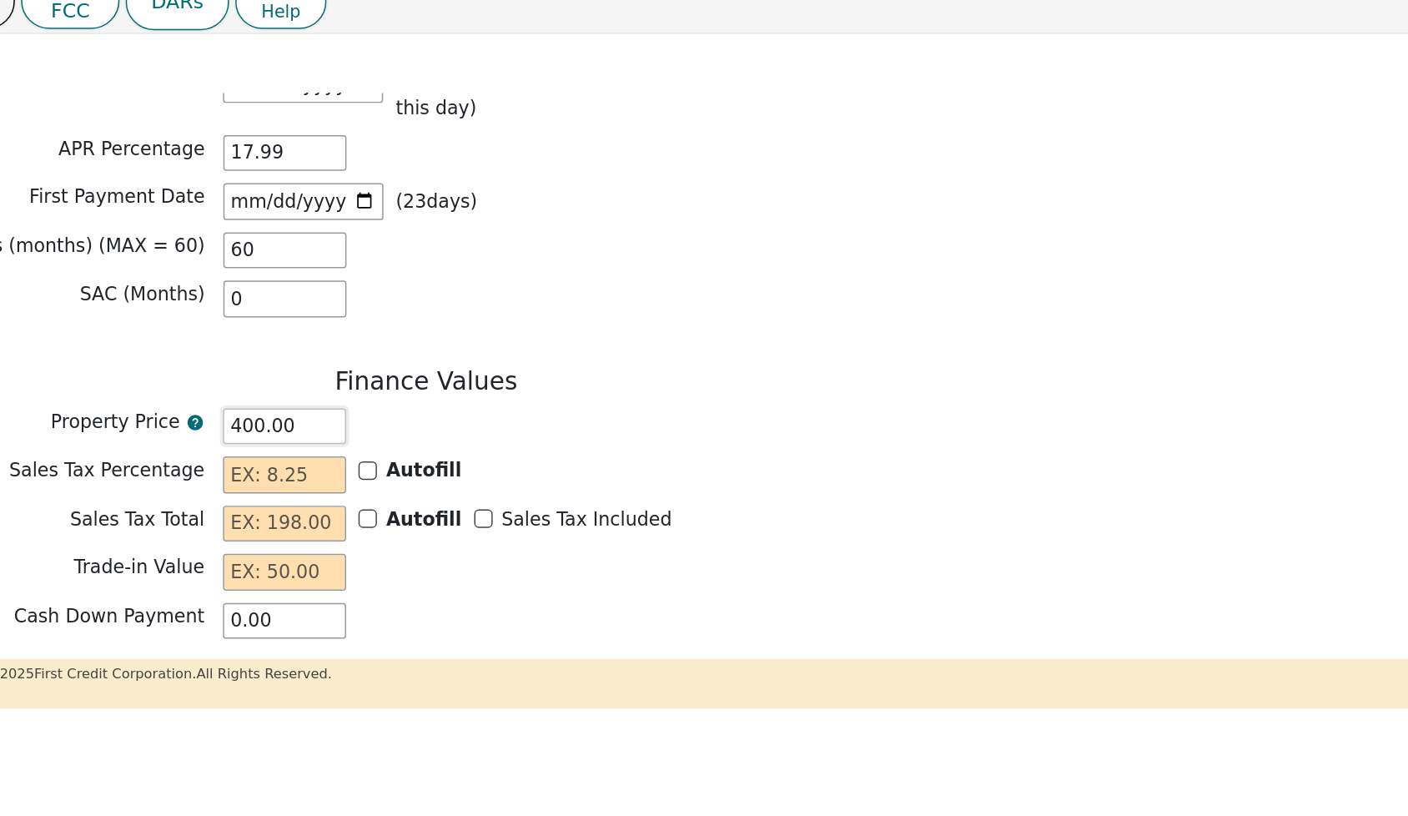
type input "4600.00"
click at [384, 383] on div "Sales Tax Percentage Autofill" at bounding box center [383, 395] width 751 height 25
click at [246, 383] on input "text" at bounding box center [287, 395] width 83 height 25
type input "0.00"
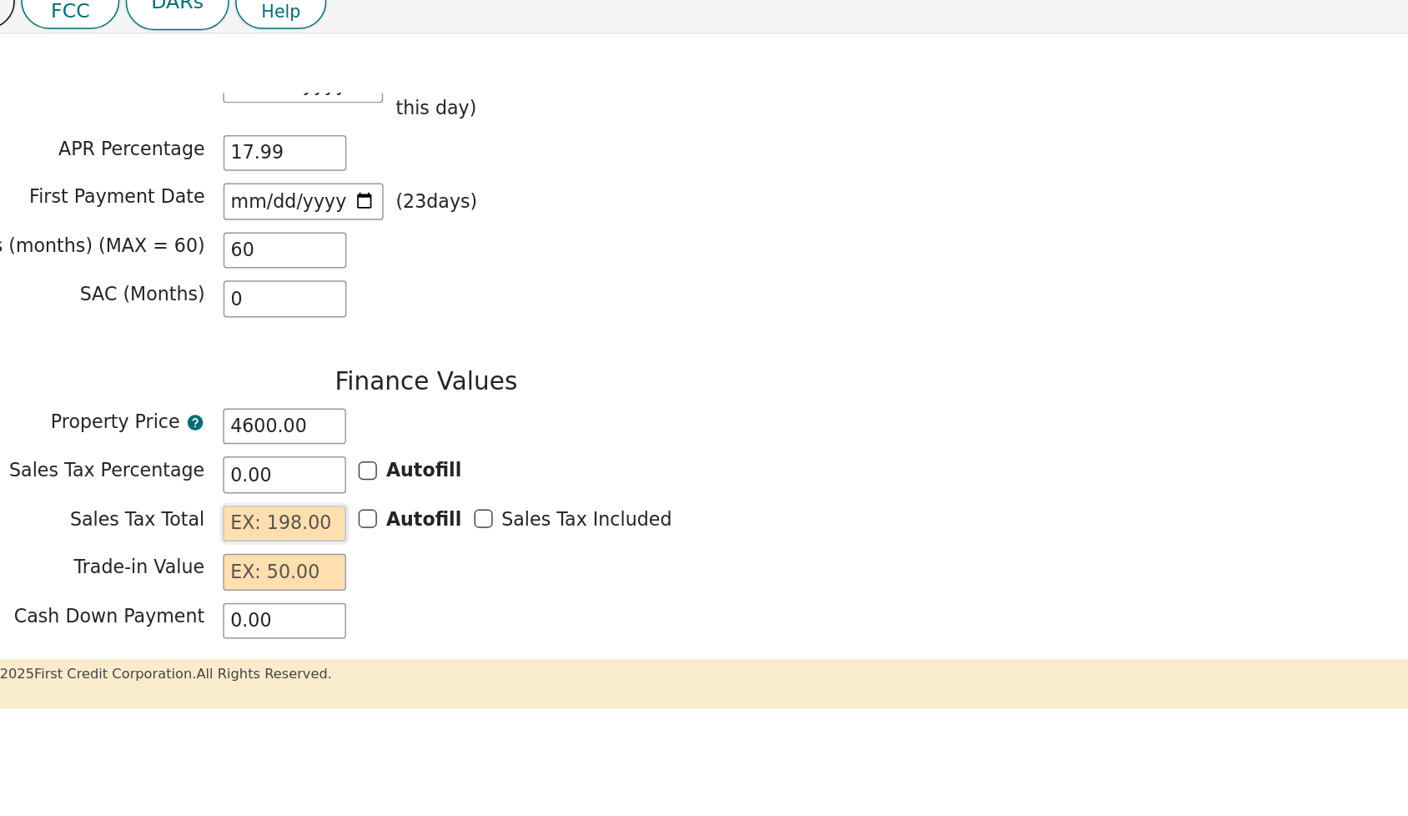
click at [246, 416] on input "text" at bounding box center [287, 428] width 83 height 25
type input "0.00"
click at [246, 449] on input "text" at bounding box center [287, 461] width 83 height 25
type input "0.00"
click at [389, 482] on div "Cash Down Payment 0.00" at bounding box center [383, 494] width 751 height 25
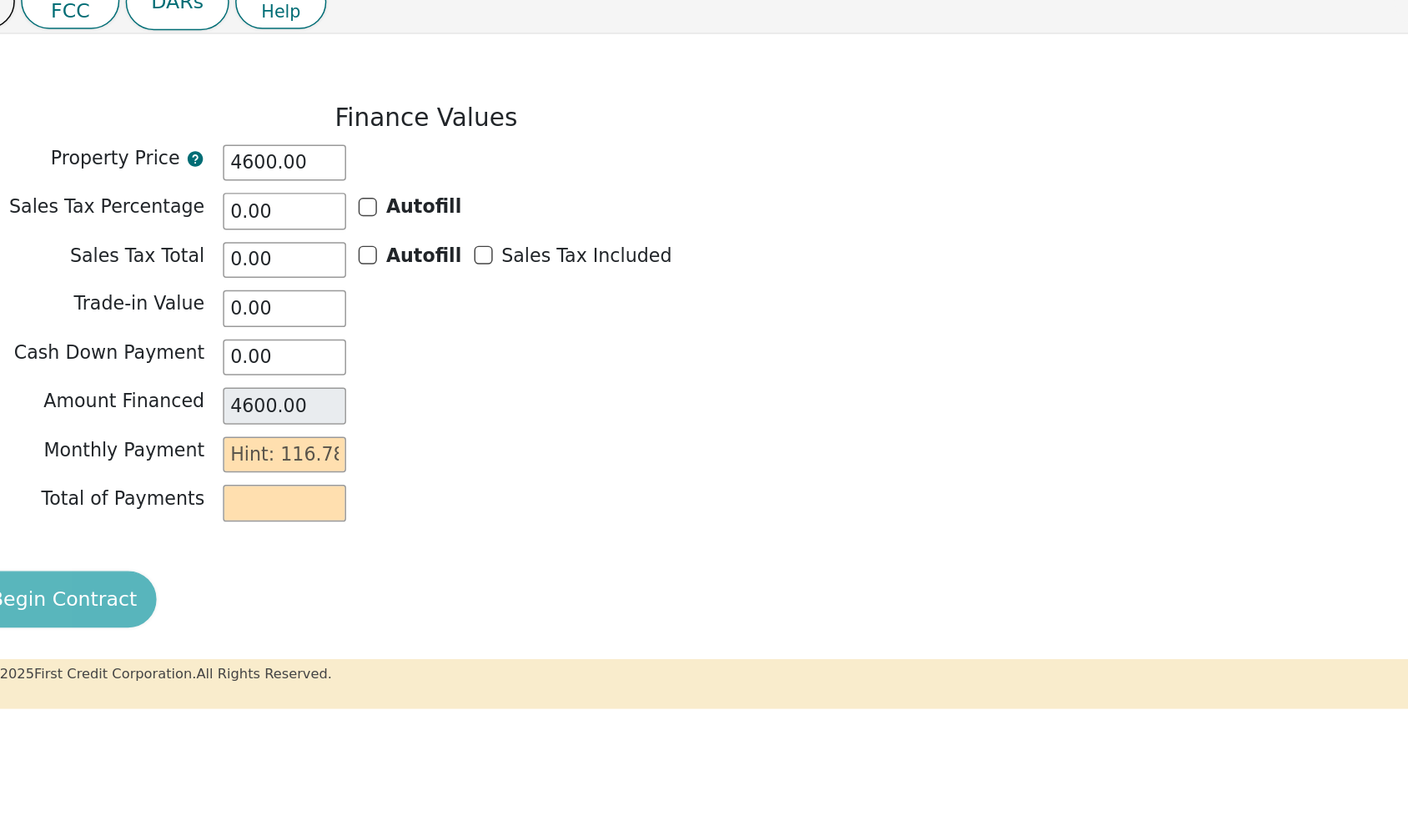
scroll to position [1587, 0]
click at [246, 369] on input "text" at bounding box center [287, 381] width 83 height 25
type input "1"
type input "60.00"
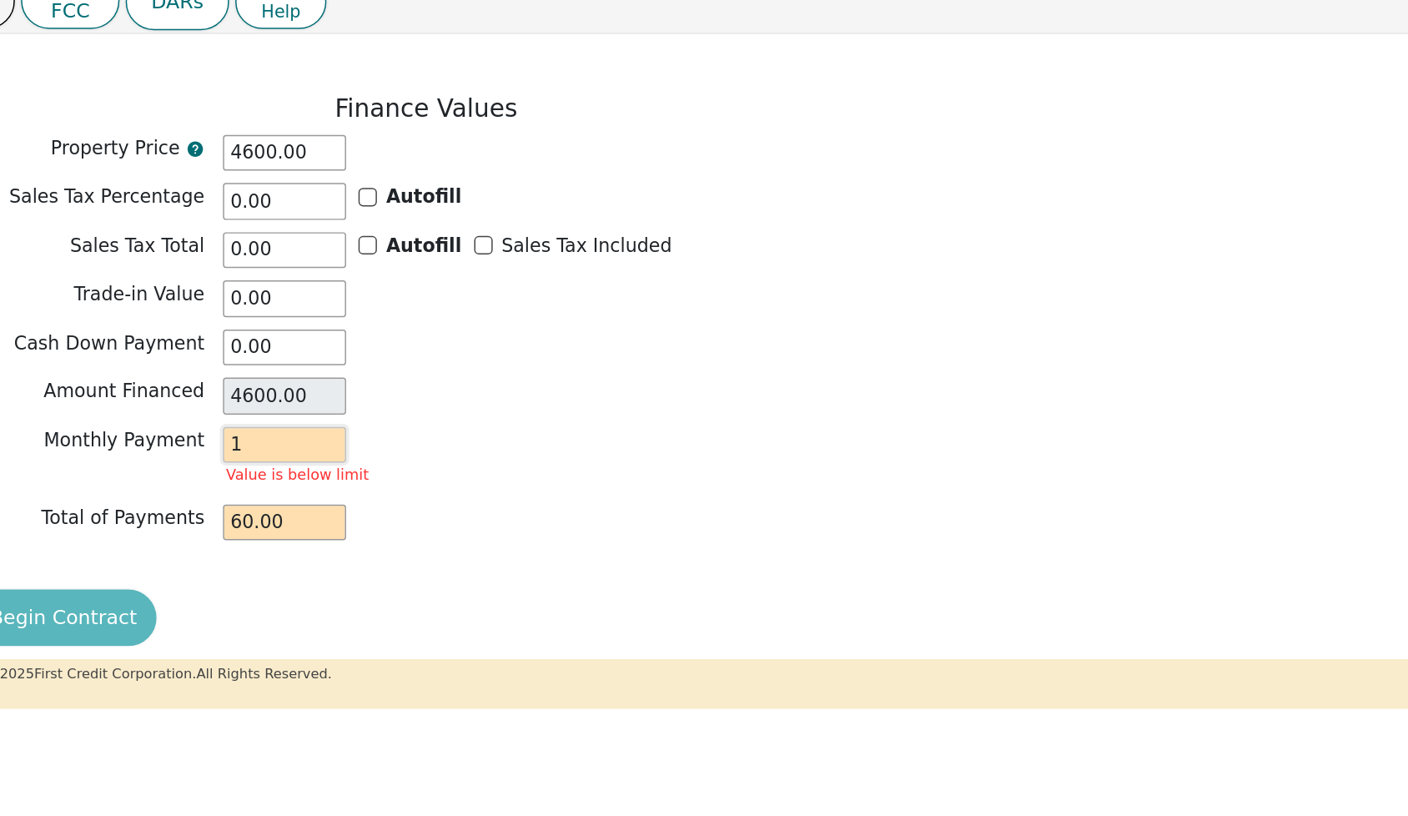
type input "11"
type input "660.00"
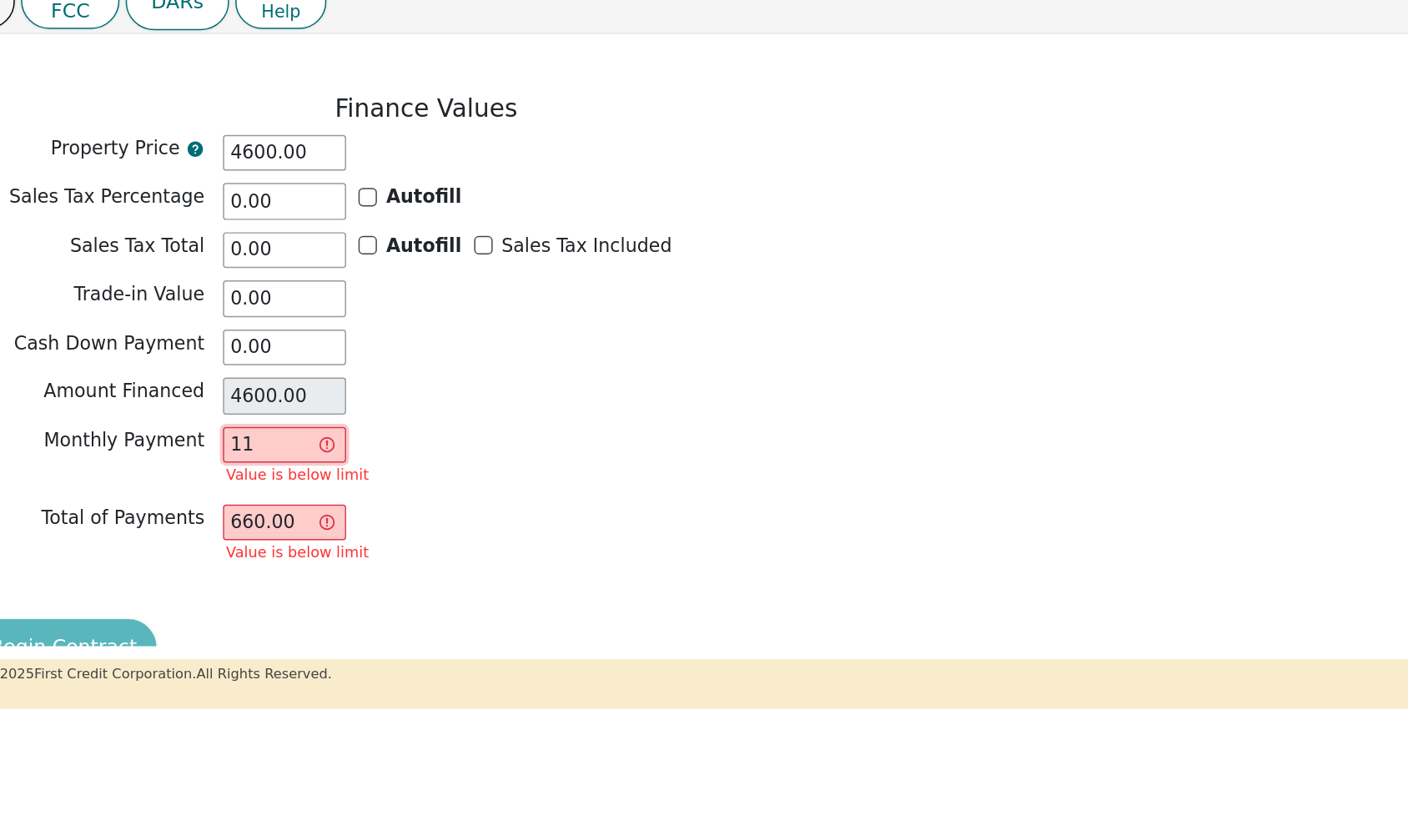
type input "116"
type input "6960.00"
type input "116.7"
type input "7002.00"
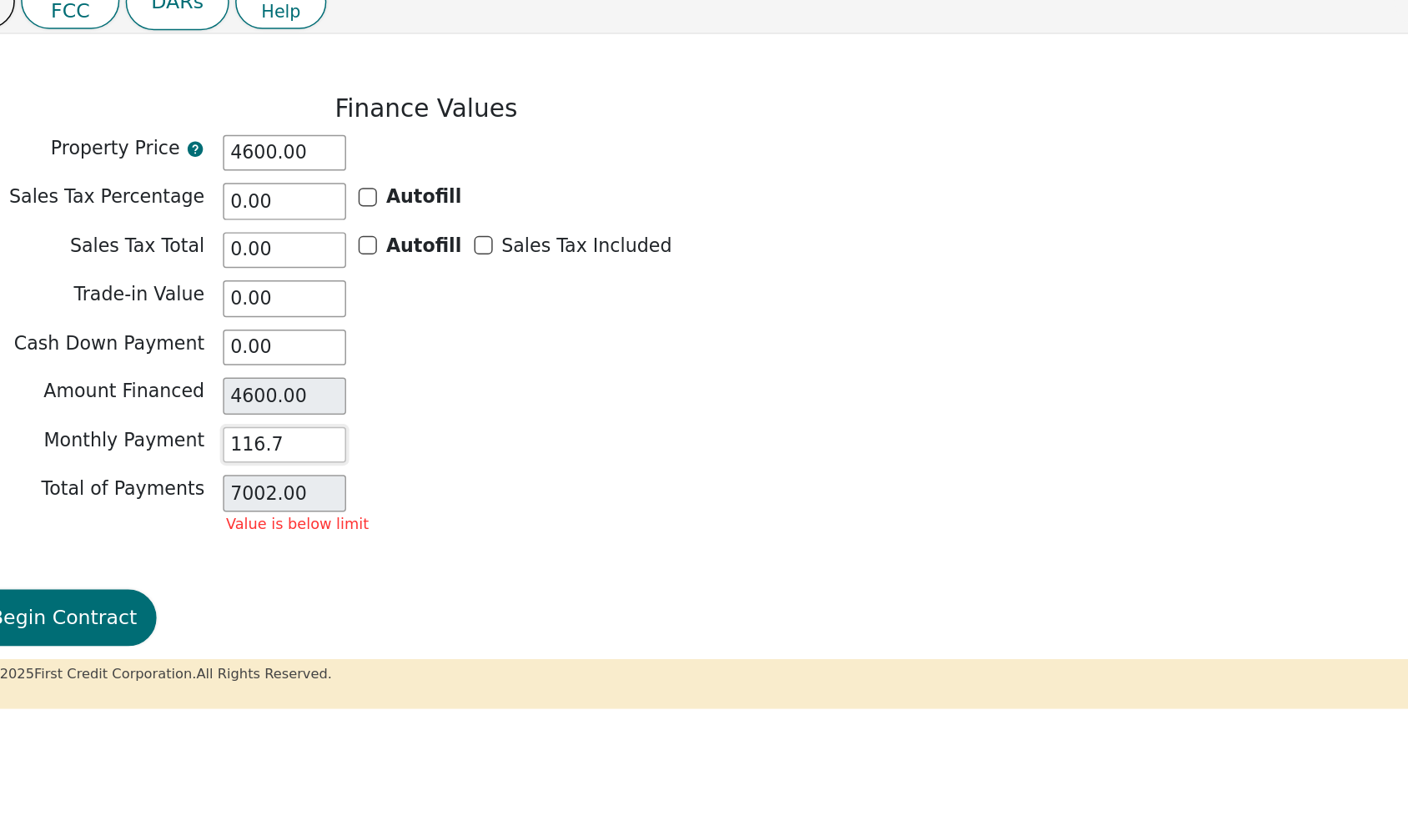
type input "116.78"
type input "7006.80"
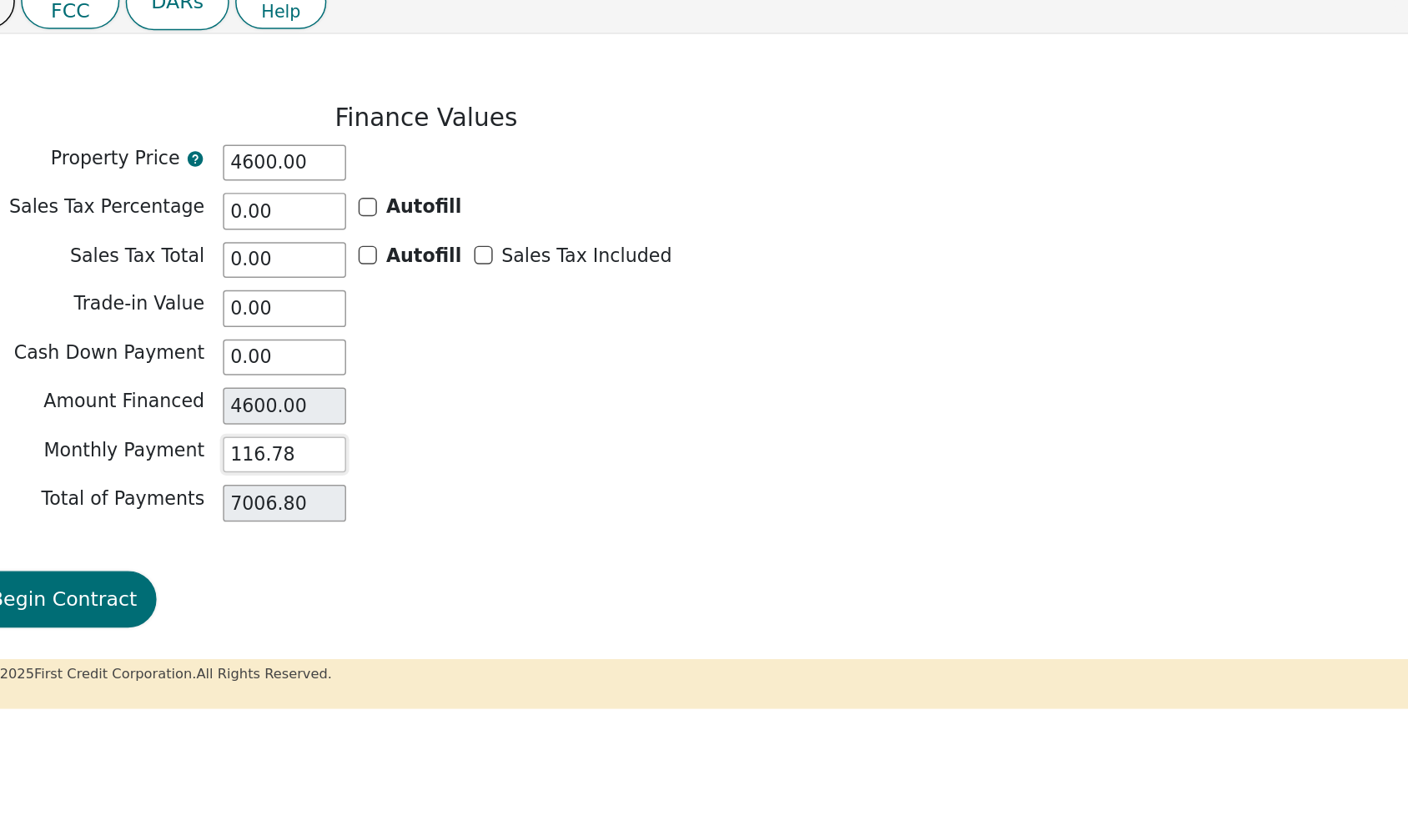
type input "116.78"
click at [294, 402] on div "Total of Payments 7006.80" at bounding box center [383, 414] width 751 height 25
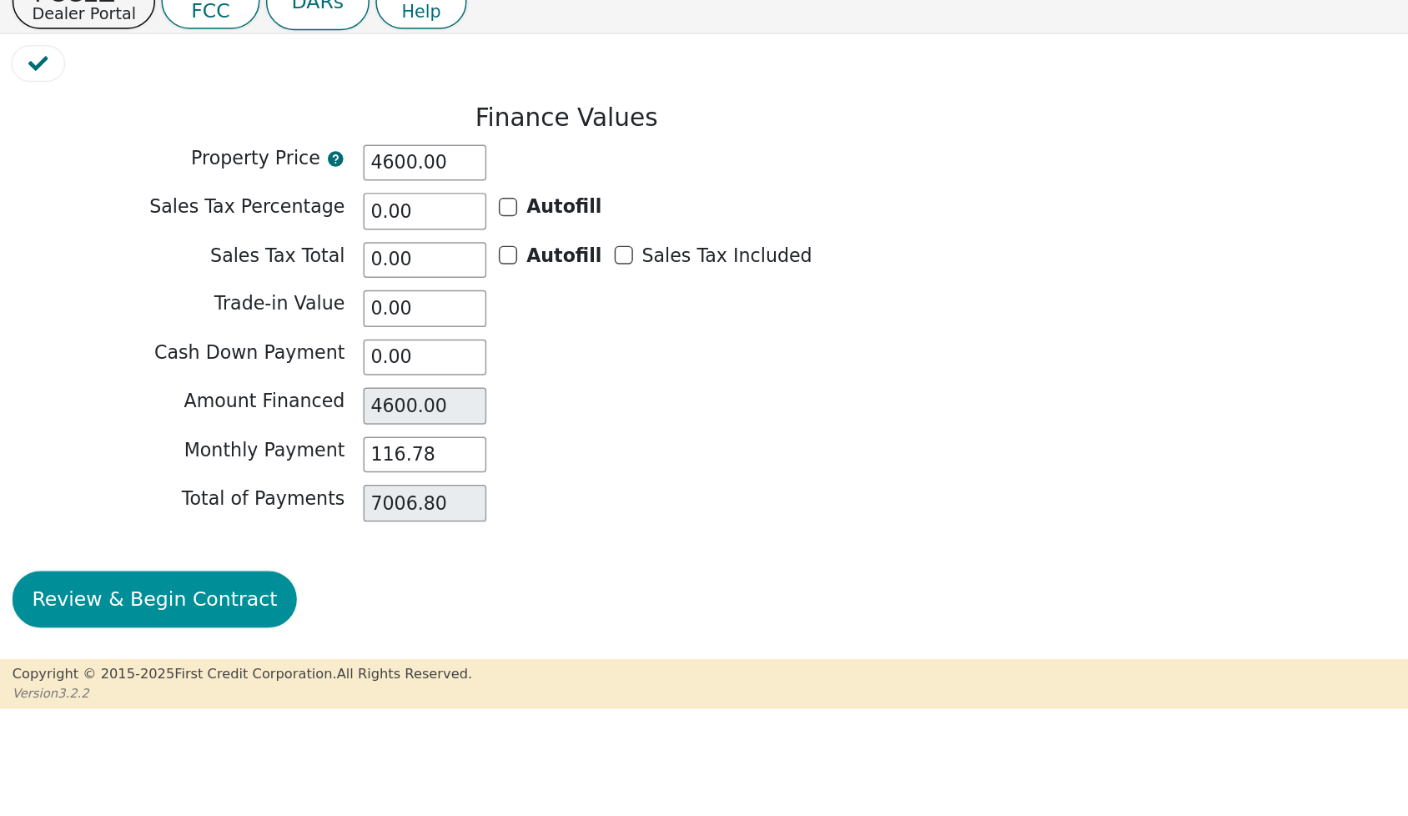
click at [104, 460] on button "Review & Begin Contract" at bounding box center [104, 479] width 193 height 38
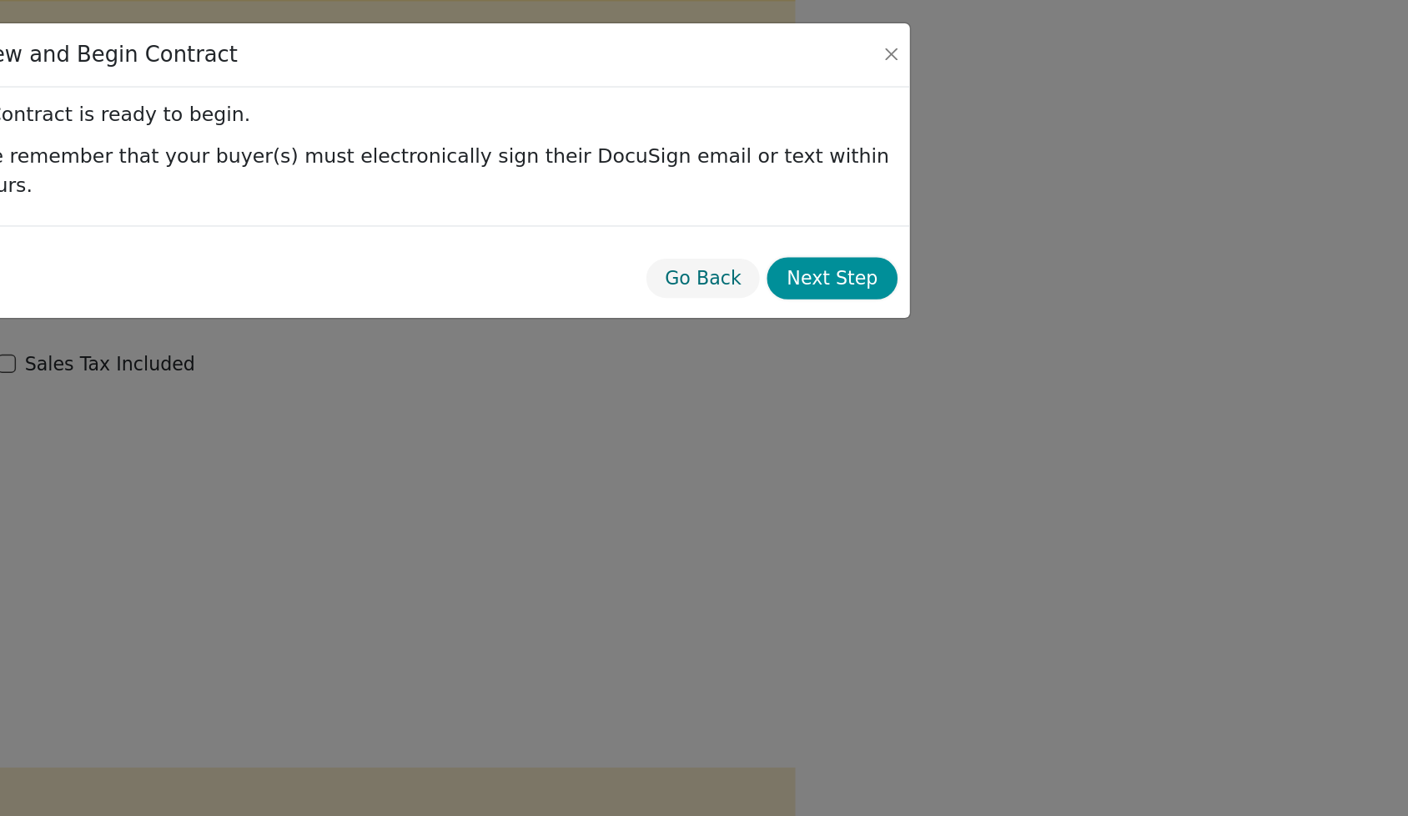
click at [937, 195] on button "Next Step" at bounding box center [981, 188] width 88 height 29
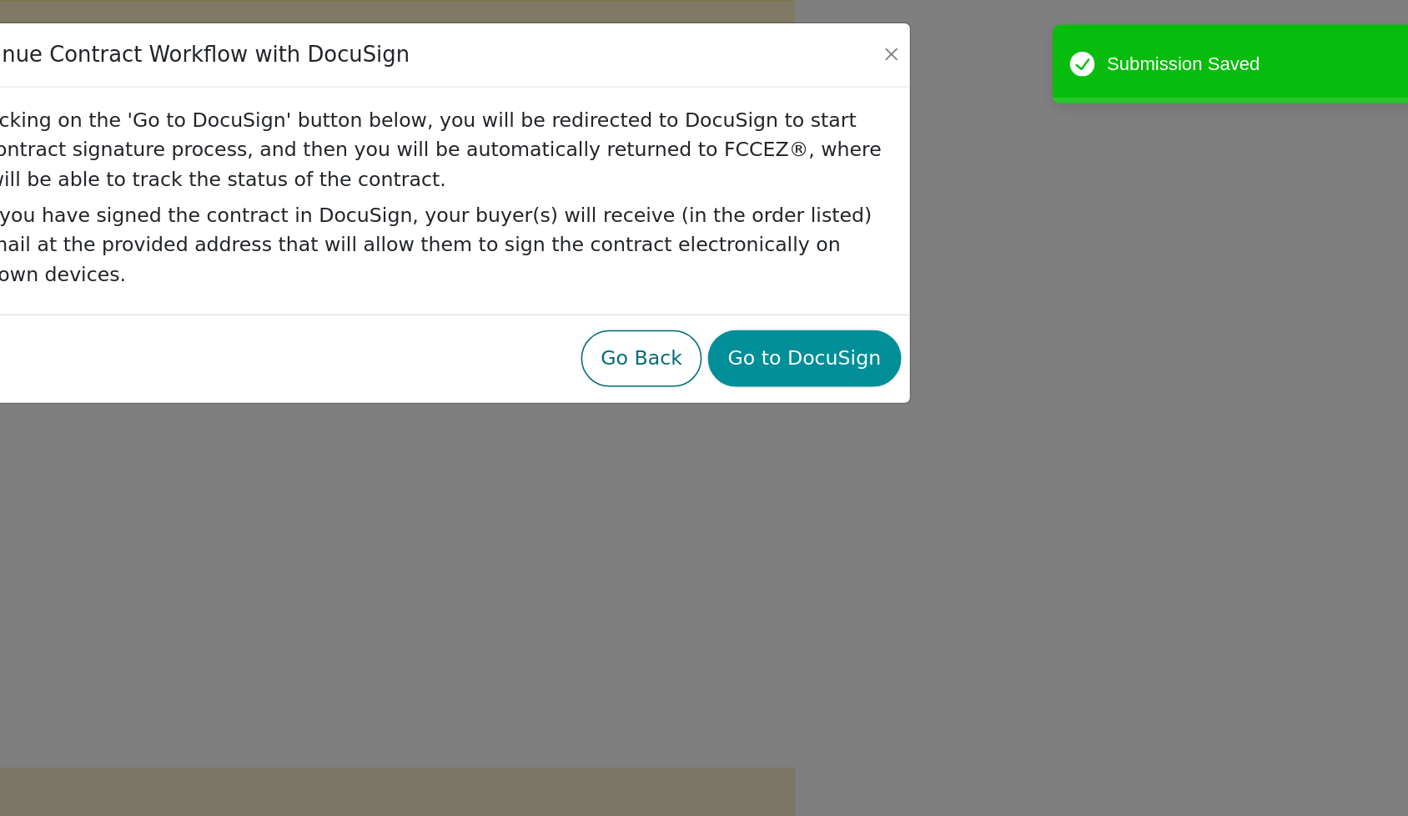
click at [897, 229] on button "Go to DocuSign" at bounding box center [962, 243] width 130 height 38
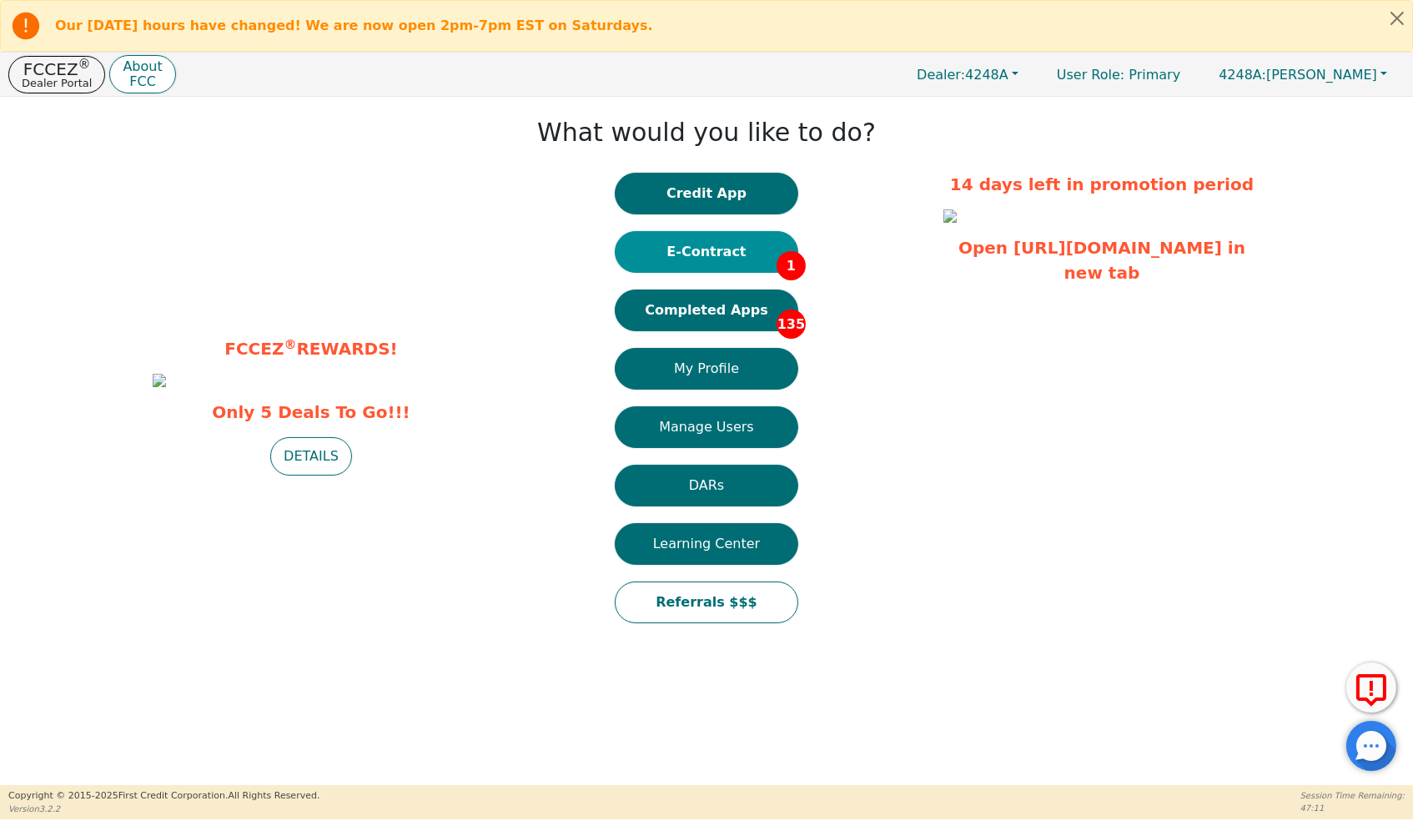
click at [712, 265] on button "E-Contract 1" at bounding box center [706, 252] width 183 height 42
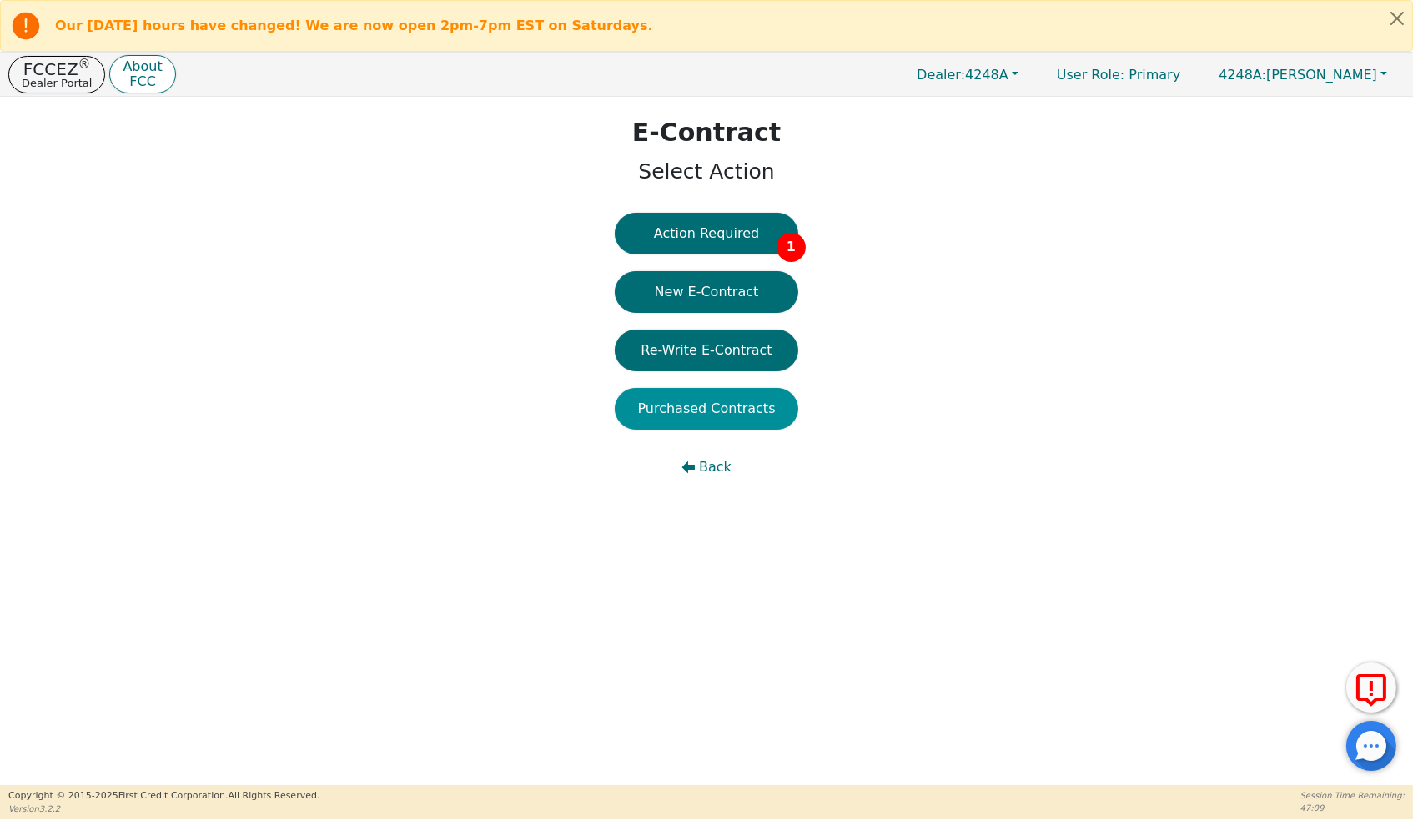
click at [697, 426] on button "Purchased Contracts" at bounding box center [706, 409] width 183 height 42
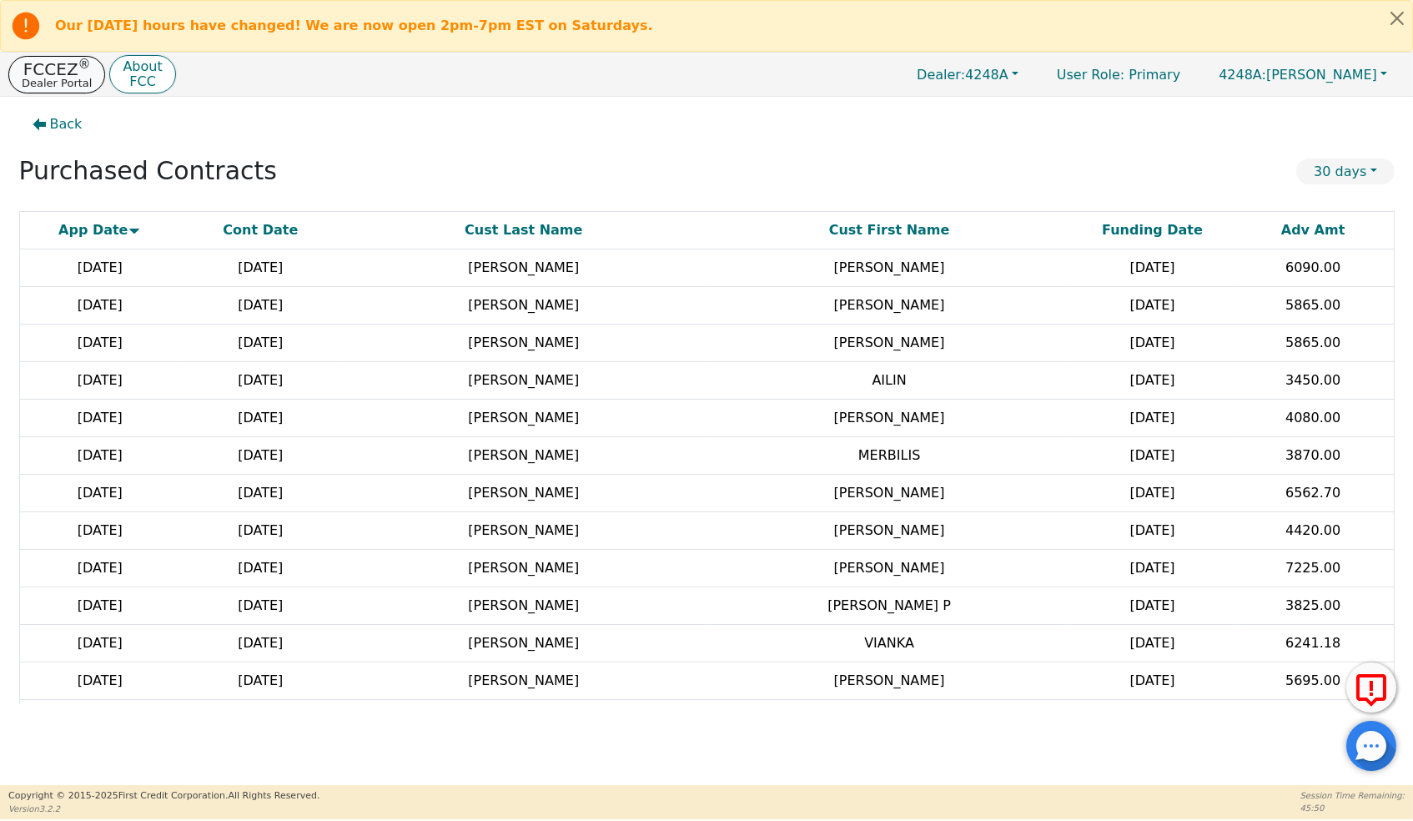
click at [80, 84] on p "Dealer Portal" at bounding box center [57, 83] width 70 height 11
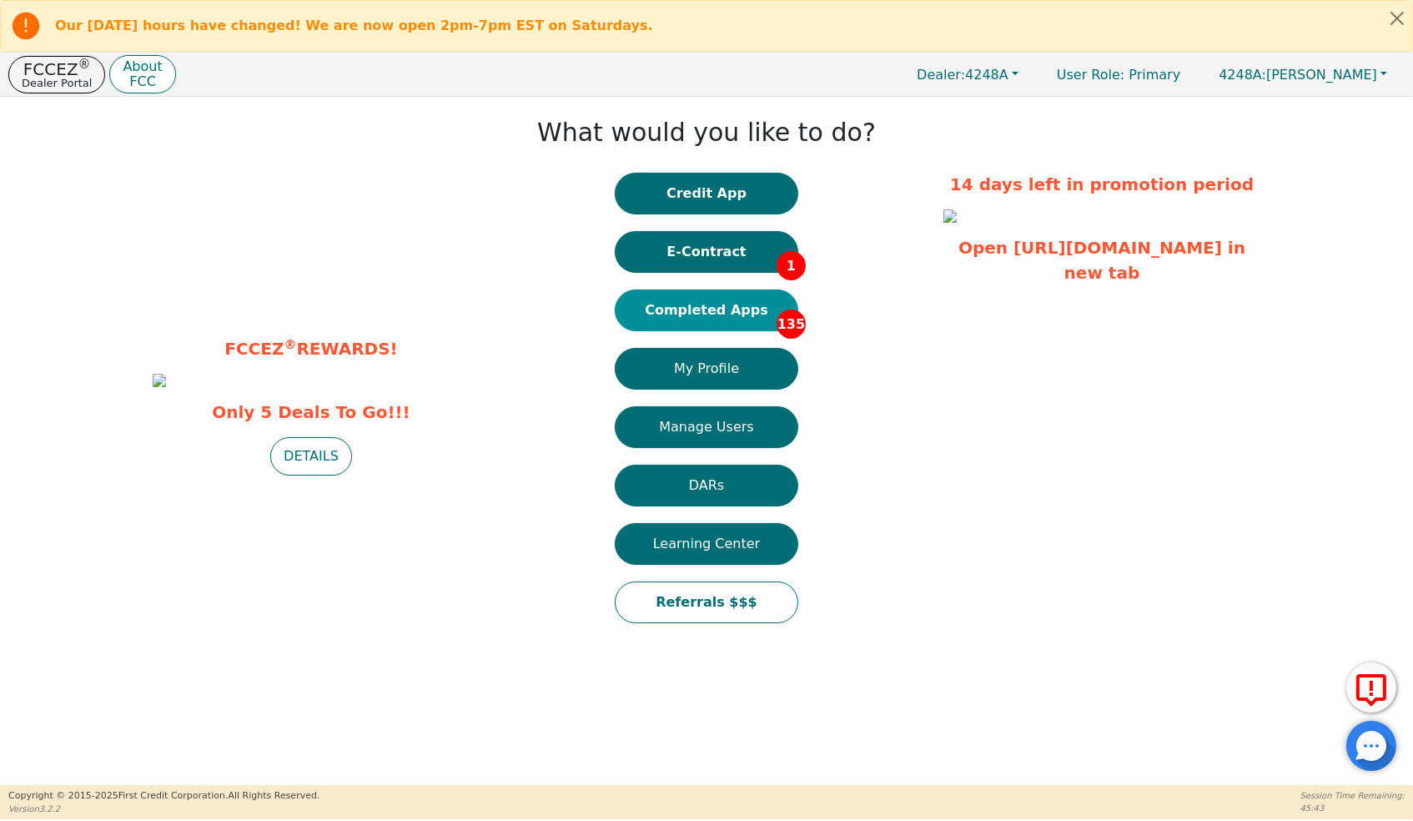
click at [719, 327] on button "Completed Apps 135" at bounding box center [706, 310] width 183 height 42
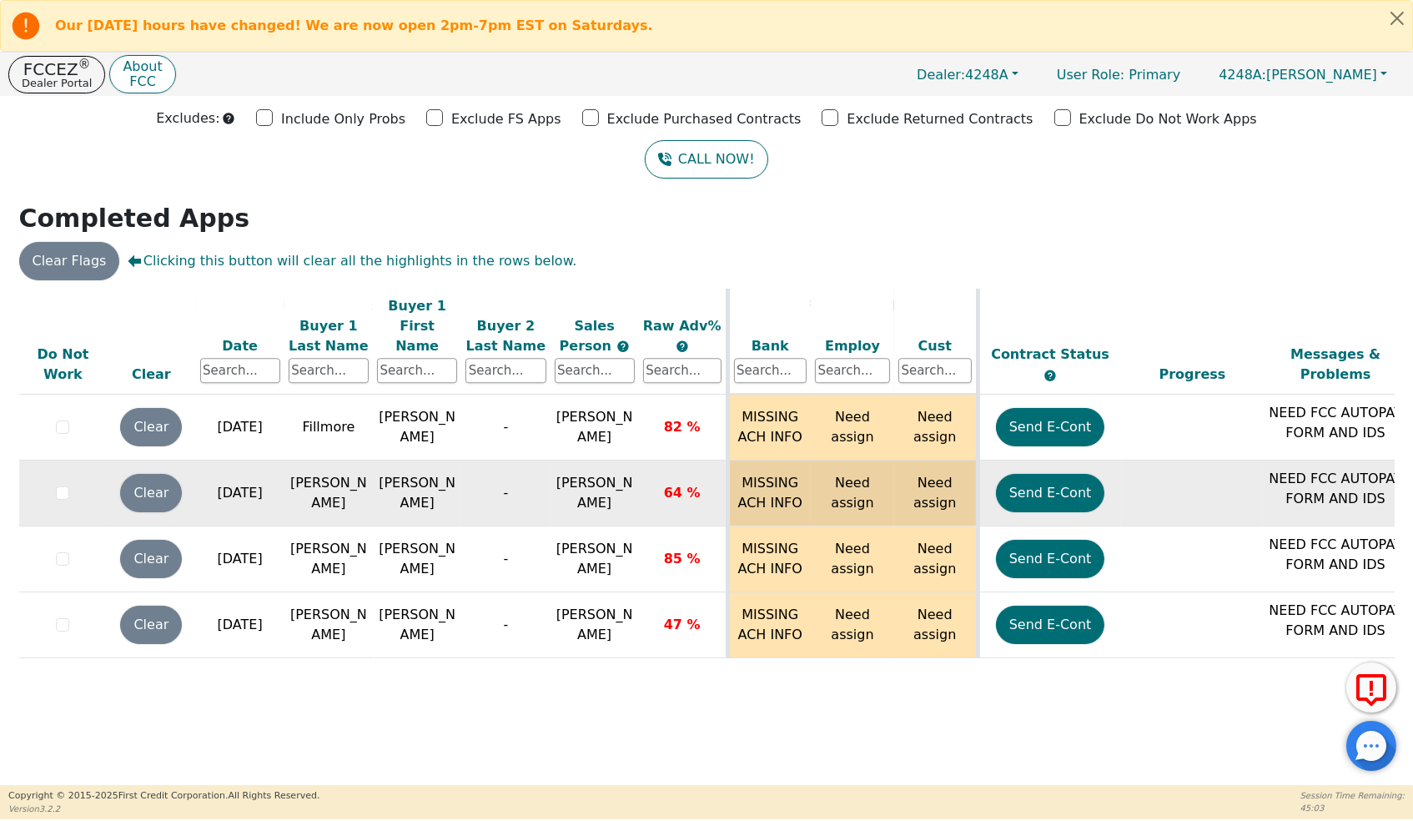
scroll to position [9074, 0]
